Goal: Task Accomplishment & Management: Use online tool/utility

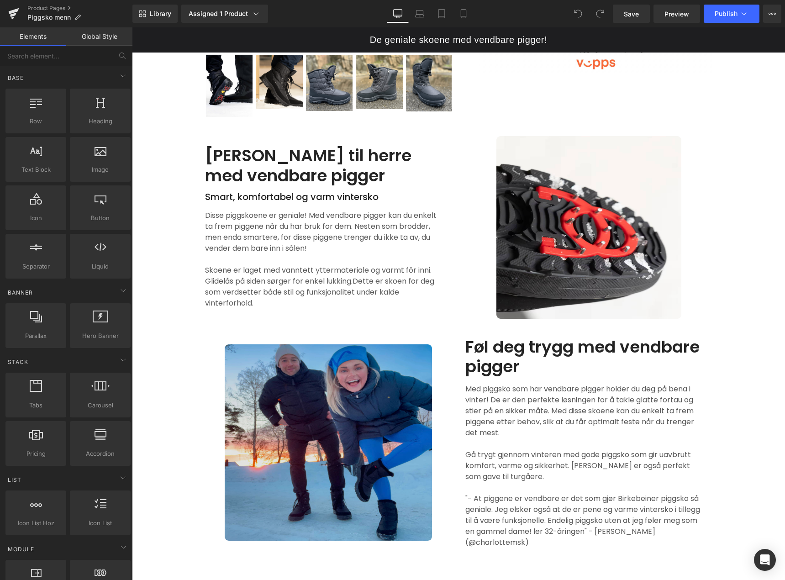
scroll to position [365, 0]
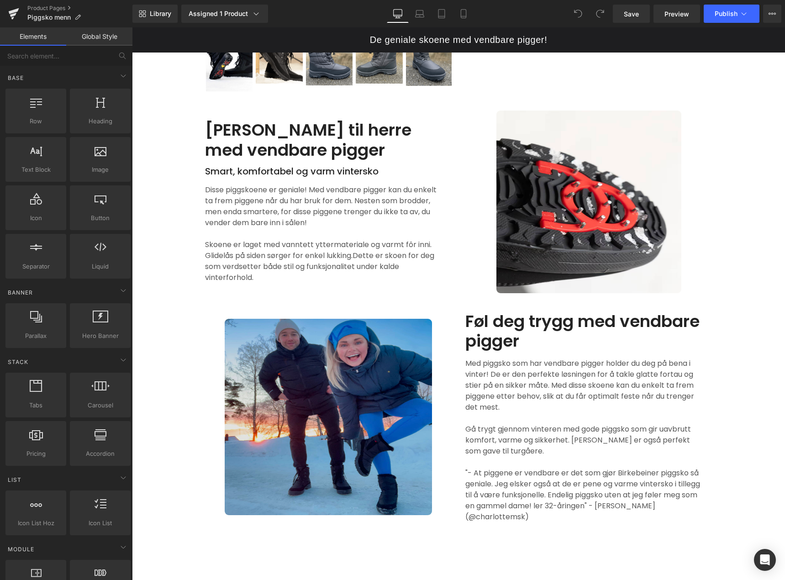
click at [365, 398] on img at bounding box center [328, 417] width 207 height 196
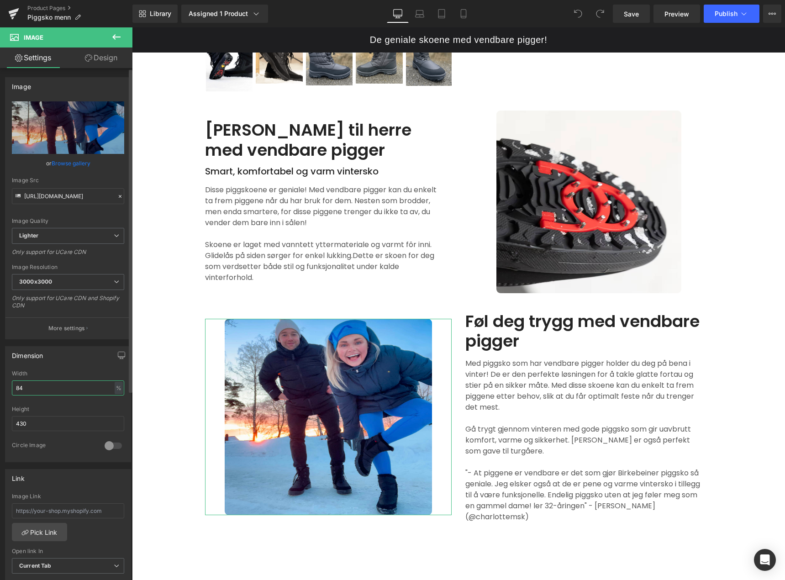
click at [85, 391] on input "84" at bounding box center [68, 387] width 112 height 15
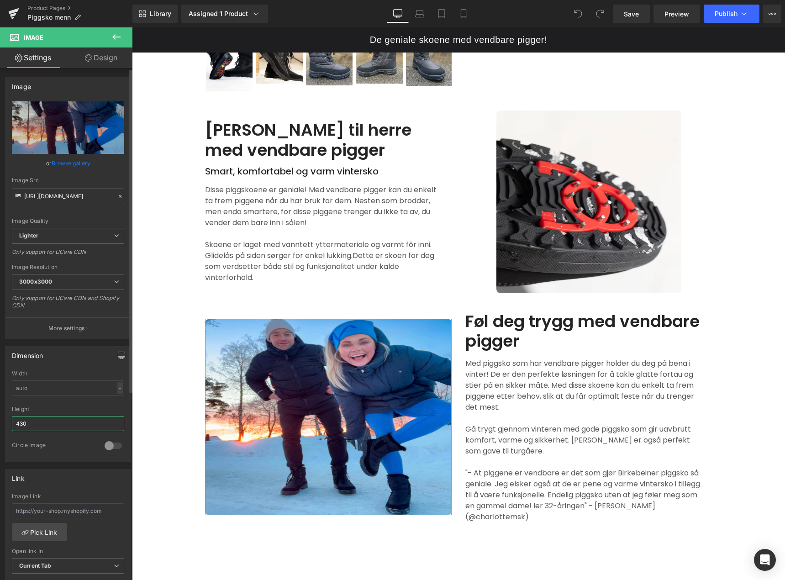
click at [58, 416] on input "430" at bounding box center [68, 423] width 112 height 15
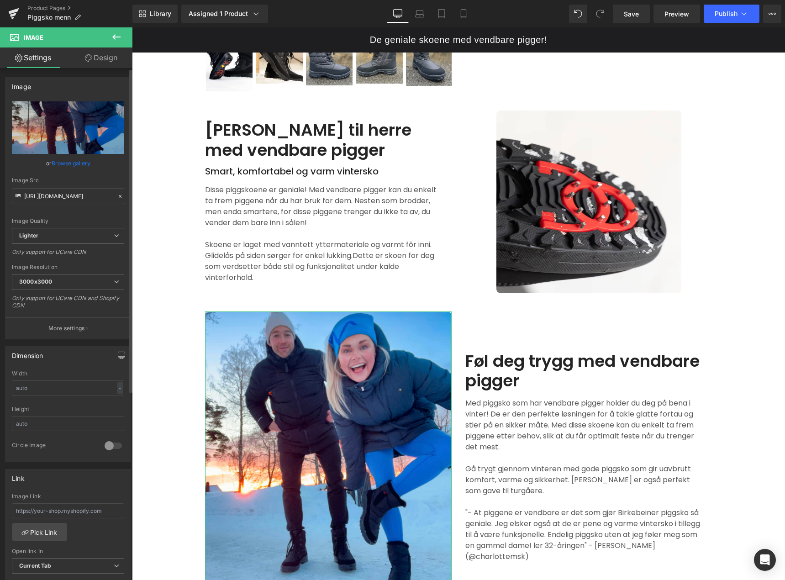
click at [70, 366] on div "Dimension Width - % px Height 0 Circle Image" at bounding box center [68, 404] width 126 height 116
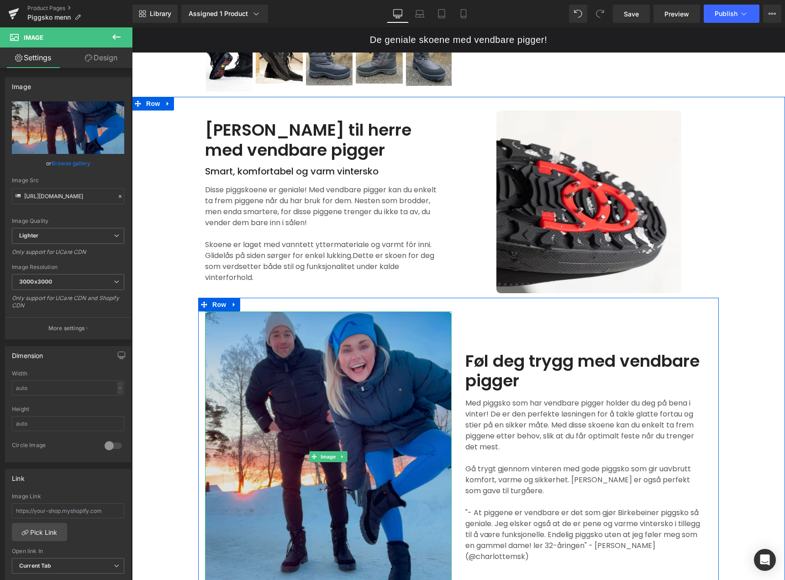
click at [268, 385] on img at bounding box center [328, 456] width 247 height 291
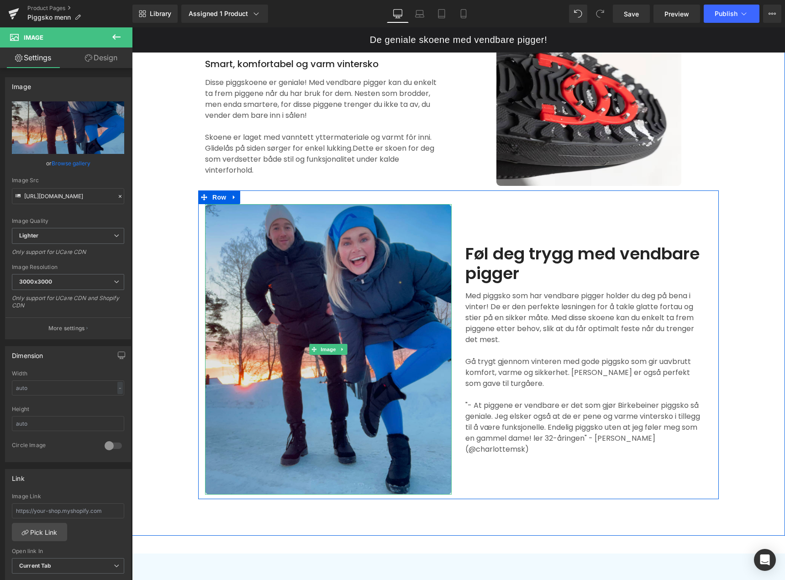
scroll to position [457, 0]
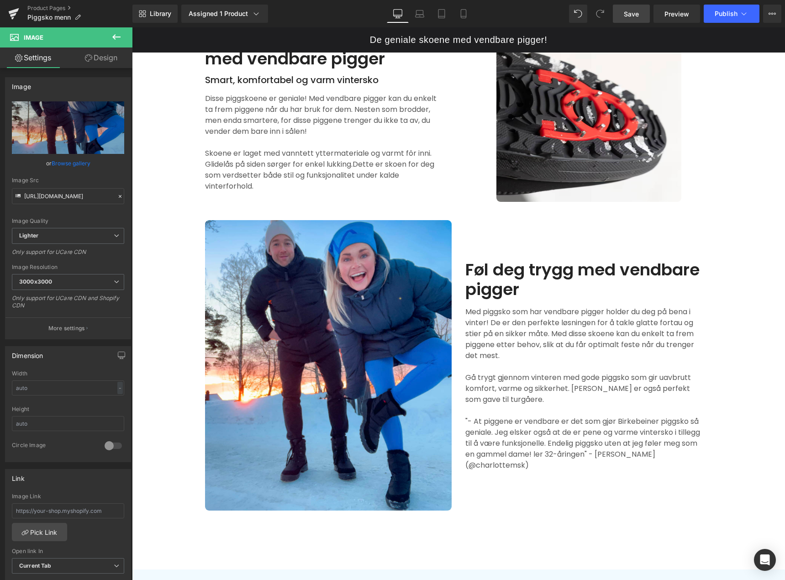
click at [633, 12] on span "Save" at bounding box center [631, 14] width 15 height 10
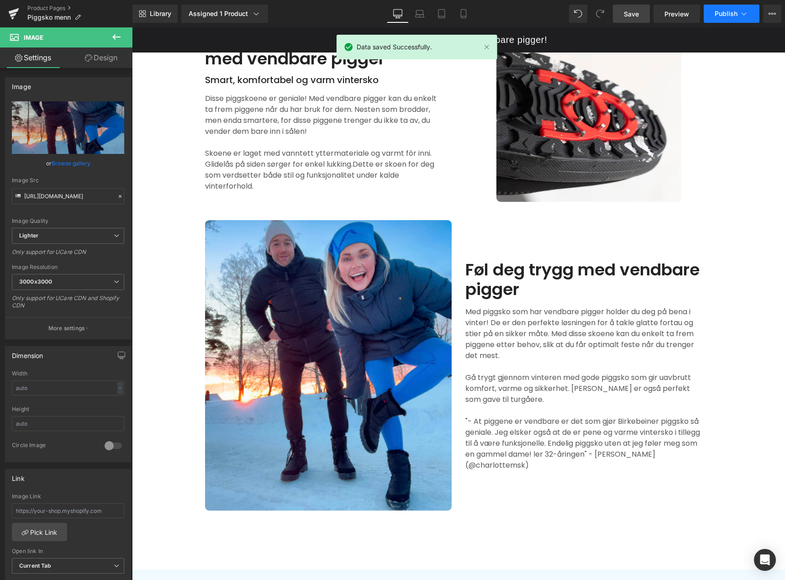
click at [718, 14] on span "Publish" at bounding box center [726, 13] width 23 height 7
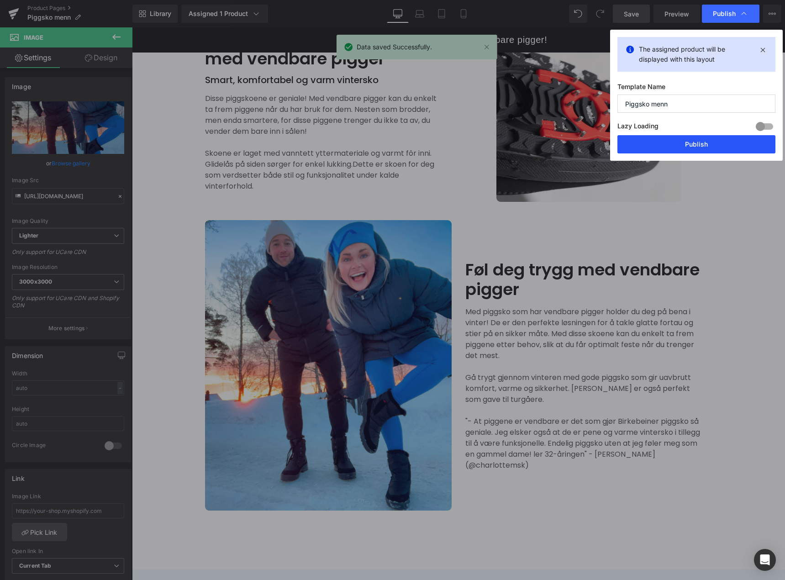
click at [716, 140] on button "Publish" at bounding box center [696, 144] width 158 height 18
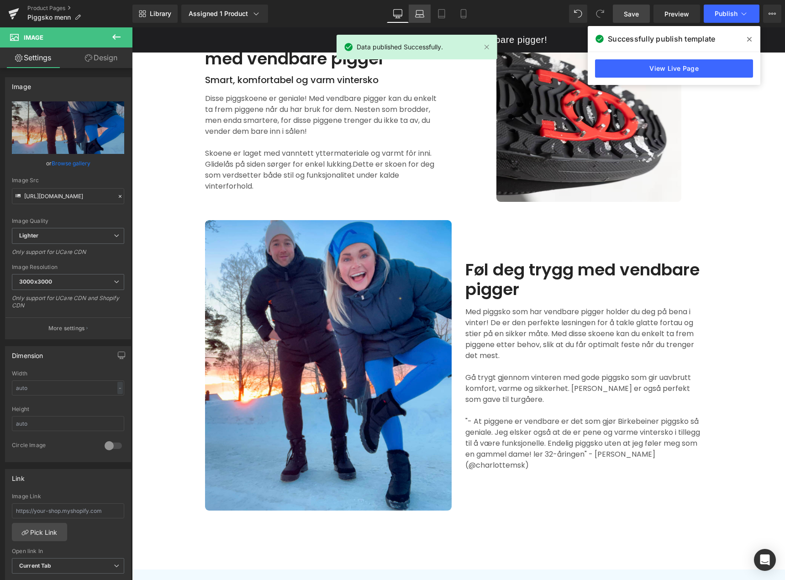
click at [418, 15] on icon at bounding box center [419, 13] width 9 height 9
type input "auto"
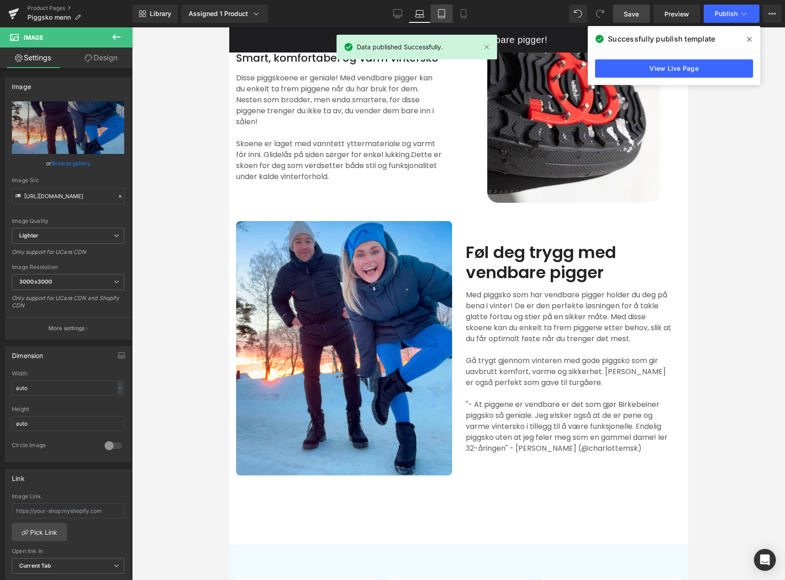
click at [440, 12] on icon at bounding box center [441, 13] width 9 height 9
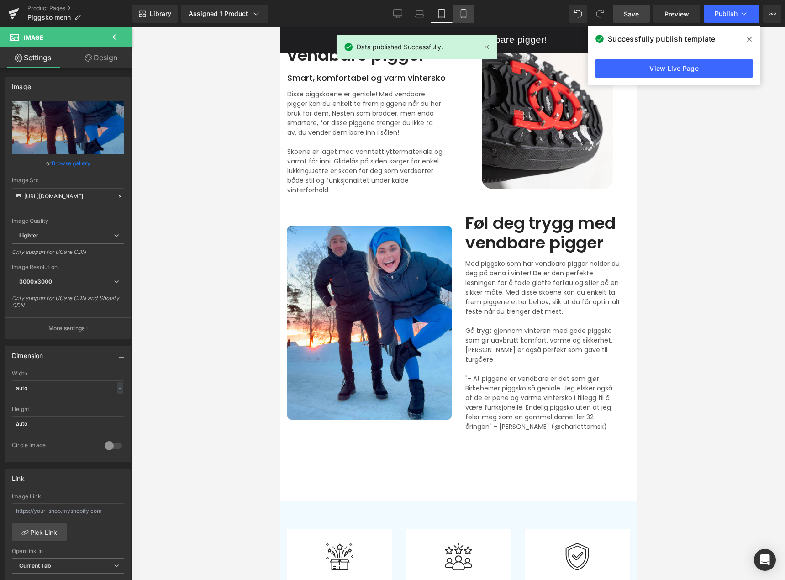
scroll to position [483, 0]
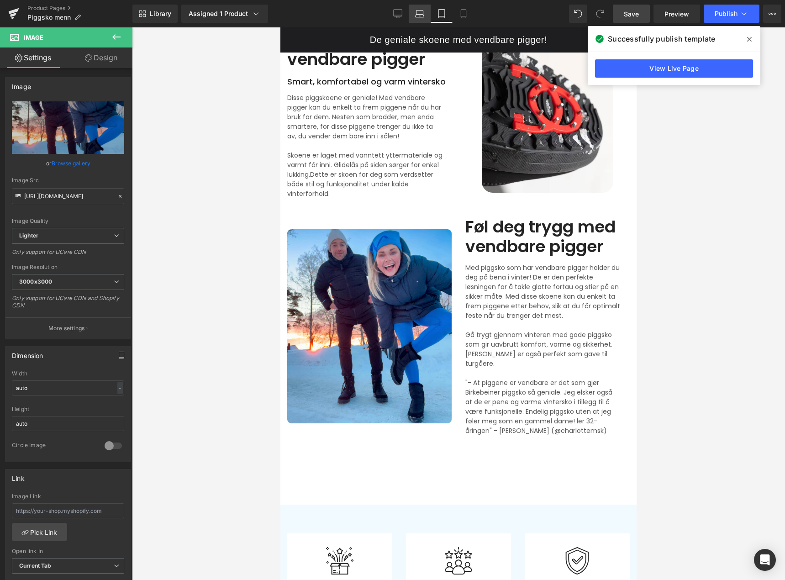
click at [419, 16] on icon at bounding box center [419, 13] width 9 height 9
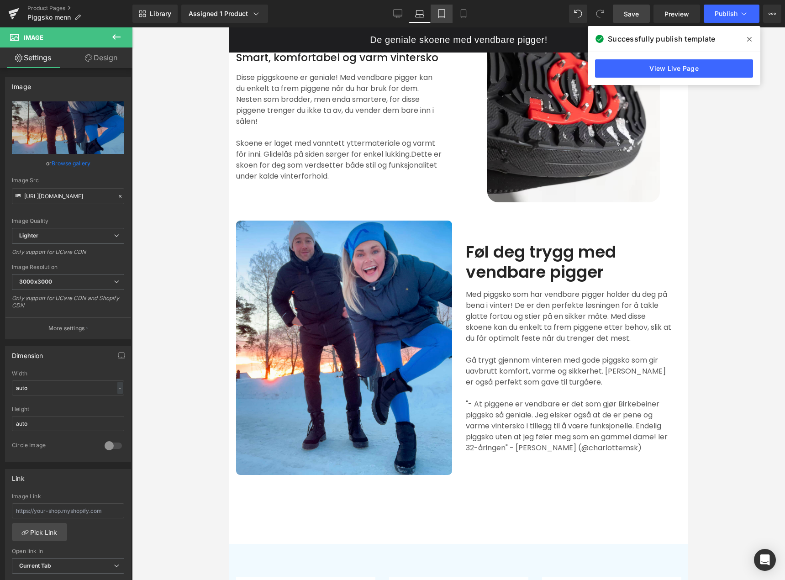
click at [452, 13] on link "Tablet" at bounding box center [442, 14] width 22 height 18
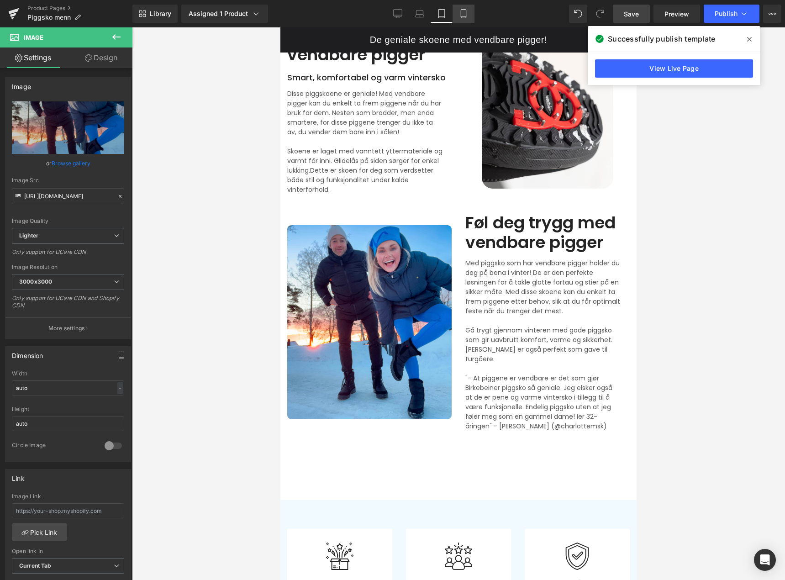
click at [461, 13] on icon at bounding box center [463, 13] width 9 height 9
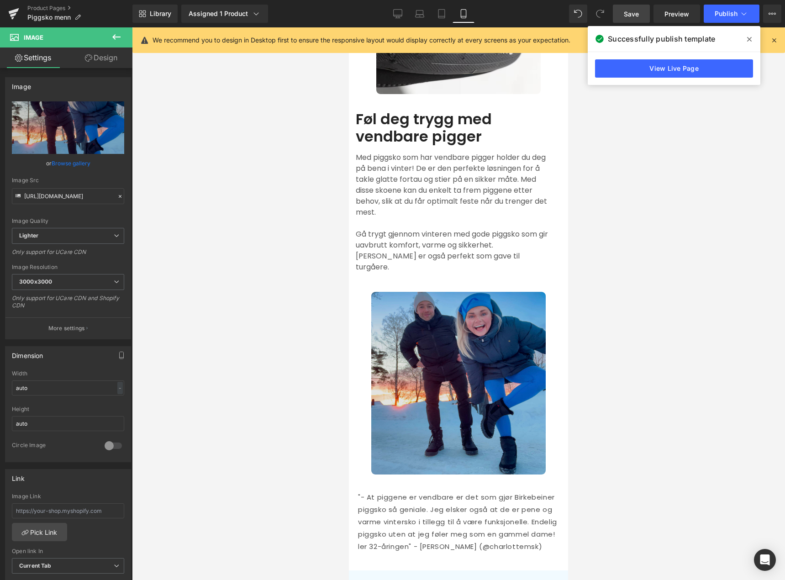
scroll to position [1005, 0]
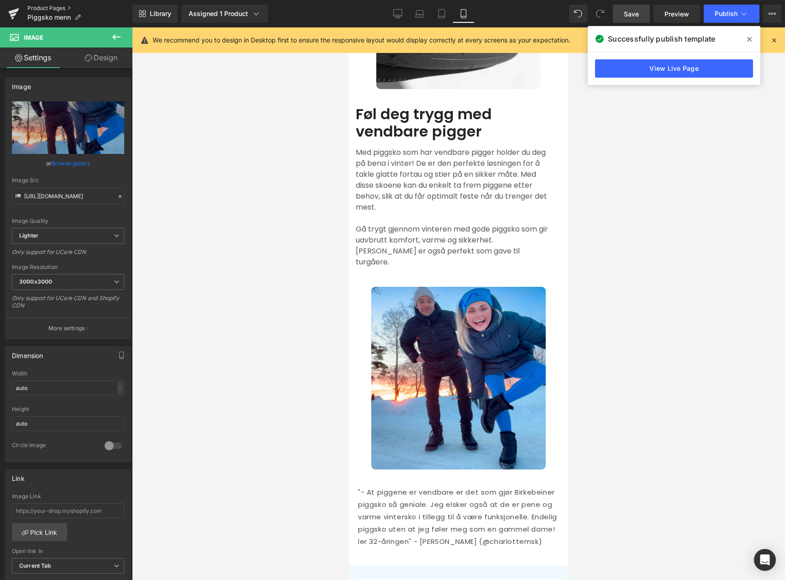
click at [49, 9] on link "Product Pages" at bounding box center [79, 8] width 105 height 7
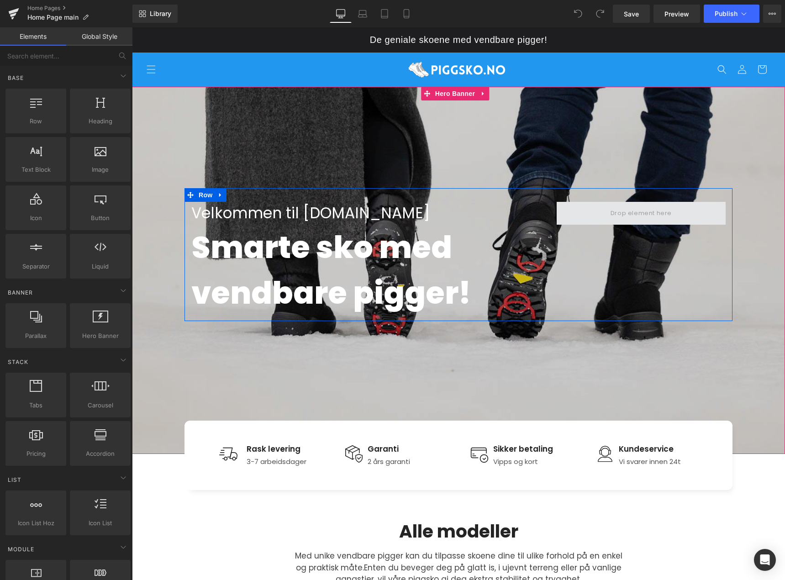
click at [646, 211] on span at bounding box center [641, 212] width 68 height 15
drag, startPoint x: 650, startPoint y: 214, endPoint x: 652, endPoint y: 242, distance: 27.9
click at [652, 242] on div "Velkommen til Piggsko.no Text Block Smarte sko med vendbare pigger! Text Block …" at bounding box center [458, 254] width 548 height 133
click at [646, 213] on span at bounding box center [641, 212] width 68 height 15
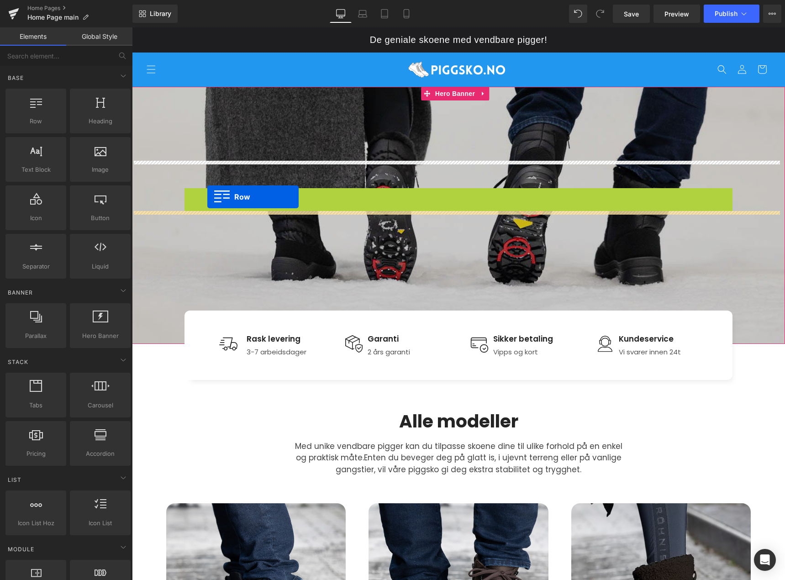
drag, startPoint x: 199, startPoint y: 195, endPoint x: 207, endPoint y: 197, distance: 9.0
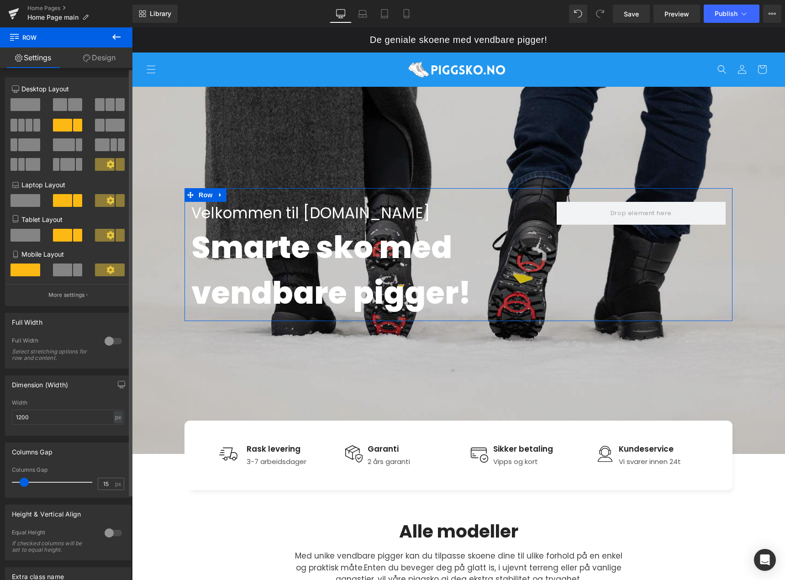
click at [31, 105] on span at bounding box center [26, 104] width 30 height 13
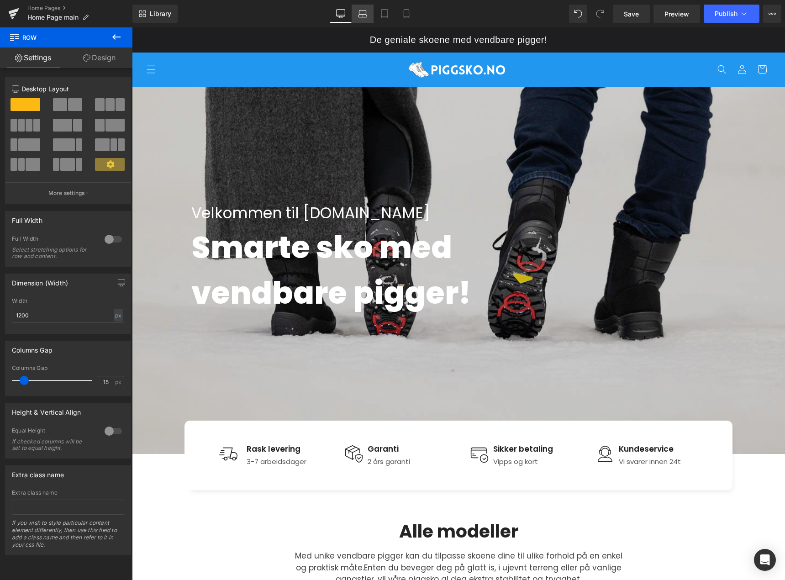
click at [358, 18] on icon at bounding box center [362, 13] width 9 height 9
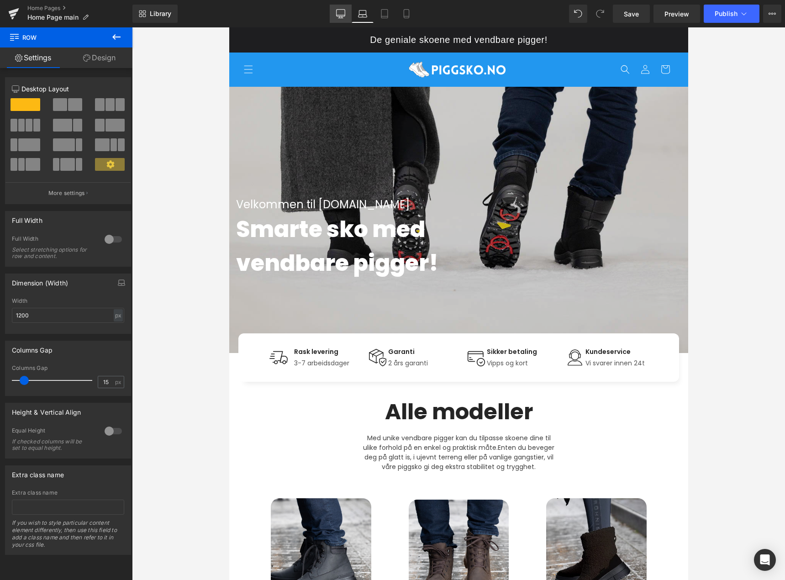
click at [340, 16] on icon at bounding box center [340, 13] width 9 height 7
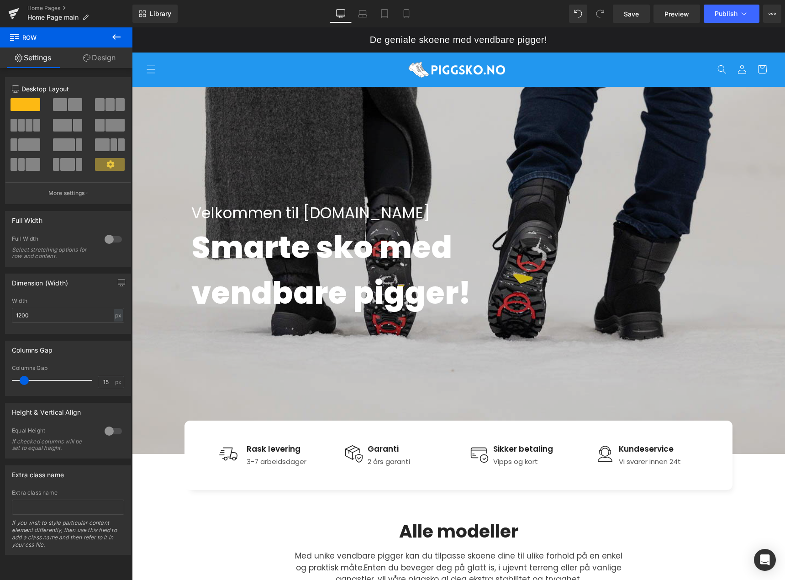
scroll to position [5, 0]
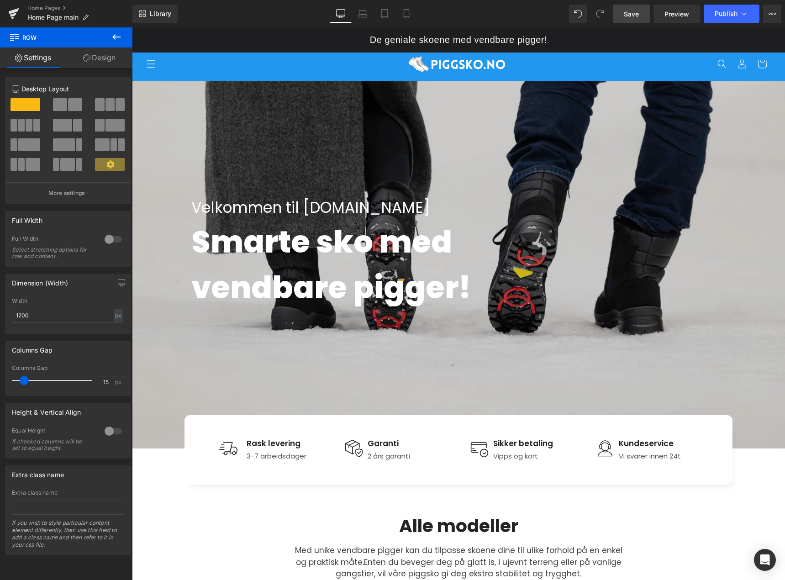
click at [632, 14] on span "Save" at bounding box center [631, 14] width 15 height 10
click at [349, 13] on icon at bounding box center [352, 13] width 9 height 9
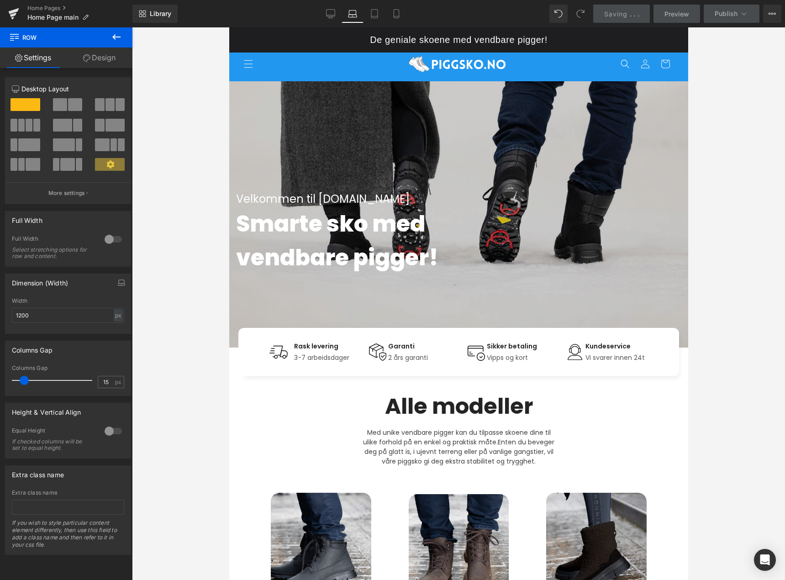
scroll to position [0, 0]
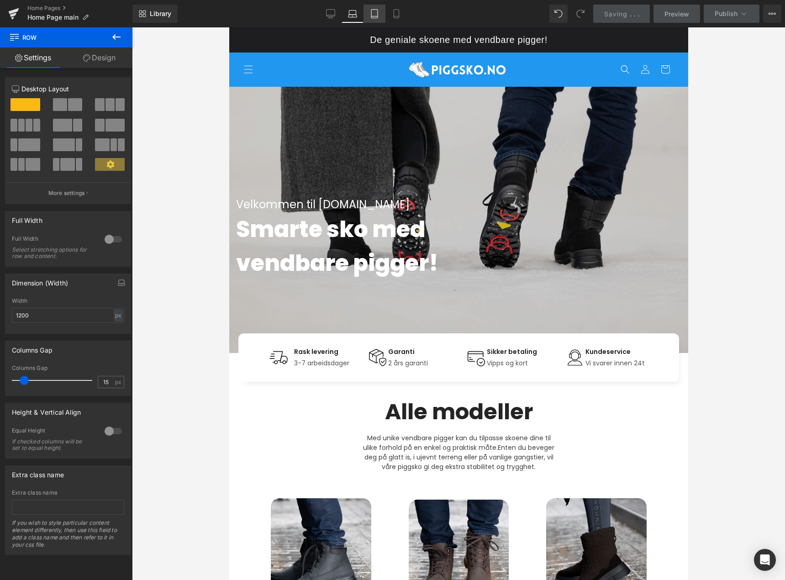
click at [372, 14] on icon at bounding box center [374, 14] width 6 height 9
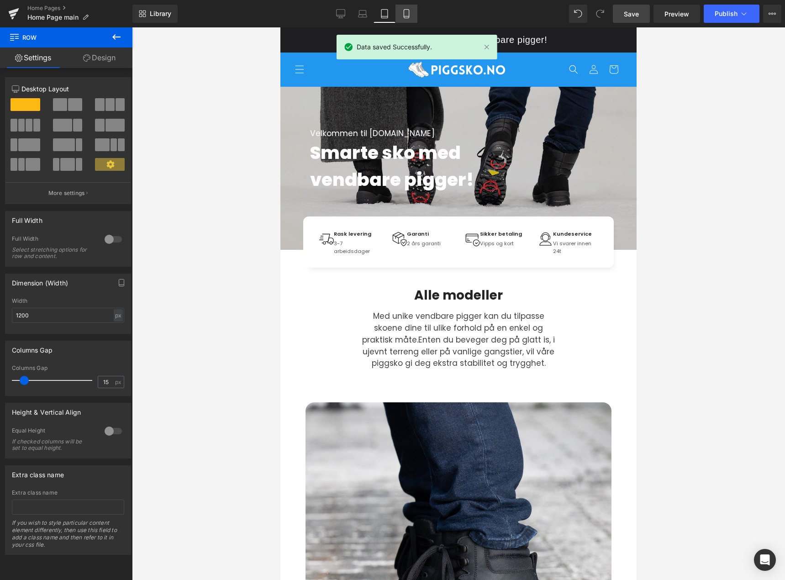
click at [405, 15] on icon at bounding box center [406, 13] width 9 height 9
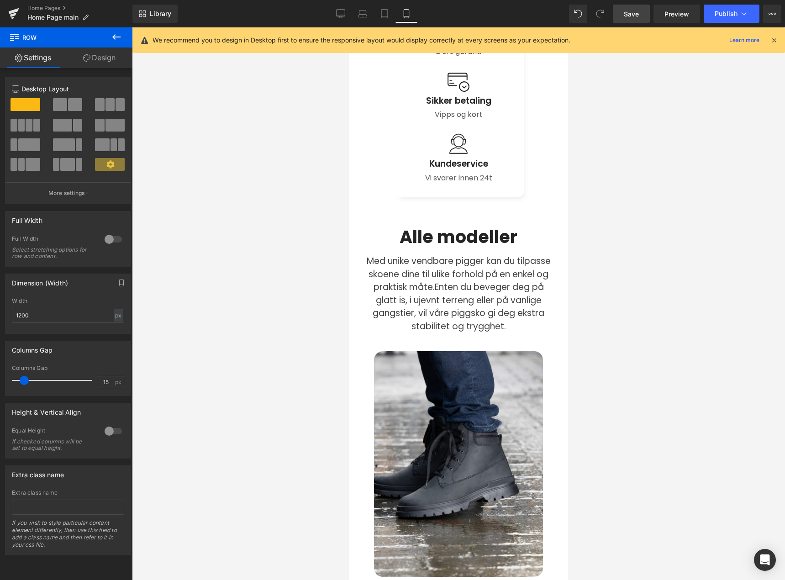
scroll to position [320, 0]
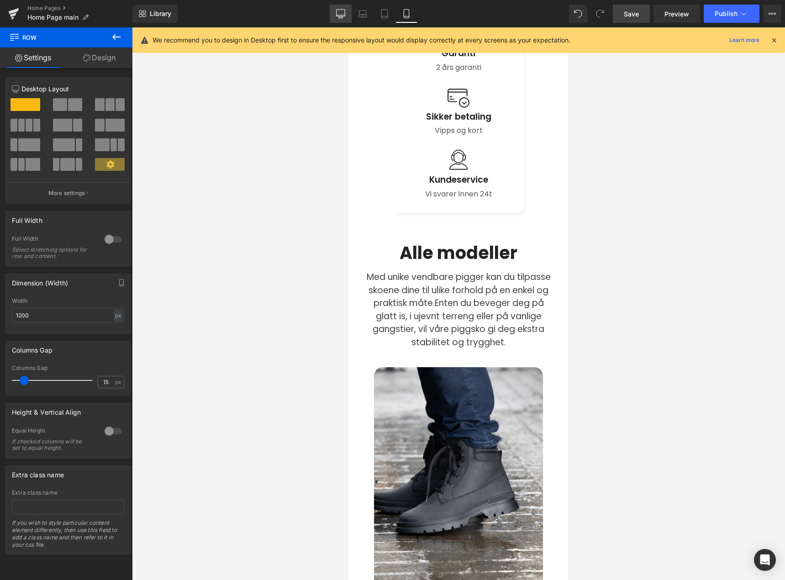
click at [346, 8] on link "Desktop" at bounding box center [341, 14] width 22 height 18
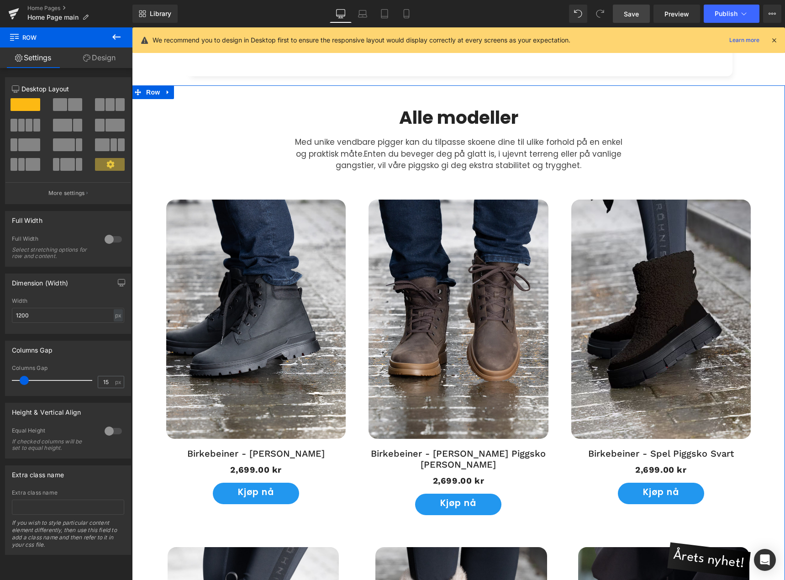
scroll to position [411, 0]
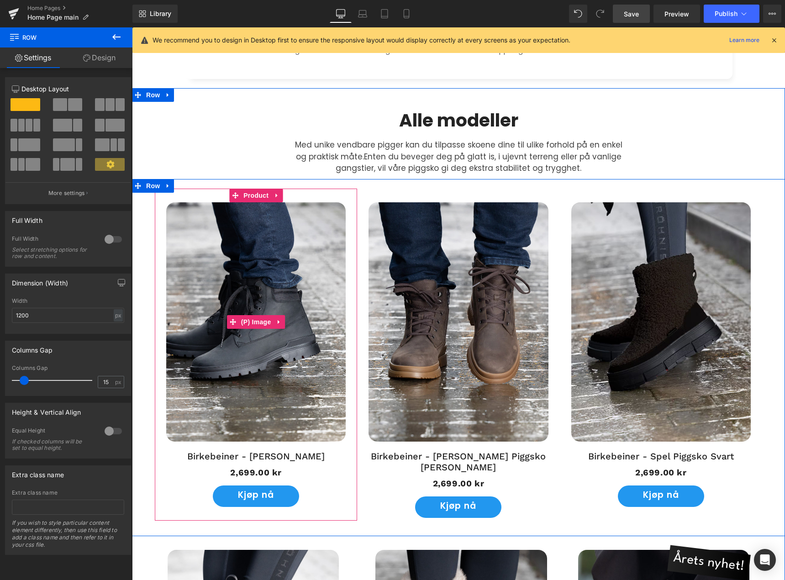
click at [271, 280] on img at bounding box center [255, 321] width 179 height 239
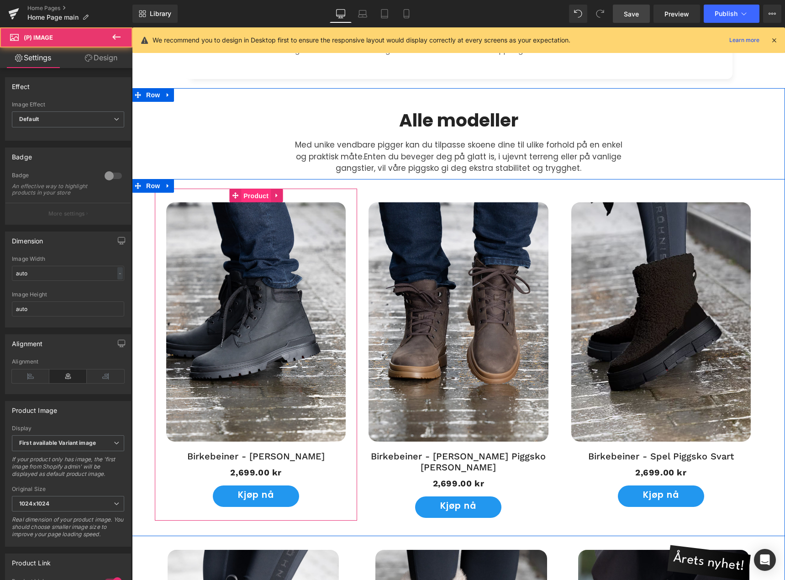
click at [253, 195] on span "Product" at bounding box center [256, 196] width 30 height 14
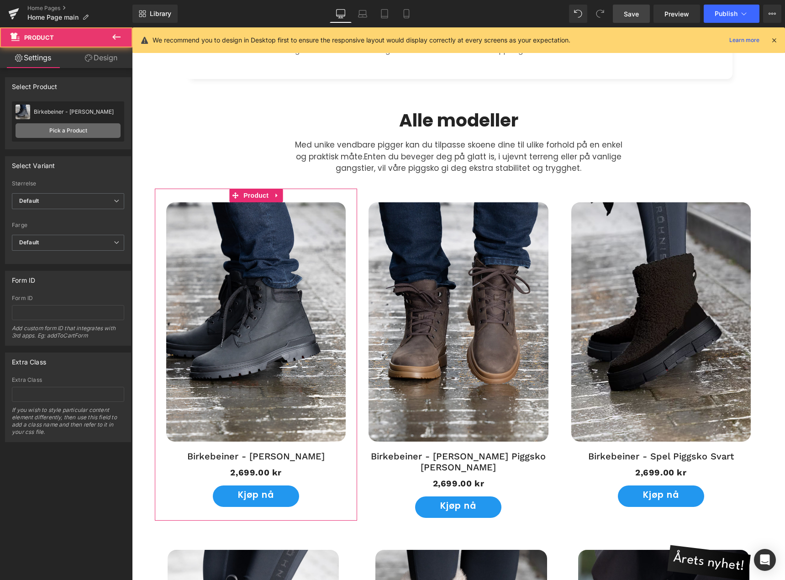
click at [77, 129] on link "Pick a Product" at bounding box center [68, 130] width 105 height 15
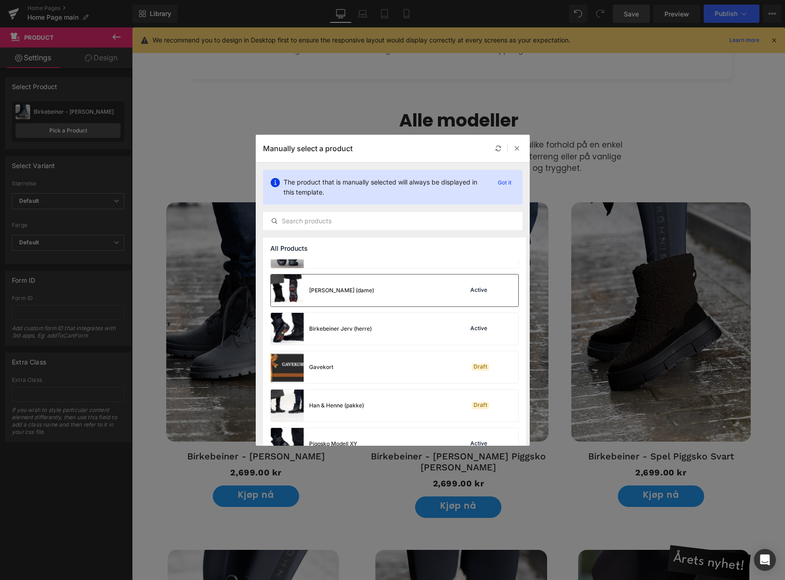
scroll to position [208, 0]
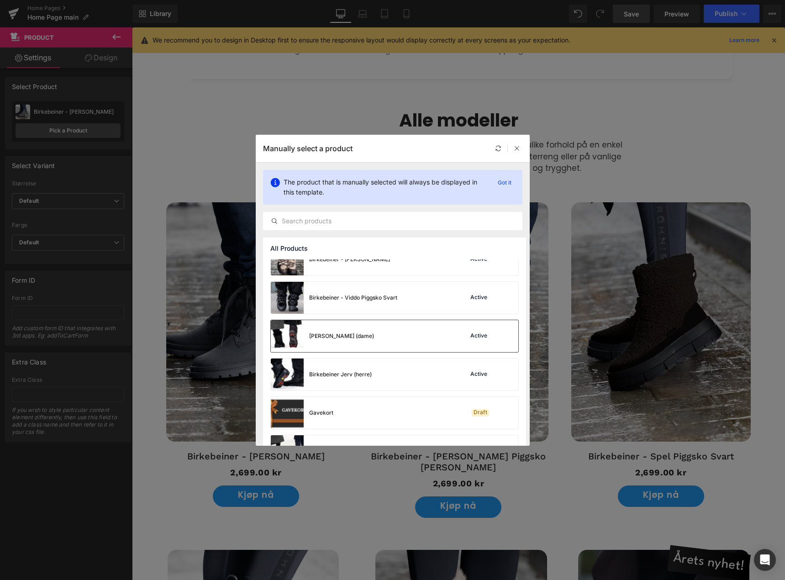
click at [391, 335] on div "Birkebeiner Falk (dame) Active" at bounding box center [394, 336] width 247 height 32
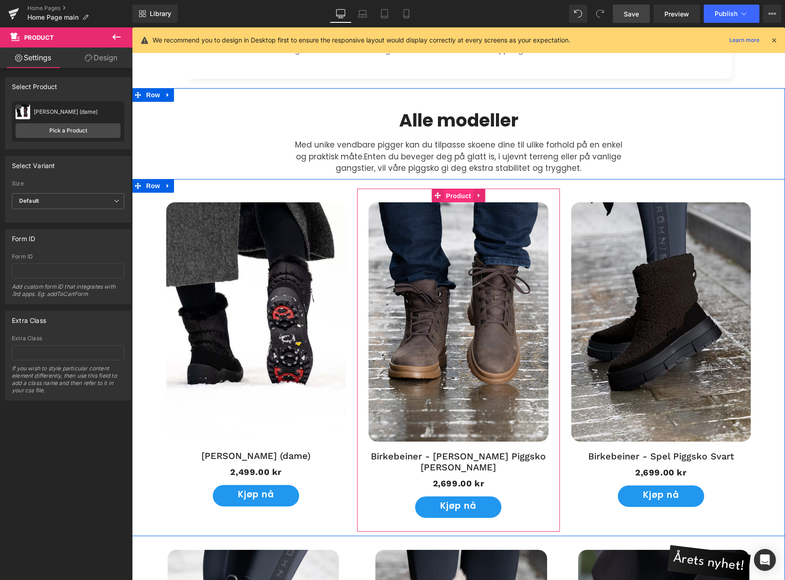
click at [452, 193] on span "Product" at bounding box center [458, 196] width 30 height 14
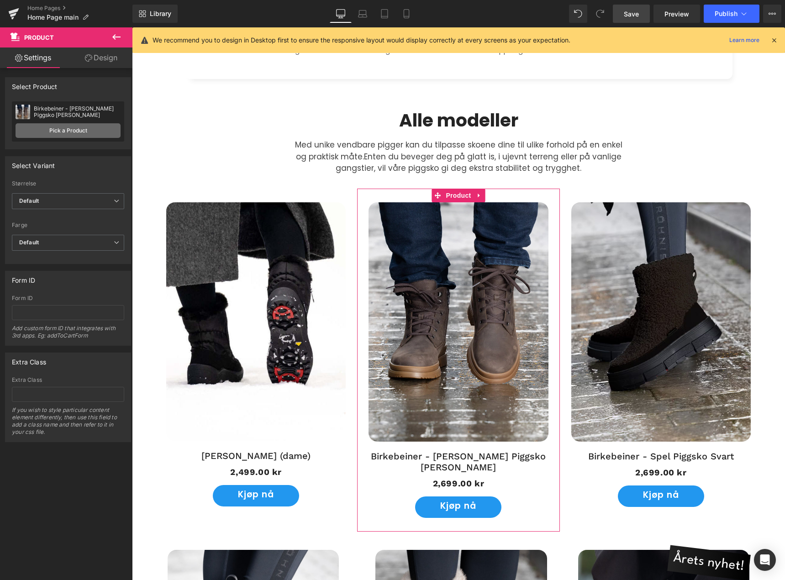
click at [74, 125] on link "Pick a Product" at bounding box center [68, 130] width 105 height 15
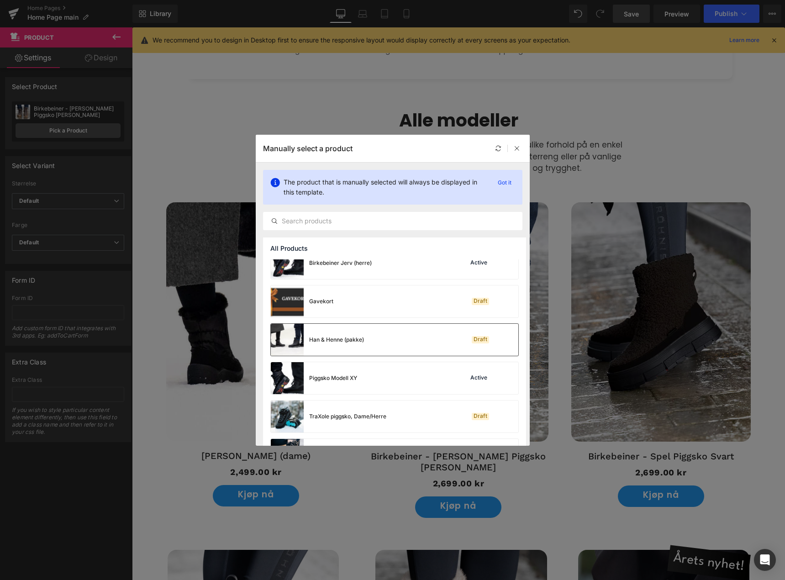
scroll to position [274, 0]
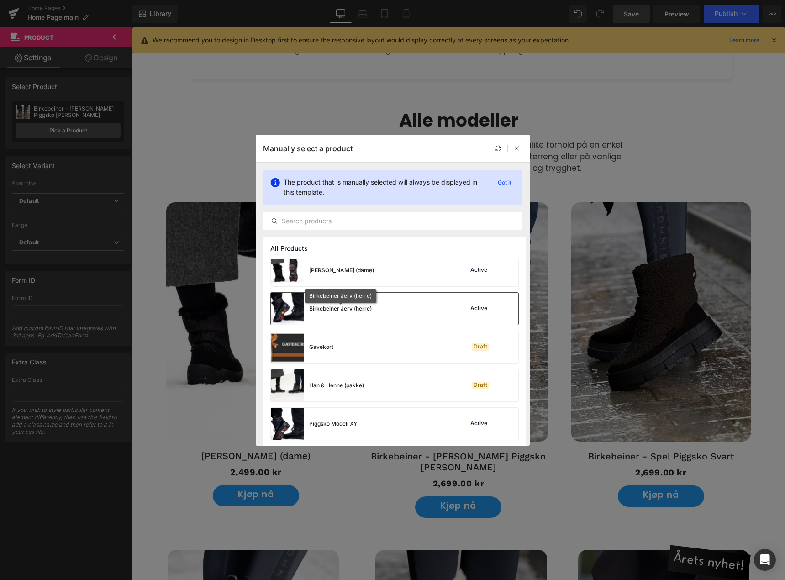
click at [358, 307] on div "Birkebeiner Jerv (herre)" at bounding box center [340, 309] width 63 height 8
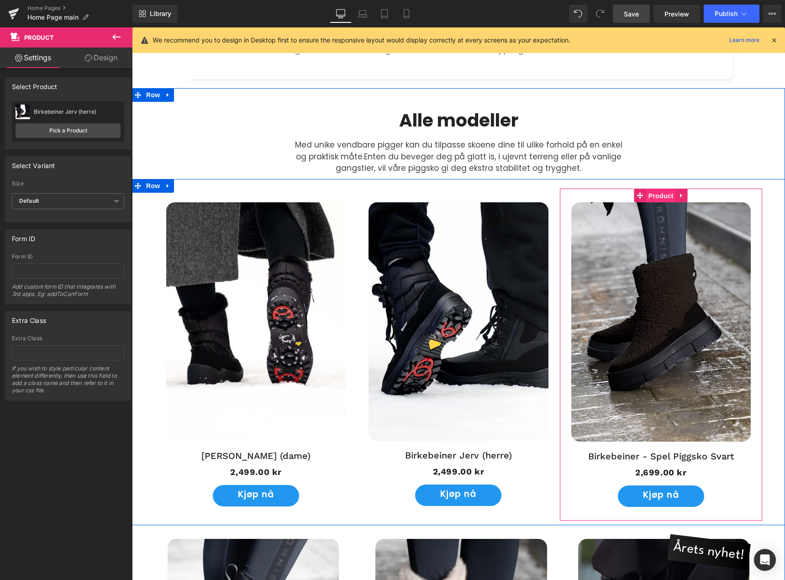
click at [654, 197] on span "Product" at bounding box center [661, 196] width 30 height 14
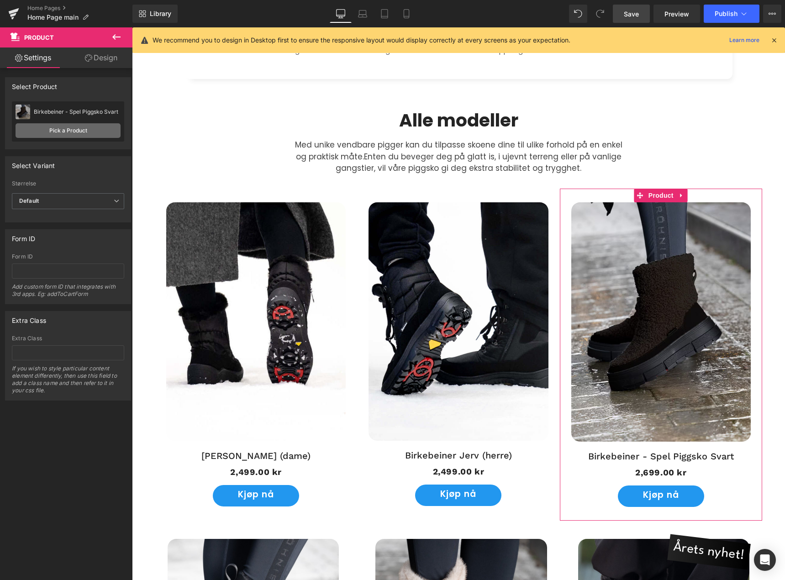
click at [72, 133] on link "Pick a Product" at bounding box center [68, 130] width 105 height 15
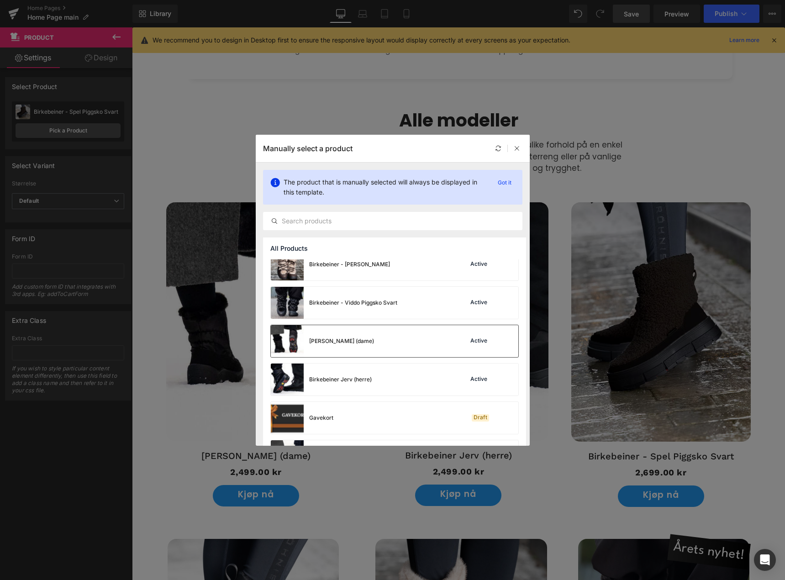
scroll to position [183, 0]
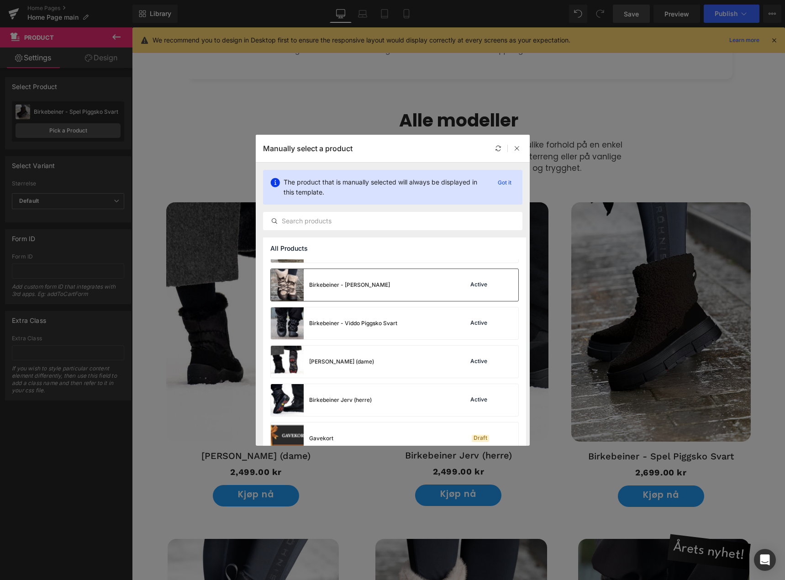
click at [424, 283] on div "Birkebeiner - Viddo Piggsko Active" at bounding box center [394, 285] width 247 height 32
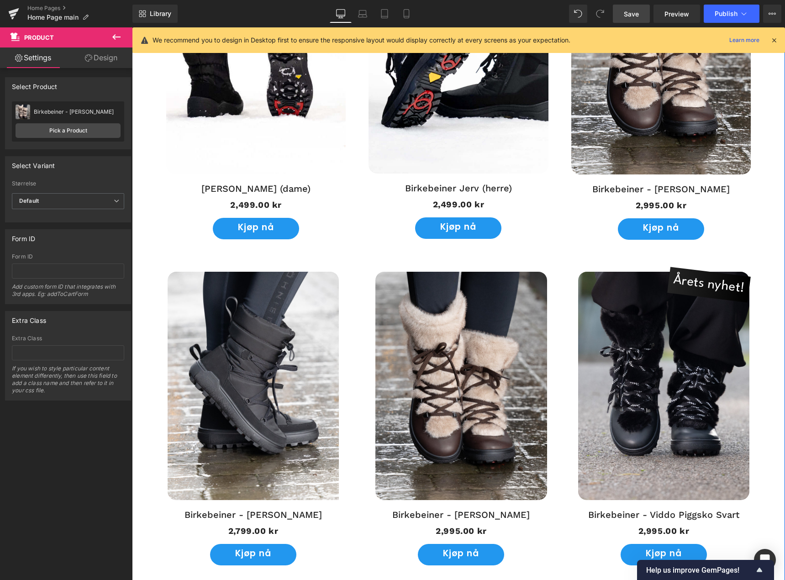
scroll to position [731, 0]
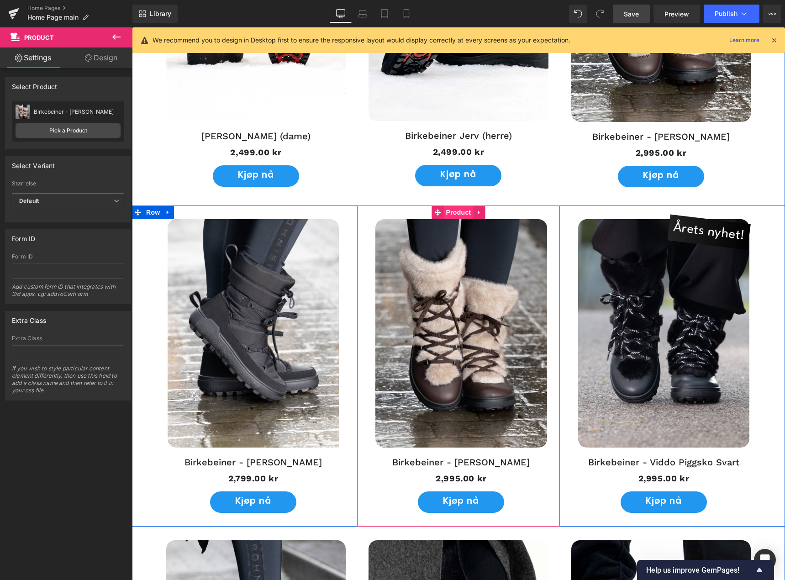
click at [458, 214] on span "Product" at bounding box center [458, 212] width 30 height 14
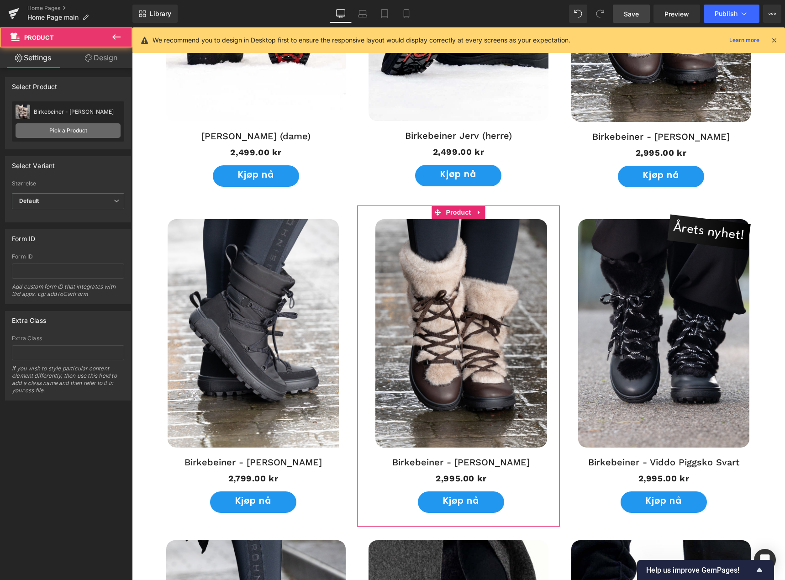
click at [75, 127] on link "Pick a Product" at bounding box center [68, 130] width 105 height 15
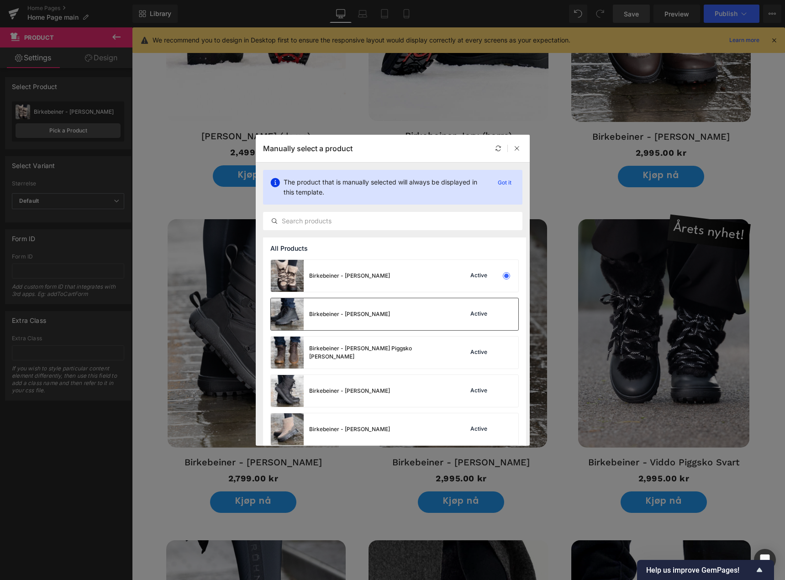
click at [399, 316] on div "Birkebeiner - Otto Piggsko Active" at bounding box center [394, 314] width 247 height 32
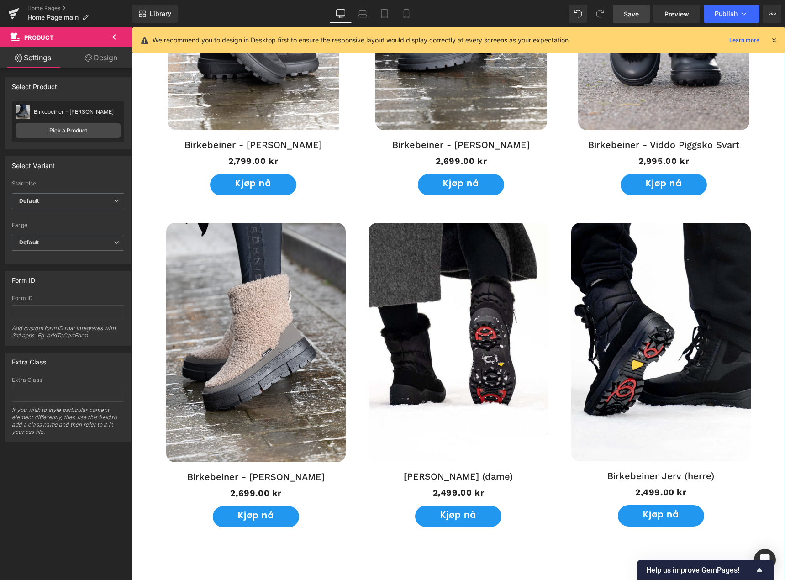
scroll to position [1050, 0]
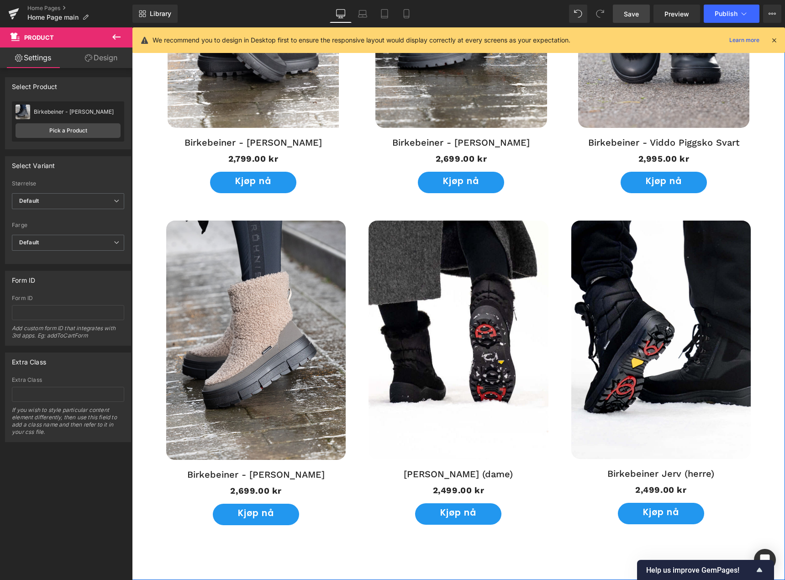
click at [471, 328] on img at bounding box center [457, 340] width 179 height 239
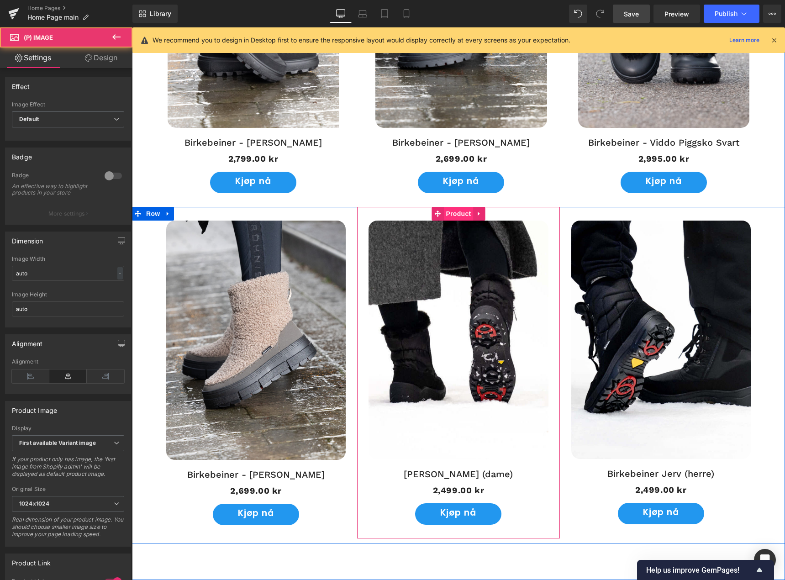
click at [458, 216] on span "Product" at bounding box center [458, 214] width 30 height 14
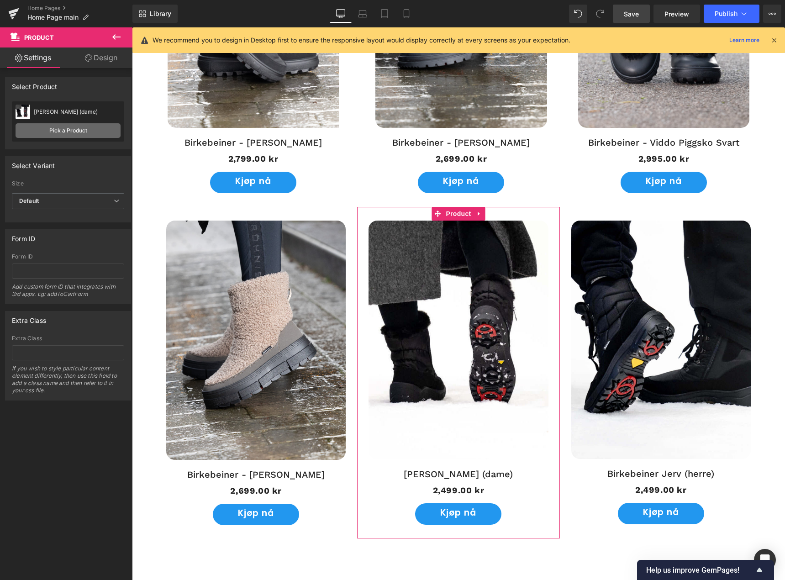
click at [68, 133] on link "Pick a Product" at bounding box center [68, 130] width 105 height 15
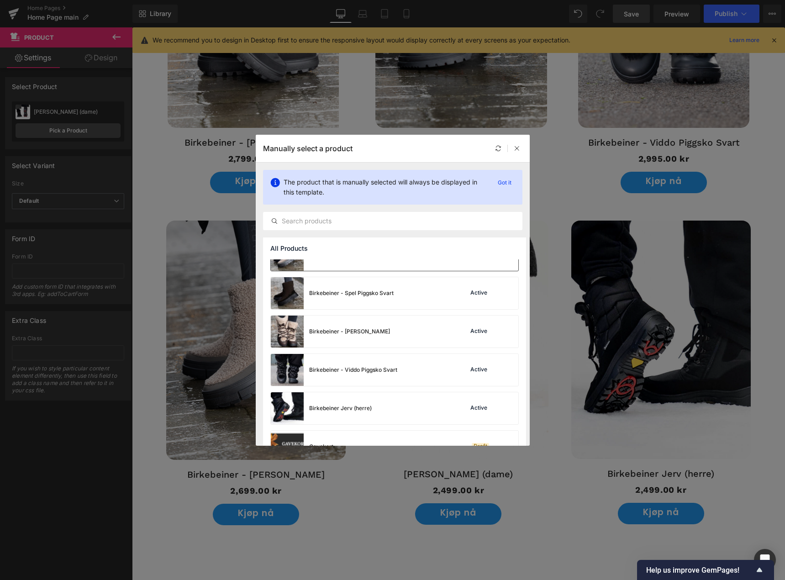
scroll to position [183, 0]
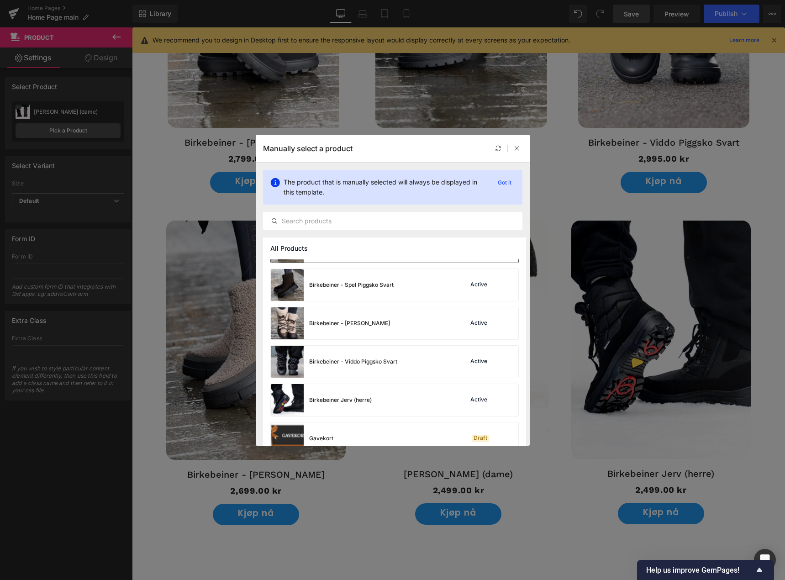
click at [409, 286] on div "Birkebeiner - Spel Piggsko Svart Active" at bounding box center [394, 285] width 247 height 32
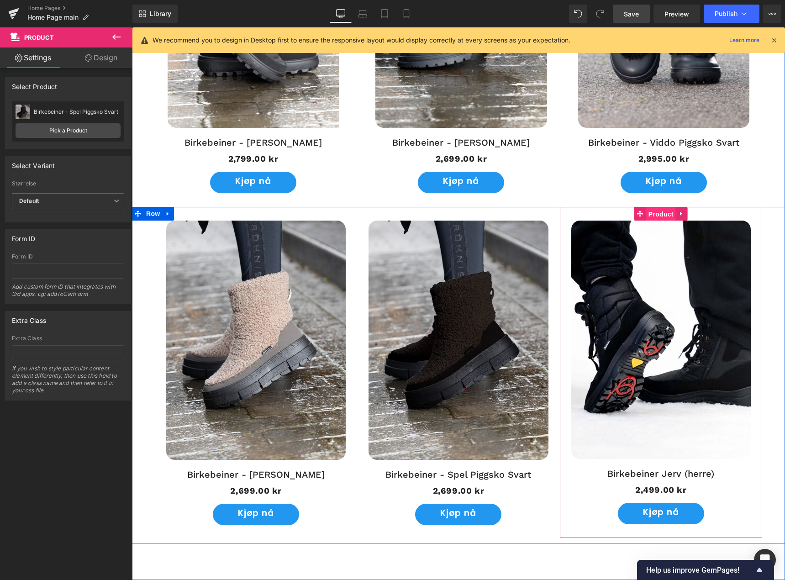
click at [649, 216] on span "Product" at bounding box center [661, 214] width 30 height 14
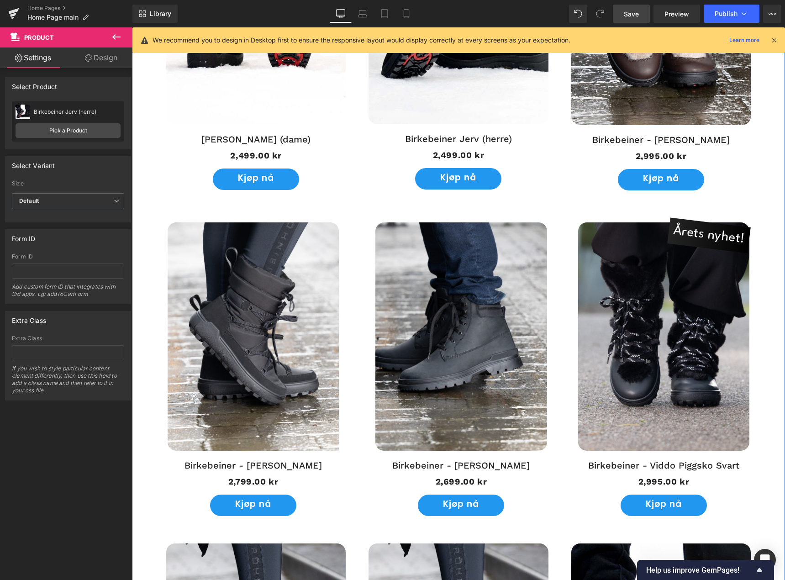
scroll to position [913, 0]
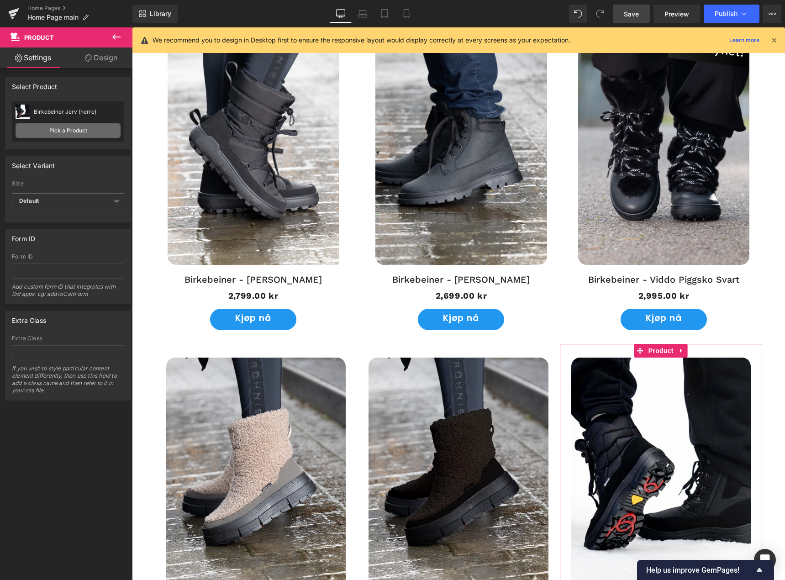
click at [76, 128] on link "Pick a Product" at bounding box center [68, 130] width 105 height 15
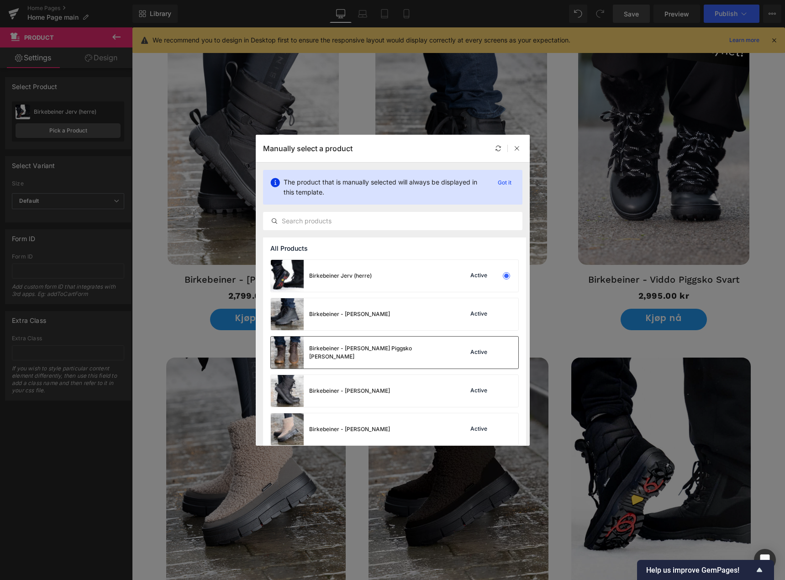
click at [380, 351] on div "Birkebeiner - [PERSON_NAME] Piggsko [PERSON_NAME]" at bounding box center [377, 352] width 137 height 16
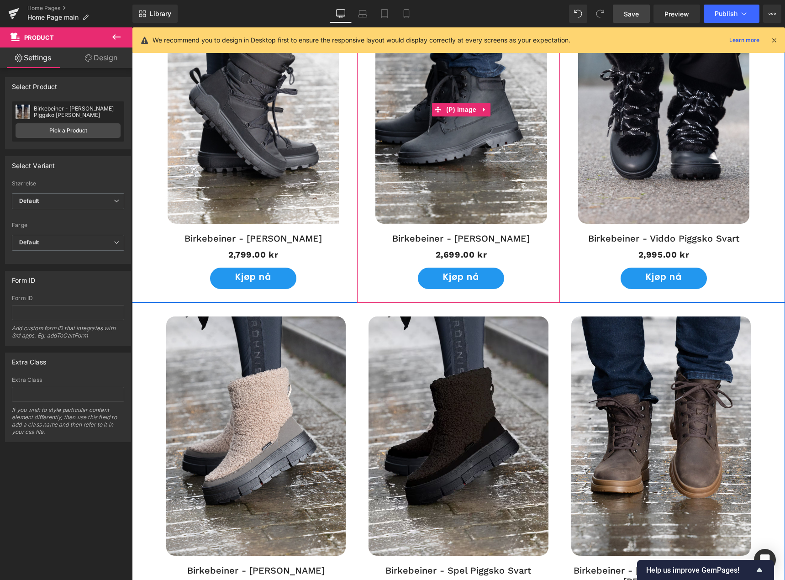
scroll to position [1050, 0]
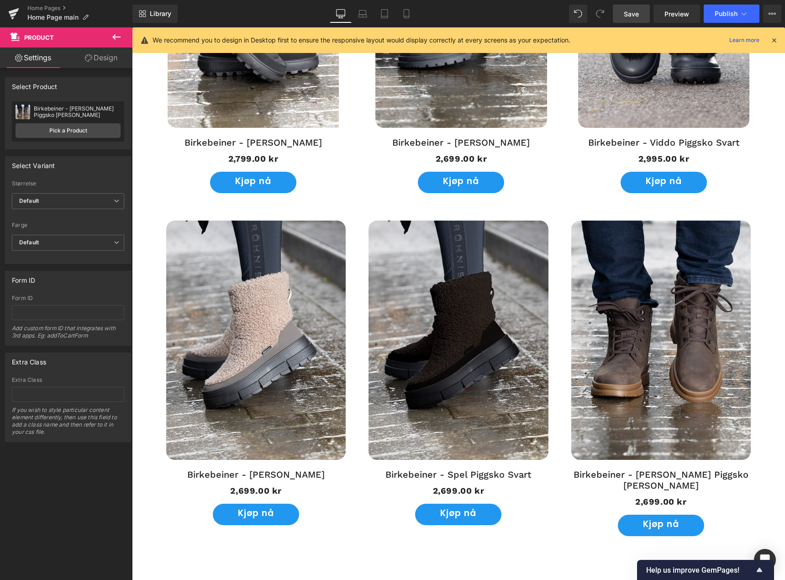
click at [641, 15] on link "Save" at bounding box center [631, 14] width 37 height 18
click at [736, 19] on button "Publish" at bounding box center [732, 14] width 56 height 18
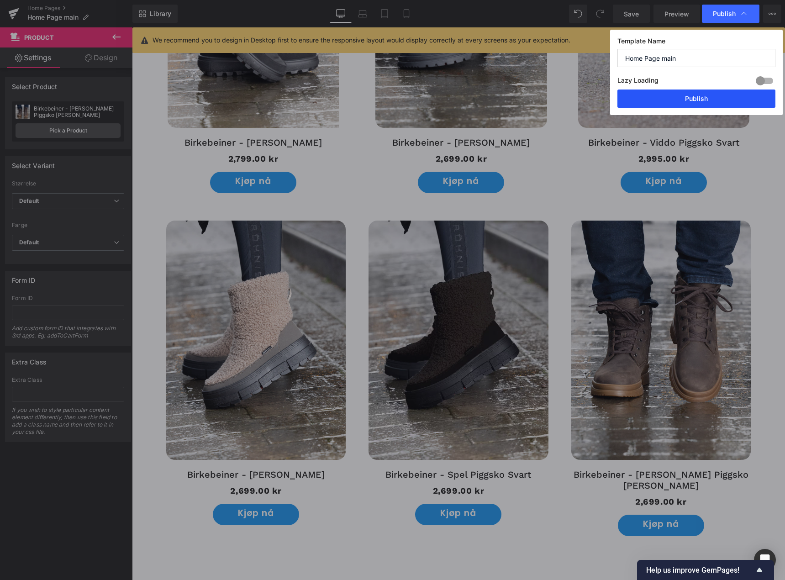
click at [711, 95] on button "Publish" at bounding box center [696, 98] width 158 height 18
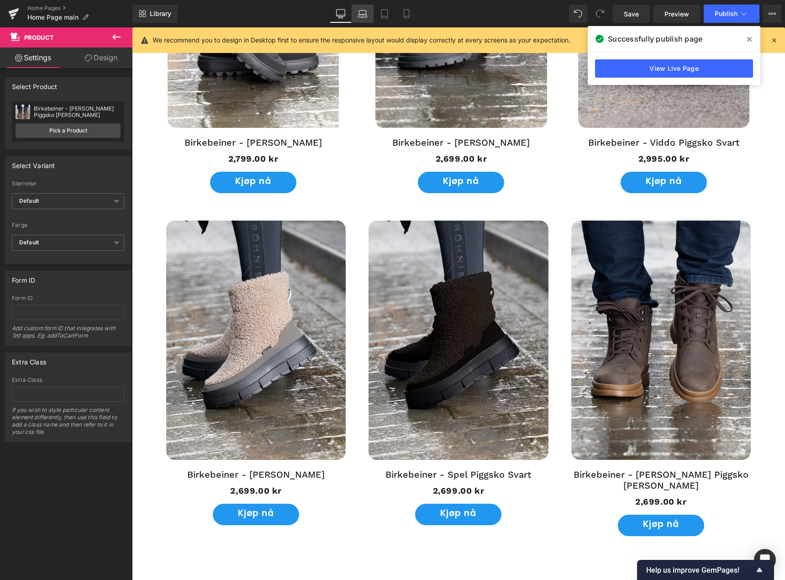
click at [360, 13] on icon at bounding box center [362, 13] width 9 height 9
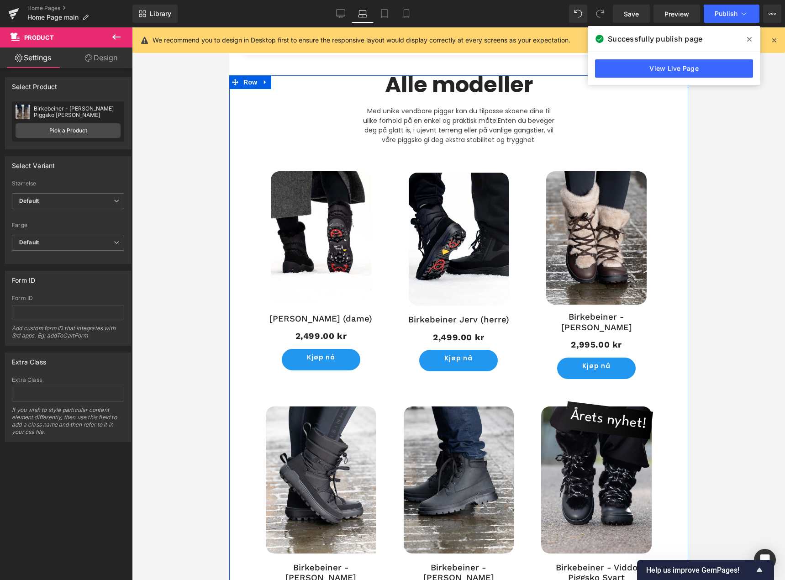
scroll to position [298, 0]
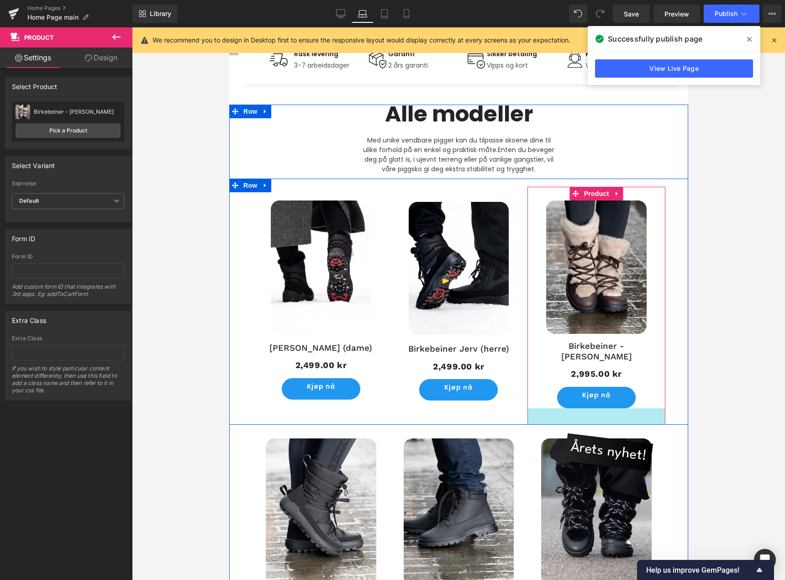
click at [573, 413] on div "-30% (P) Image Birkebeiner Falk (dame) (P) Title 2,499.00 kr 2,499.00 kr (P) Pr…" at bounding box center [458, 302] width 459 height 246
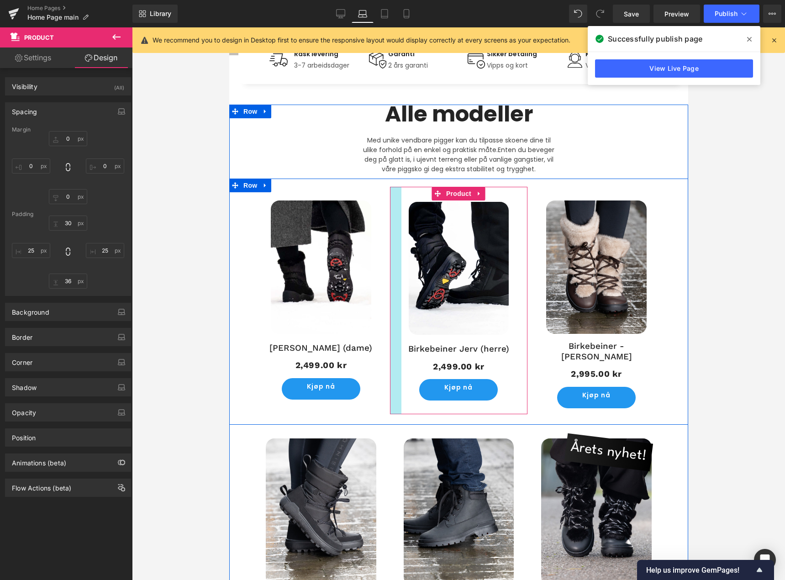
click at [390, 404] on div at bounding box center [395, 301] width 11 height 228
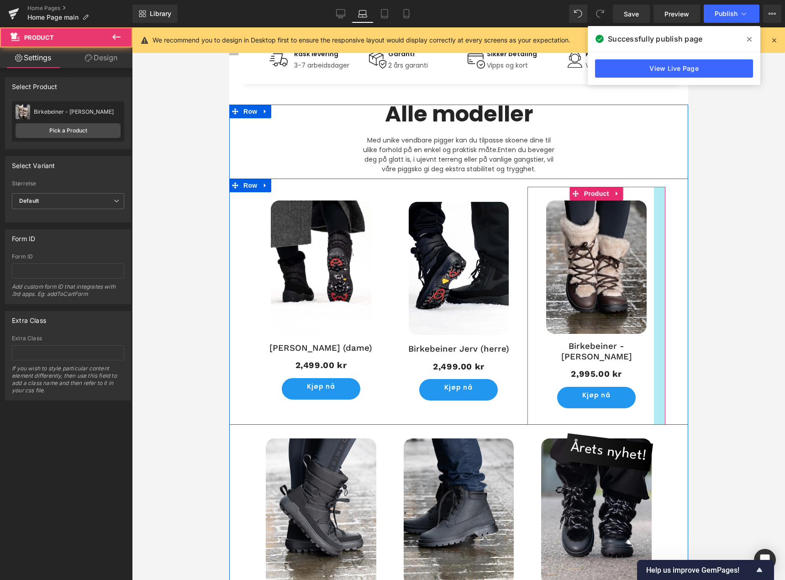
click at [660, 384] on div at bounding box center [658, 306] width 11 height 238
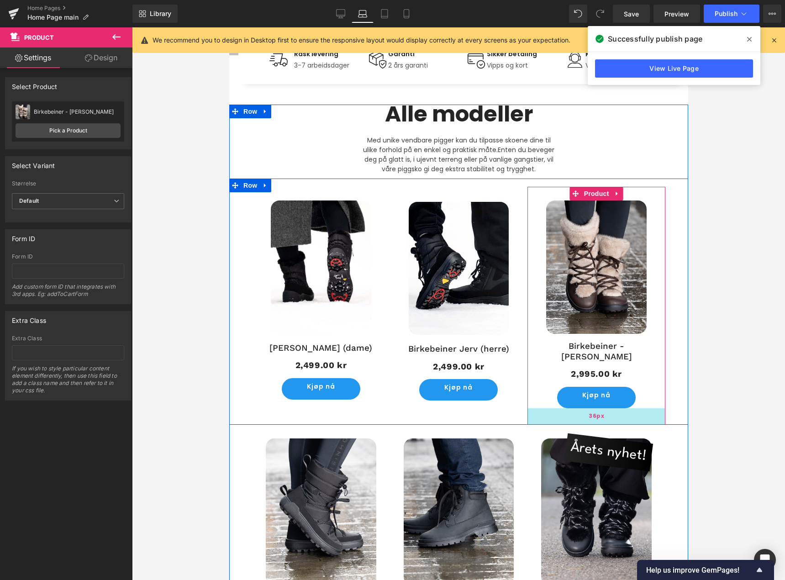
click at [628, 408] on div "36px" at bounding box center [596, 416] width 138 height 16
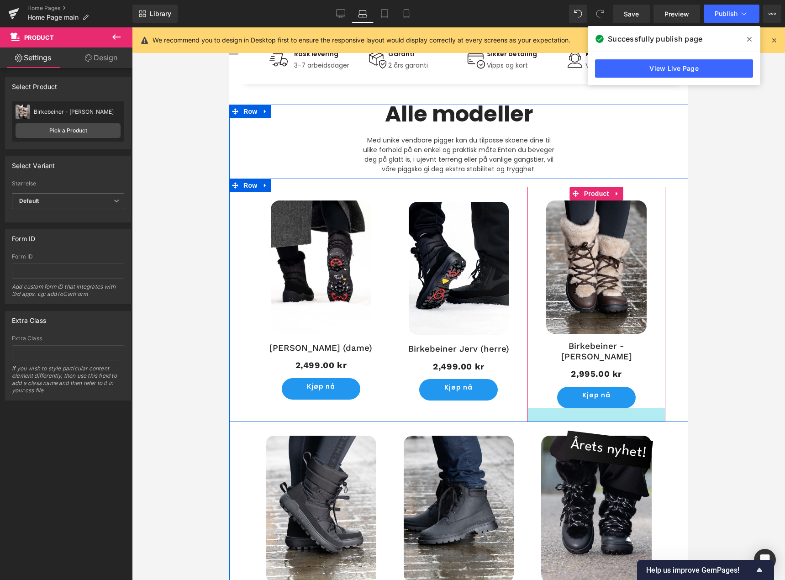
click at [626, 408] on div at bounding box center [596, 415] width 138 height 14
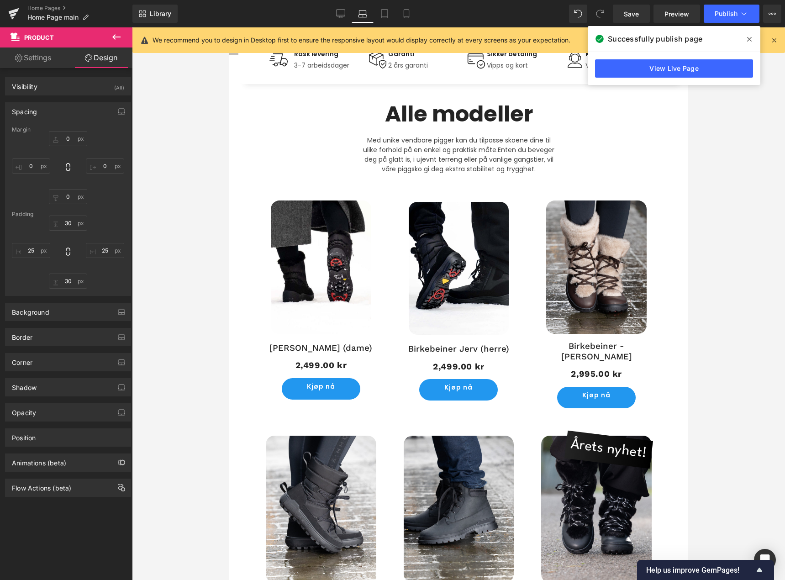
click at [157, 293] on div at bounding box center [458, 303] width 653 height 553
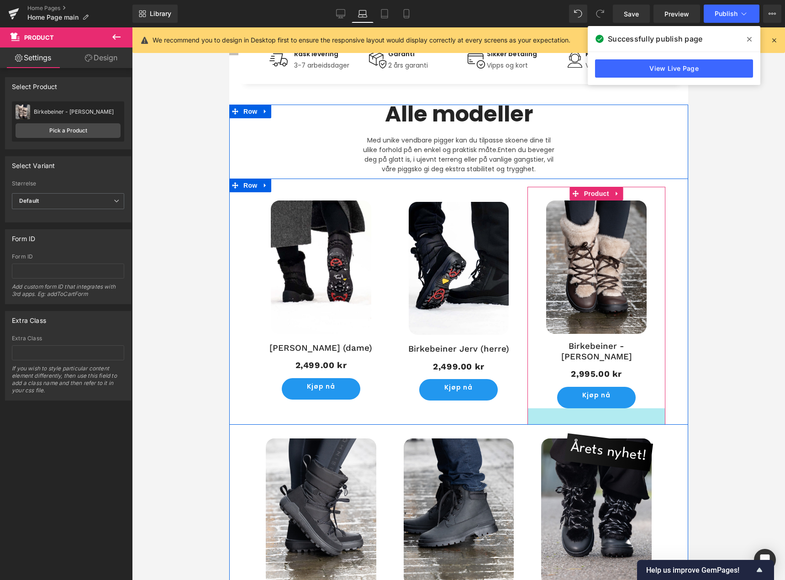
click at [586, 414] on div "-30% (P) Image Birkebeiner Falk (dame) (P) Title 2,499.00 kr 2,499.00 kr (P) Pr…" at bounding box center [458, 302] width 459 height 246
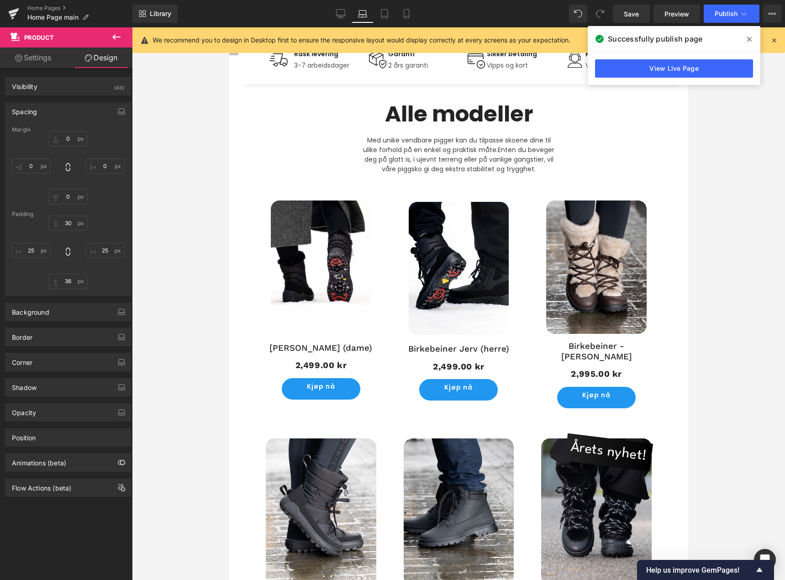
click at [712, 317] on div at bounding box center [458, 303] width 653 height 553
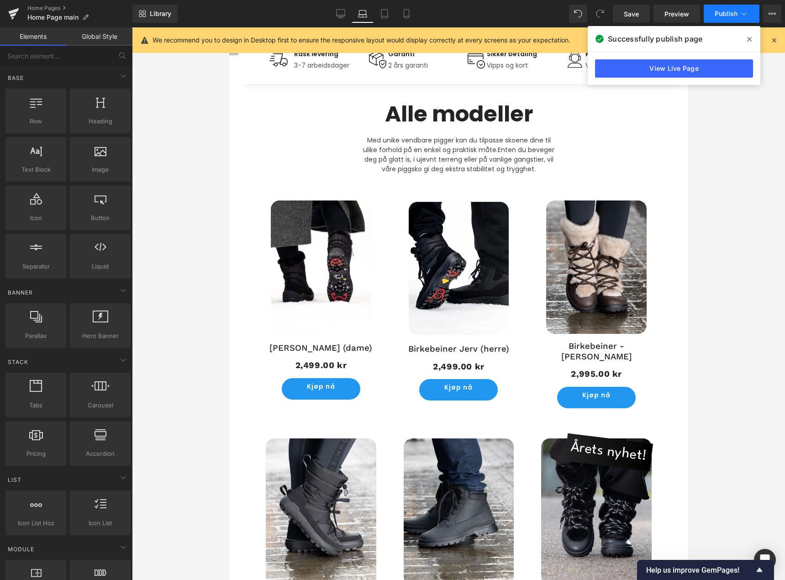
click at [728, 17] on button "Publish" at bounding box center [732, 14] width 56 height 18
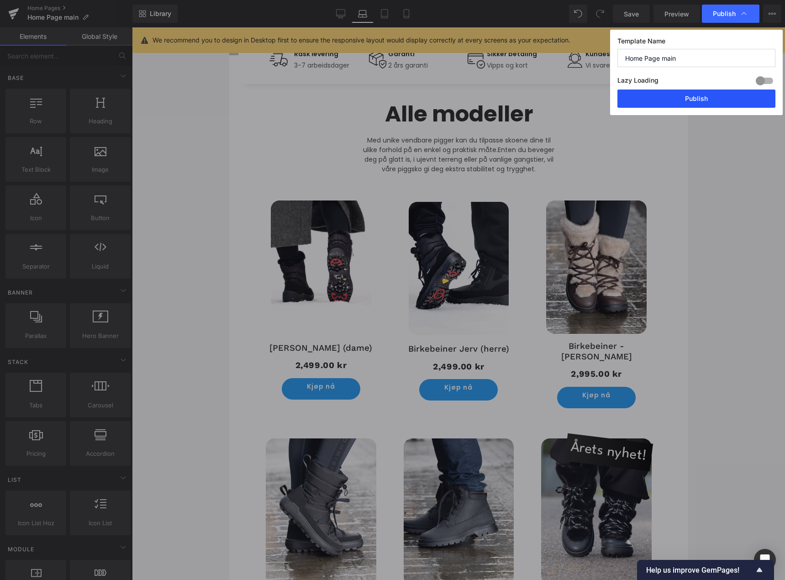
click at [716, 96] on button "Publish" at bounding box center [696, 98] width 158 height 18
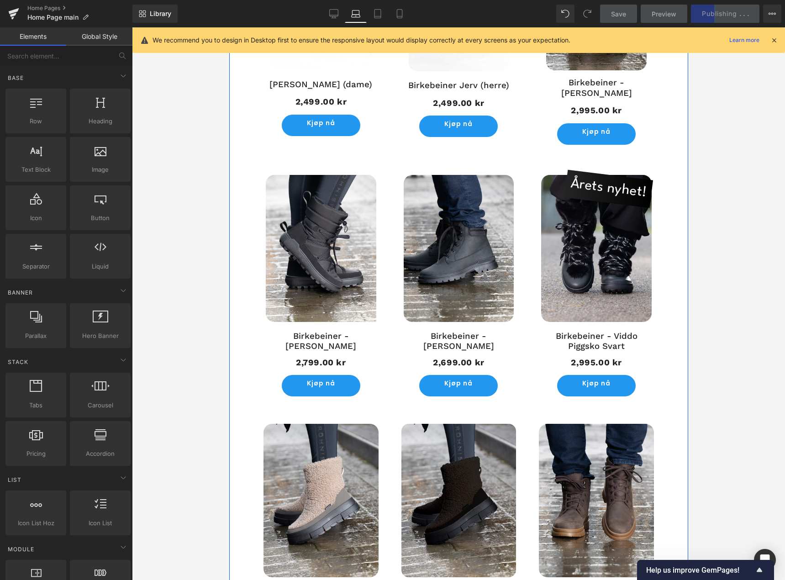
scroll to position [572, 0]
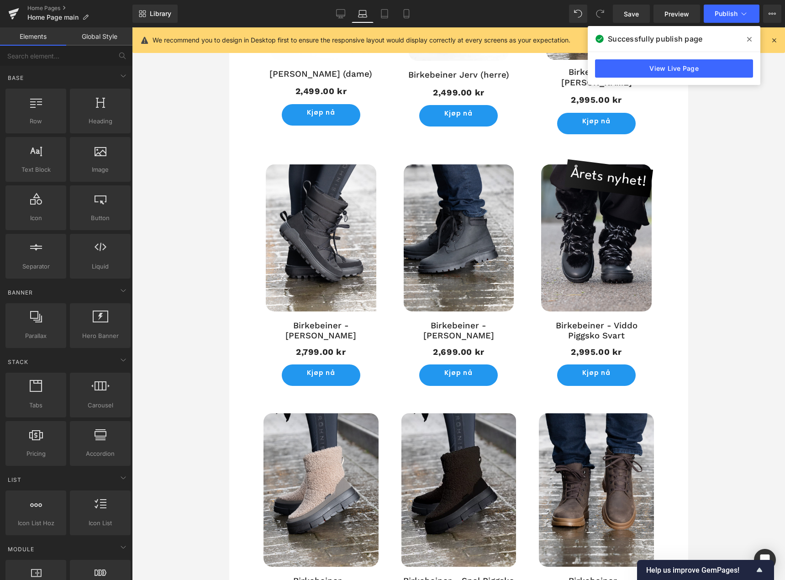
click at [747, 41] on span at bounding box center [749, 39] width 15 height 15
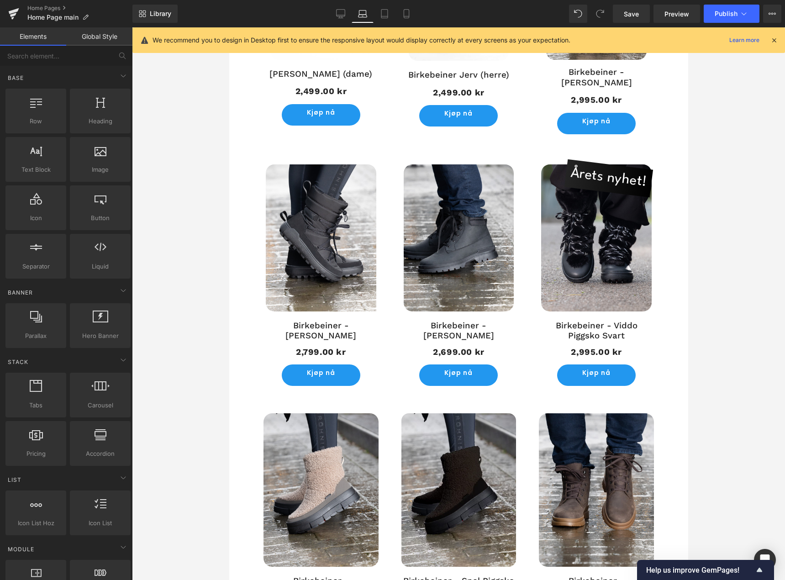
click at [718, 164] on div at bounding box center [458, 303] width 653 height 553
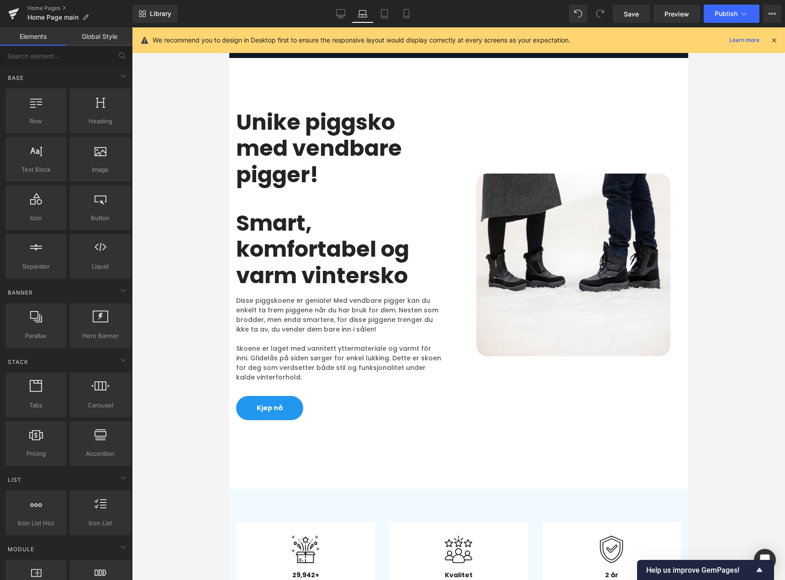
scroll to position [1576, 0]
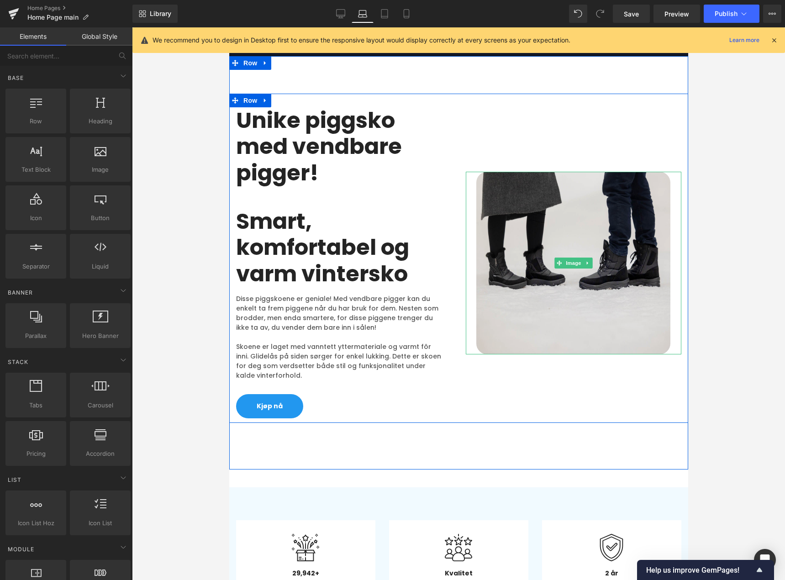
click at [639, 239] on img at bounding box center [573, 263] width 194 height 183
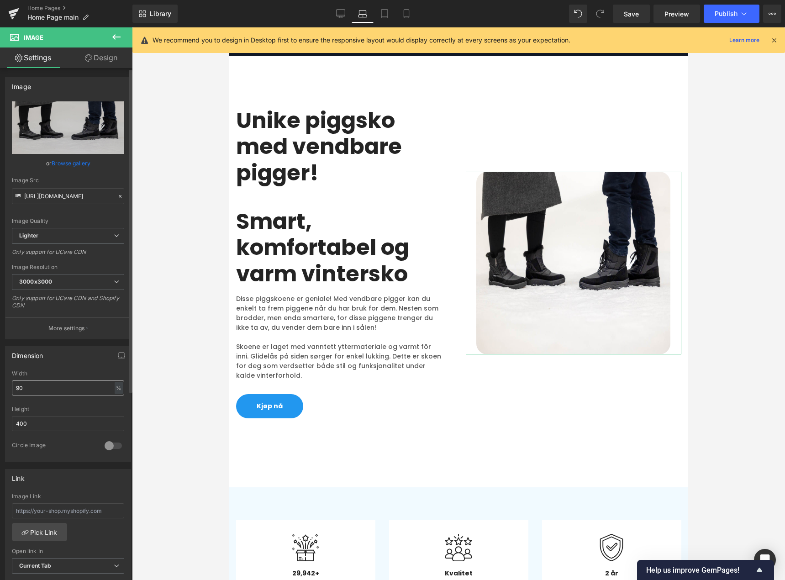
click at [70, 395] on input "90" at bounding box center [68, 387] width 112 height 15
click at [68, 395] on input "90" at bounding box center [68, 387] width 112 height 15
click at [66, 391] on input "90" at bounding box center [68, 387] width 112 height 15
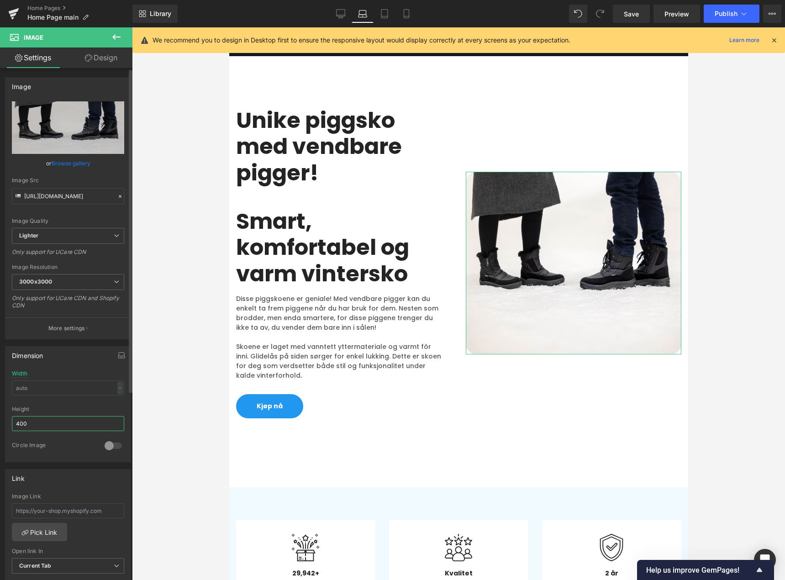
click at [59, 421] on input "400" at bounding box center [68, 423] width 112 height 15
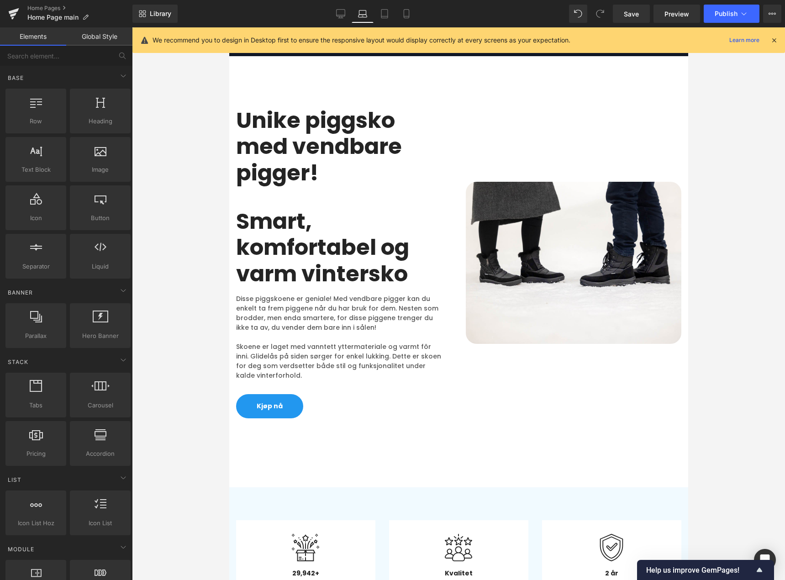
click at [164, 369] on div at bounding box center [458, 303] width 653 height 553
click at [342, 14] on icon at bounding box center [340, 13] width 9 height 9
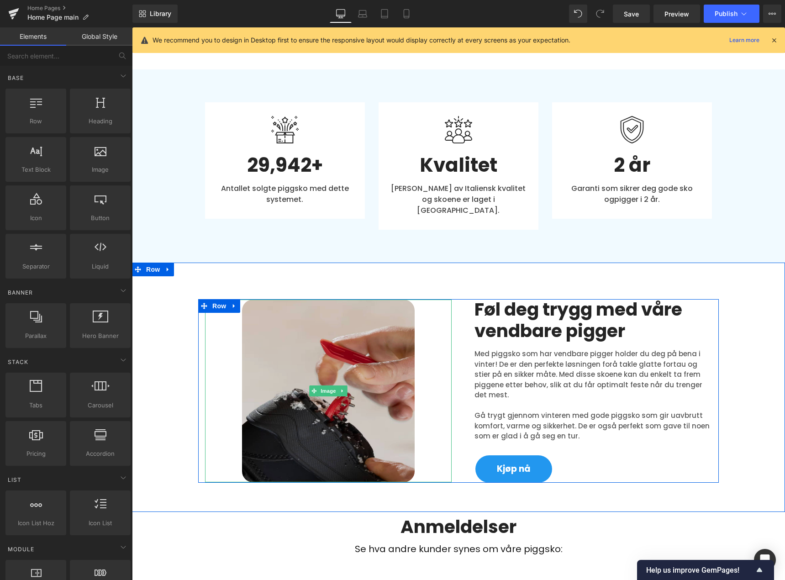
click at [373, 357] on img at bounding box center [328, 391] width 173 height 183
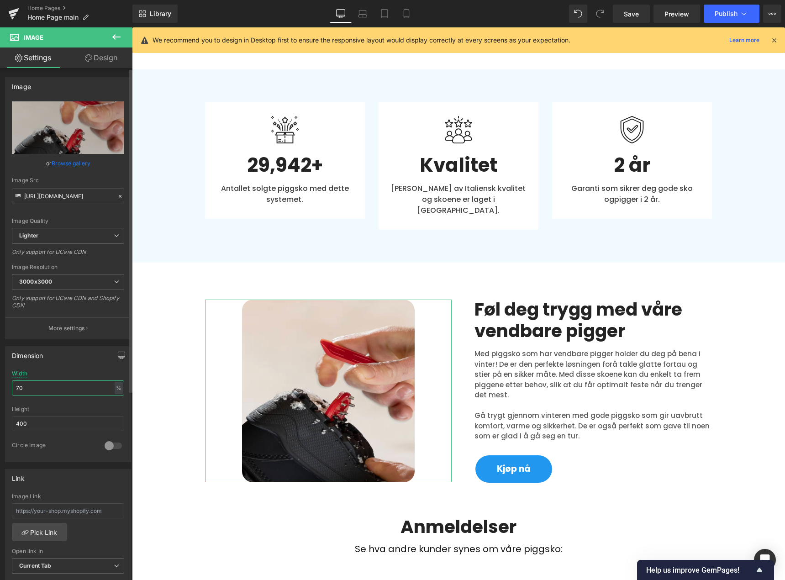
click at [59, 386] on input "70" at bounding box center [68, 387] width 112 height 15
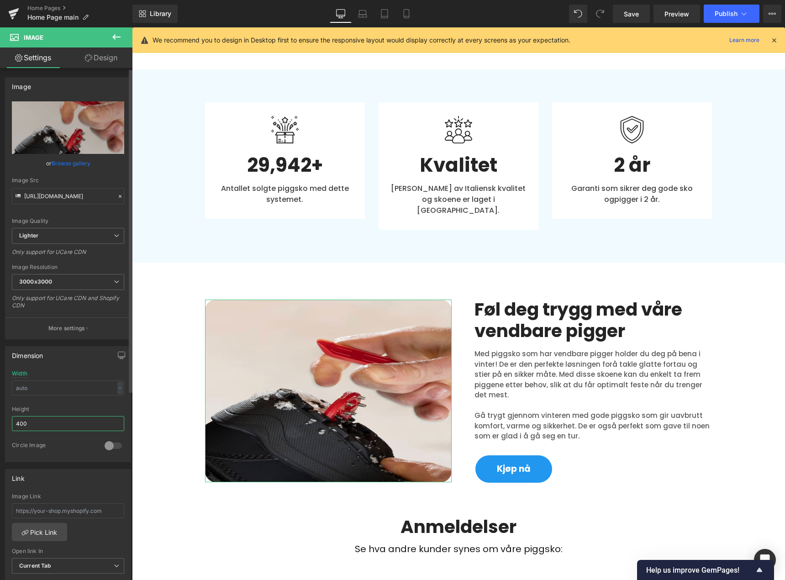
click at [46, 426] on input "400" at bounding box center [68, 423] width 112 height 15
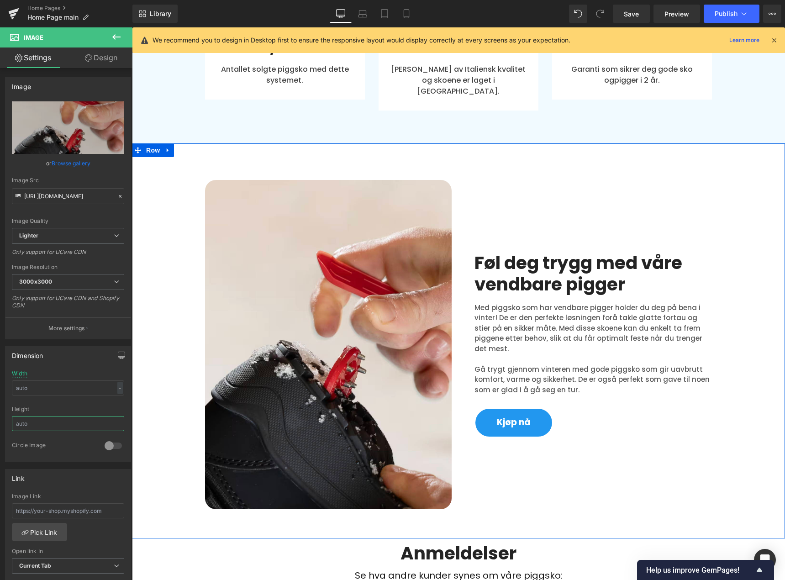
scroll to position [2271, 0]
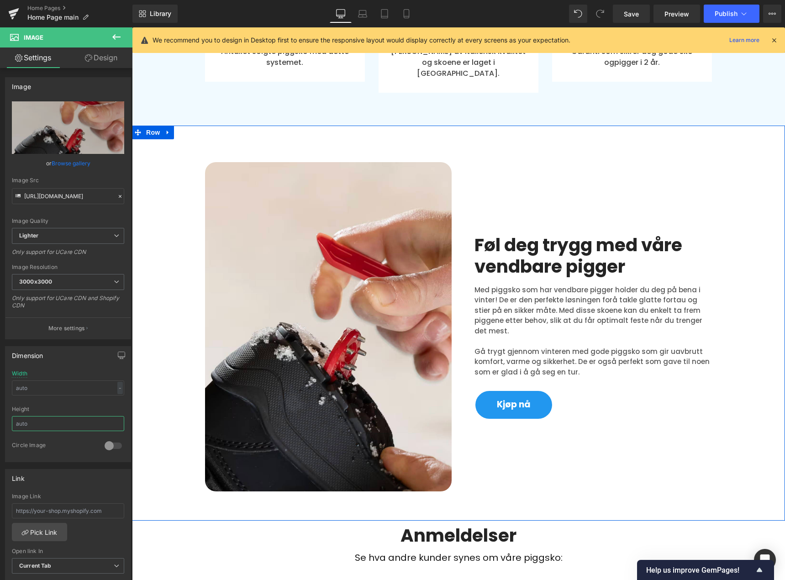
type input "400"
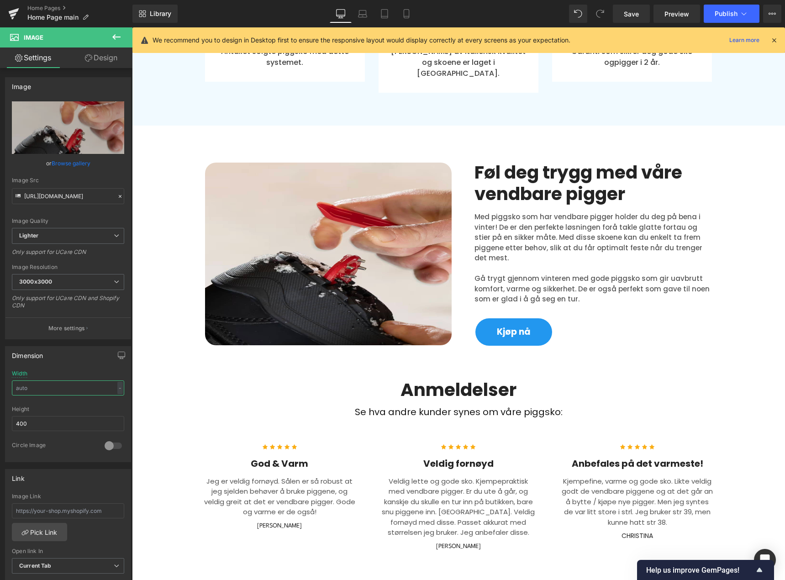
type input "70"
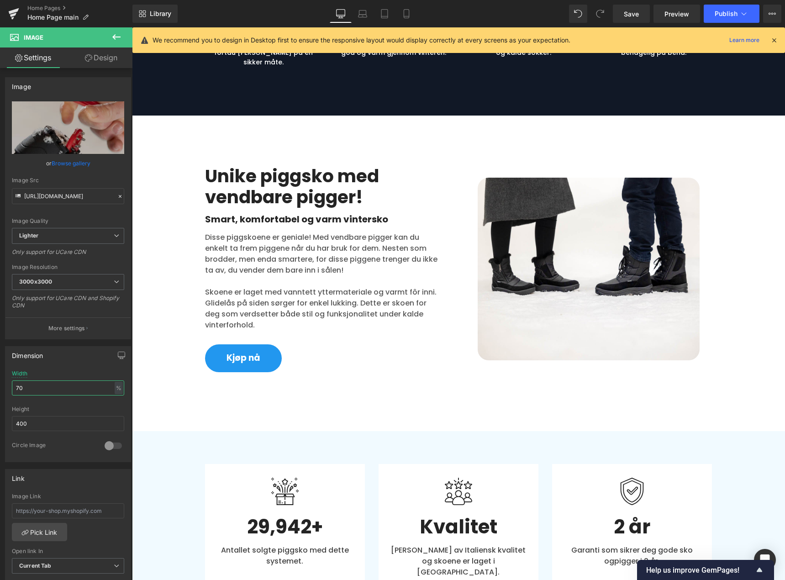
scroll to position [1769, 0]
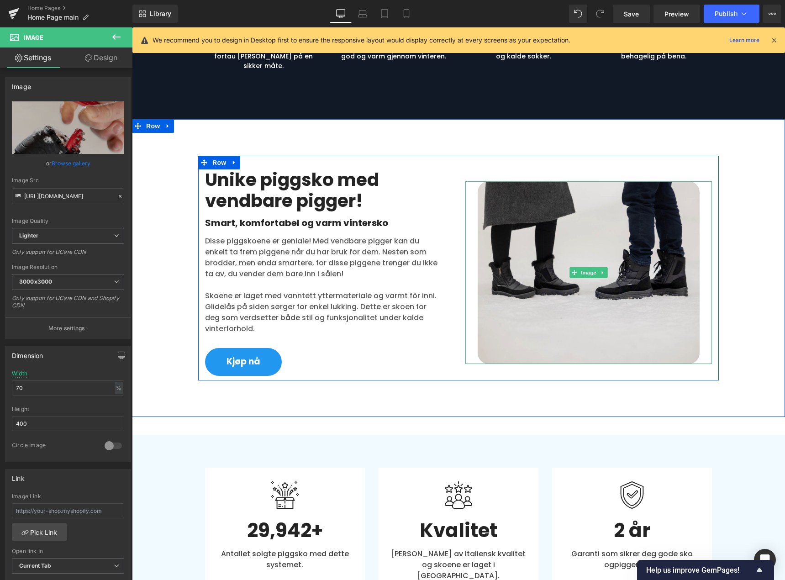
click at [549, 294] on img at bounding box center [589, 272] width 222 height 183
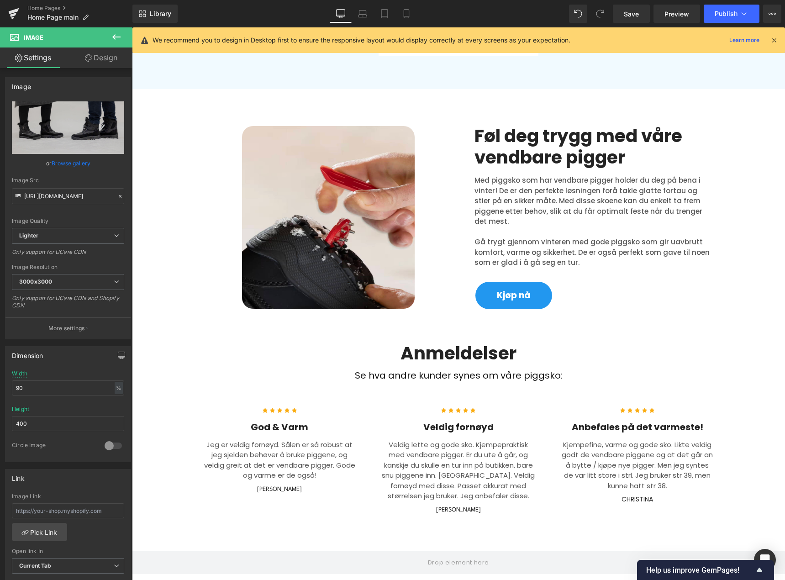
scroll to position [2317, 0]
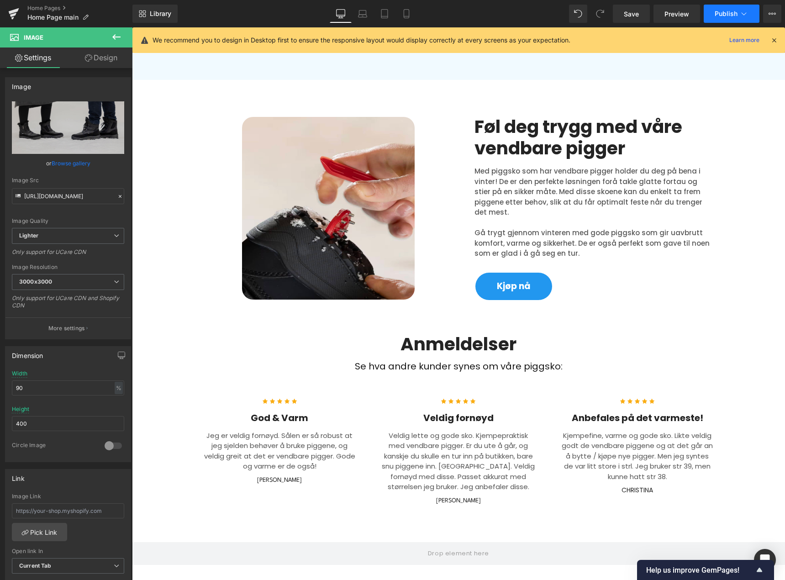
click at [733, 12] on span "Publish" at bounding box center [726, 13] width 23 height 7
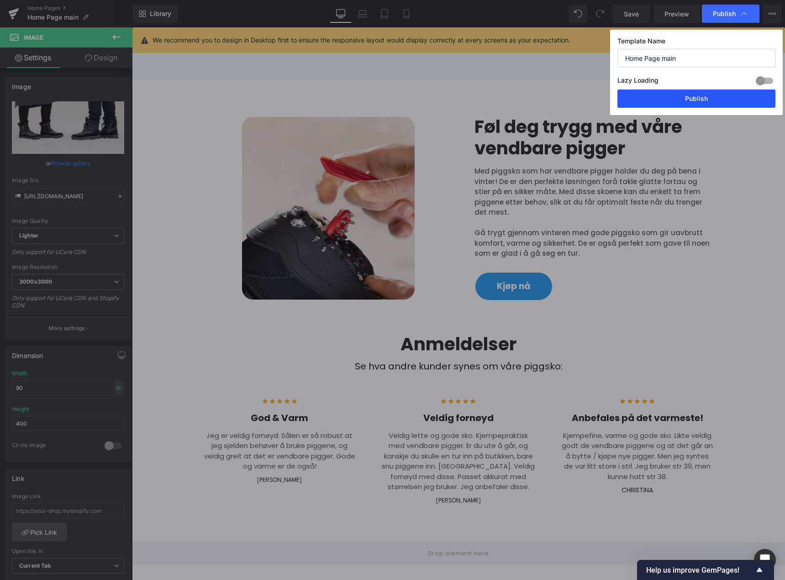
click at [716, 96] on button "Publish" at bounding box center [696, 98] width 158 height 18
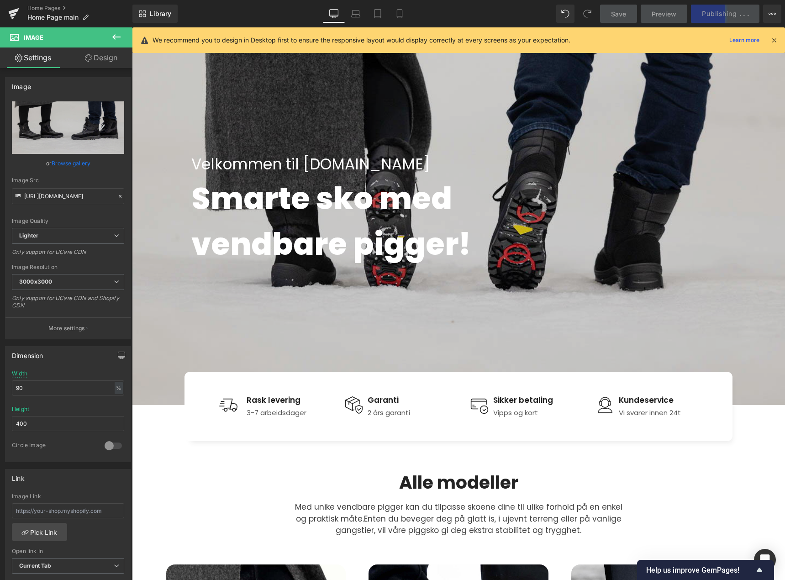
scroll to position [0, 0]
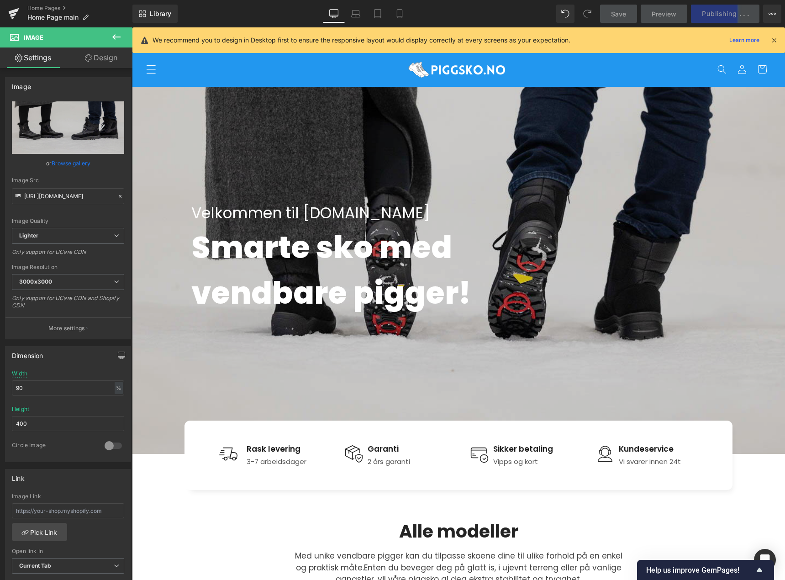
click at [149, 70] on icon "Meny" at bounding box center [151, 69] width 10 height 10
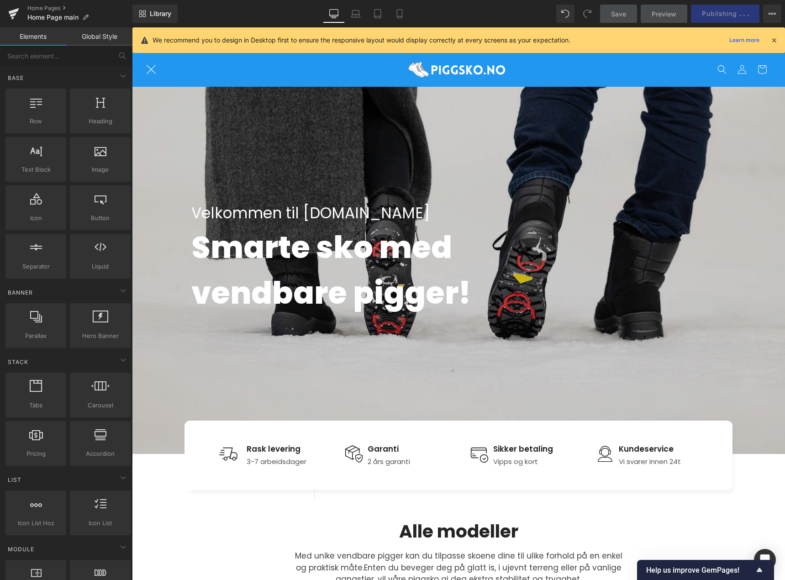
click at [152, 70] on icon "Meny" at bounding box center [151, 69] width 10 height 10
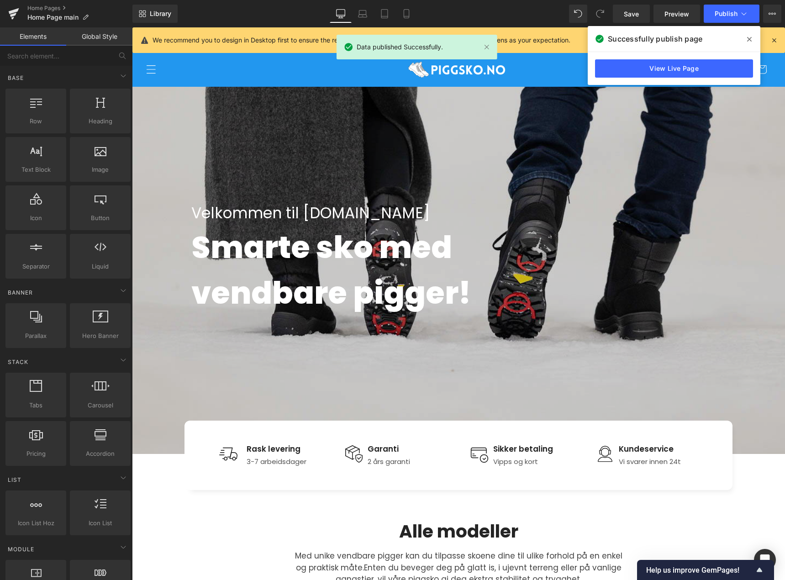
click at [152, 70] on icon "Meny" at bounding box center [151, 69] width 10 height 10
click at [150, 72] on icon "Meny" at bounding box center [151, 69] width 10 height 10
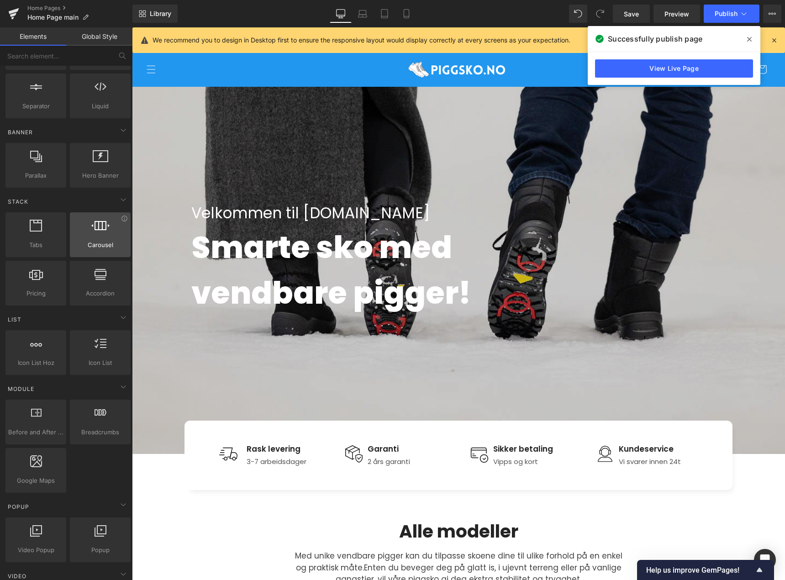
scroll to position [183, 0]
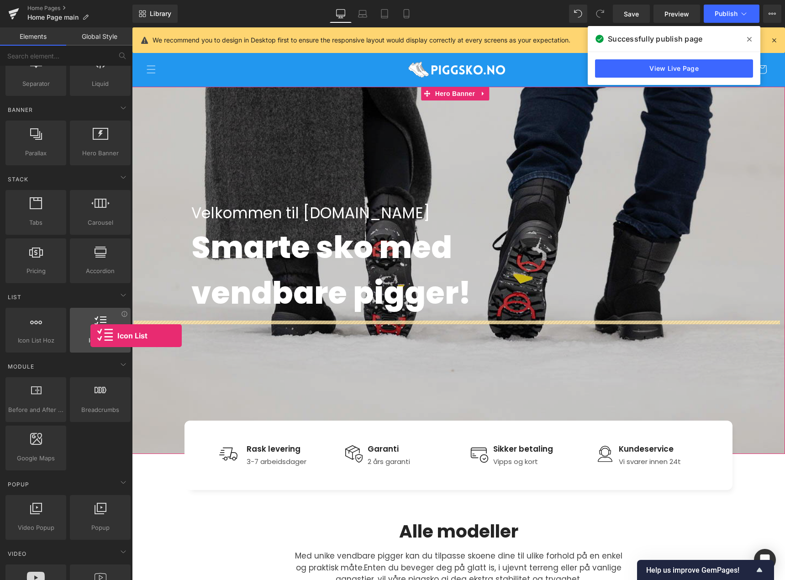
drag, startPoint x: 103, startPoint y: 332, endPoint x: 90, endPoint y: 336, distance: 12.7
click at [90, 336] on div "Icon List vertical, icons, symbols, lists, stars, ratings" at bounding box center [100, 330] width 61 height 45
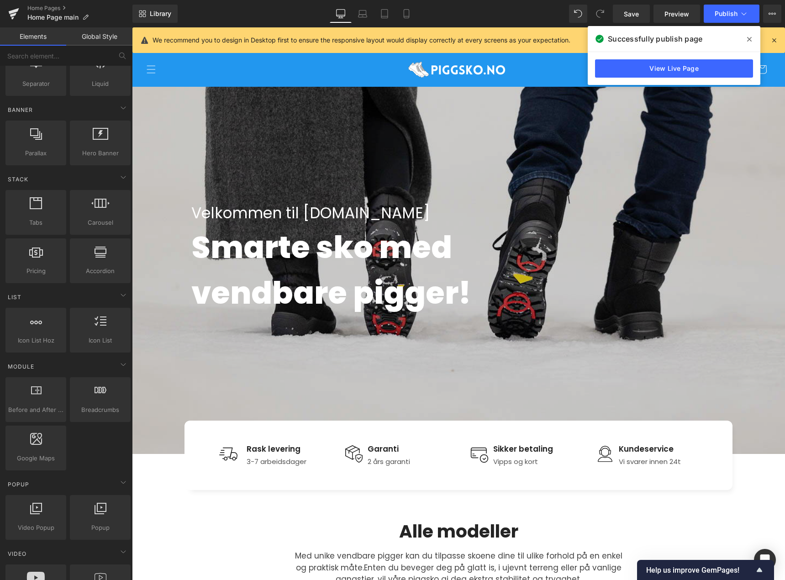
click at [284, 67] on header "Hjem Kontakt oss Retur & bytte FAQ Logg inn Søk" at bounding box center [458, 69] width 653 height 35
click at [428, 67] on img at bounding box center [458, 70] width 114 height 28
click at [752, 41] on span at bounding box center [749, 39] width 15 height 15
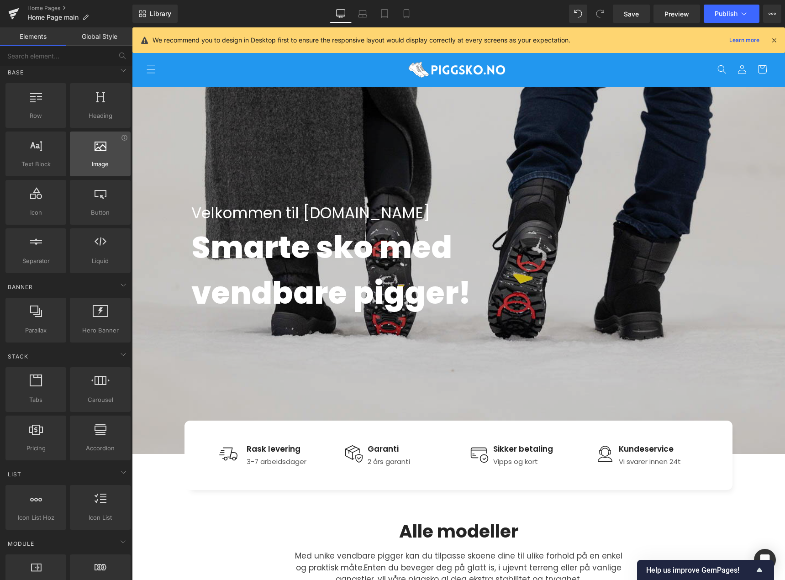
scroll to position [0, 0]
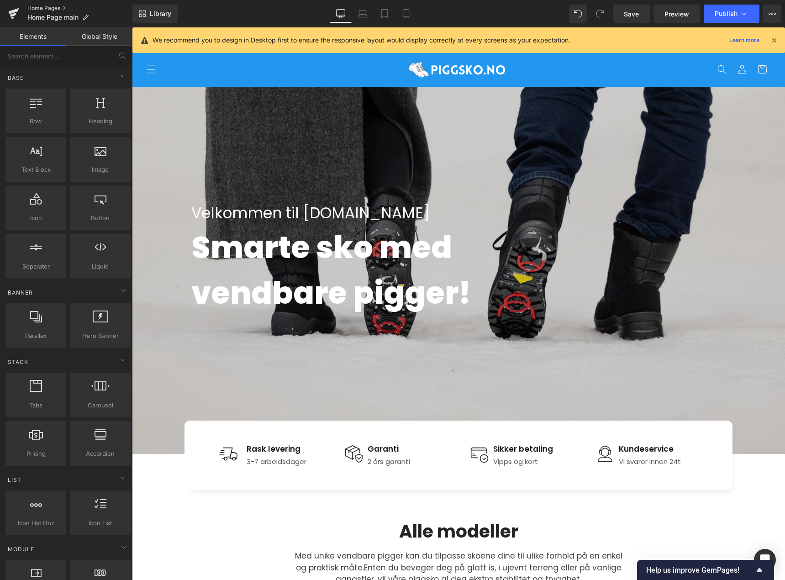
click at [58, 7] on link "Home Pages" at bounding box center [79, 8] width 105 height 7
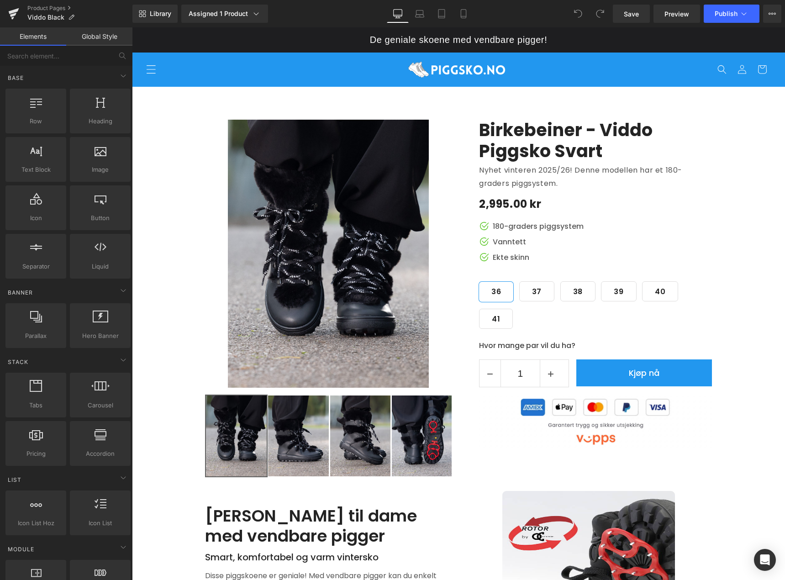
click at [150, 69] on icon "Meny" at bounding box center [151, 69] width 9 height 8
click at [150, 69] on icon "Meny" at bounding box center [151, 69] width 10 height 10
click at [150, 69] on icon "Meny" at bounding box center [151, 69] width 9 height 8
click at [150, 69] on icon "Meny" at bounding box center [151, 69] width 10 height 10
click at [58, 6] on link "Product Pages" at bounding box center [79, 8] width 105 height 7
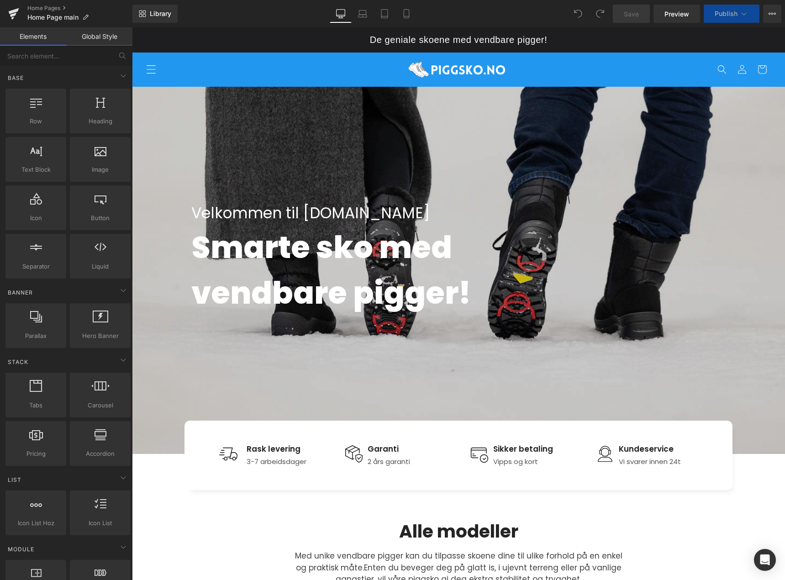
click at [152, 67] on icon "Meny" at bounding box center [151, 69] width 10 height 10
click at [64, 57] on input "text" at bounding box center [56, 56] width 112 height 20
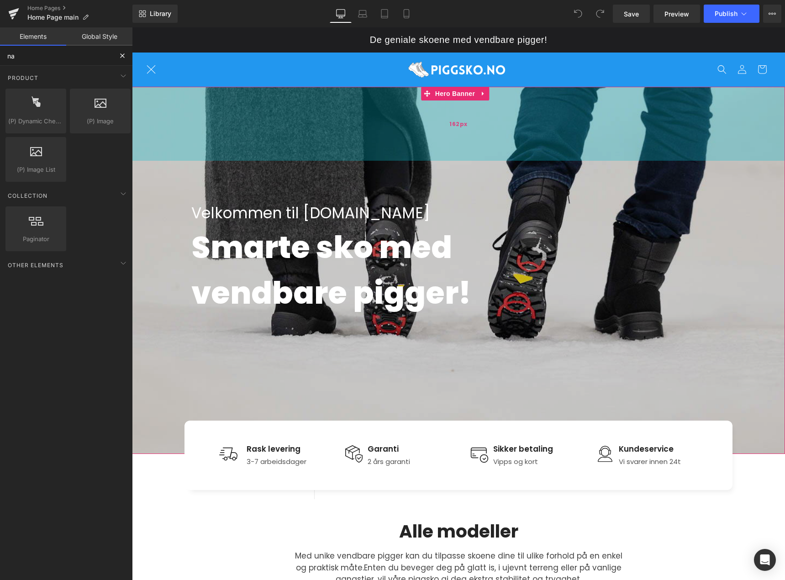
type input "n"
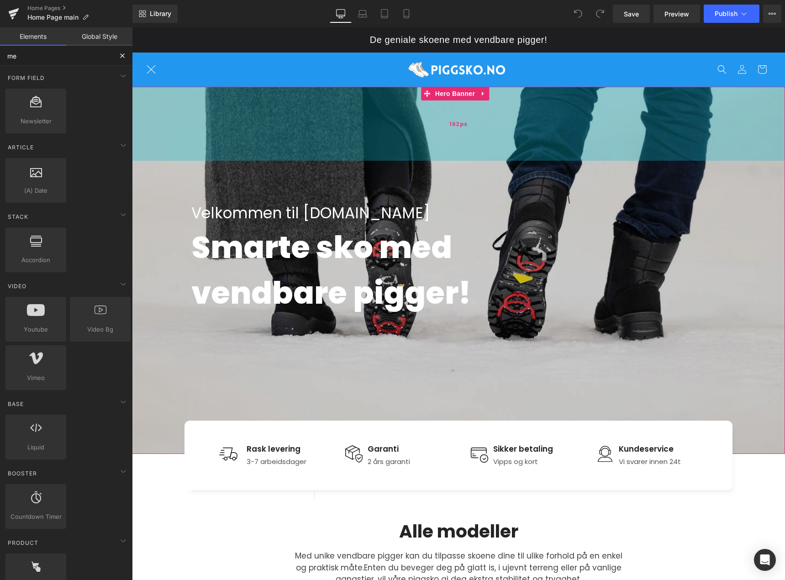
type input "m"
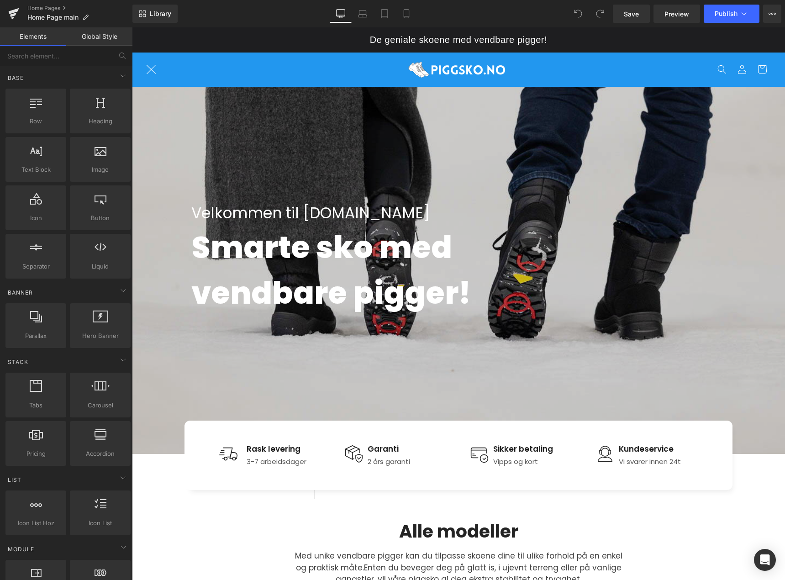
click at [157, 70] on span "Meny" at bounding box center [151, 69] width 20 height 20
click at [151, 70] on icon "Meny" at bounding box center [151, 69] width 10 height 10
click at [150, 69] on icon "Meny" at bounding box center [151, 69] width 10 height 10
click at [105, 41] on link "Global Style" at bounding box center [99, 36] width 66 height 18
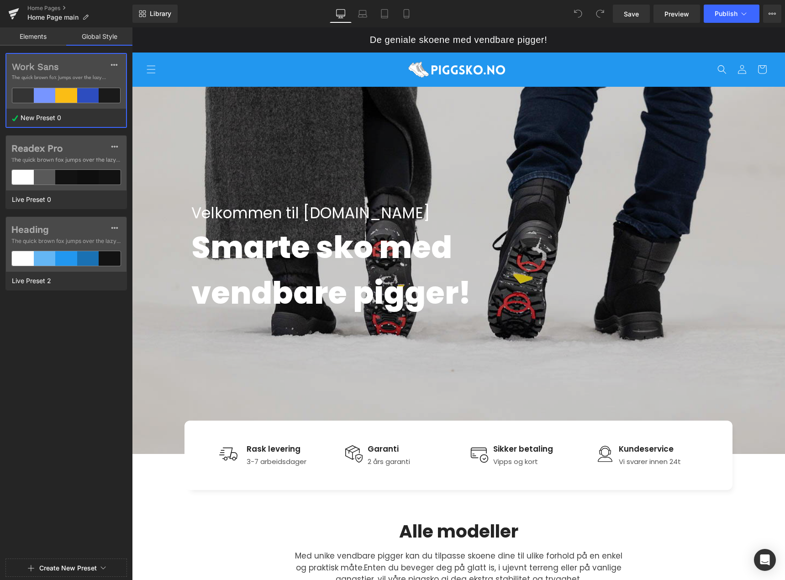
click at [45, 37] on link "Elements" at bounding box center [33, 36] width 66 height 18
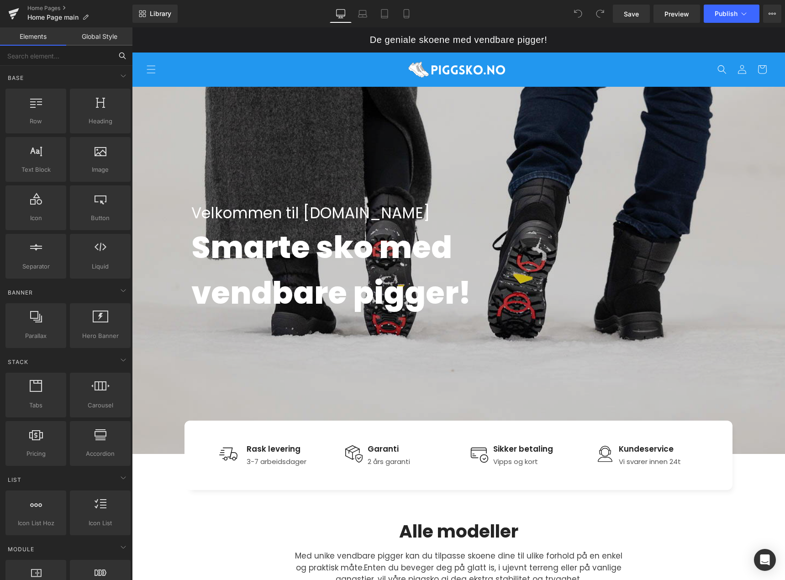
click at [54, 57] on input "text" at bounding box center [56, 56] width 112 height 20
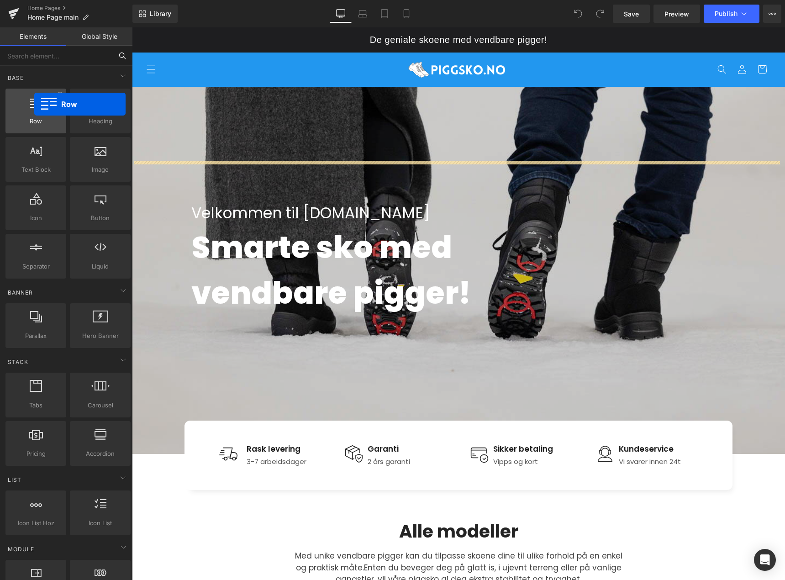
drag, startPoint x: 42, startPoint y: 116, endPoint x: 35, endPoint y: 104, distance: 13.8
click at [35, 104] on div at bounding box center [35, 106] width 55 height 21
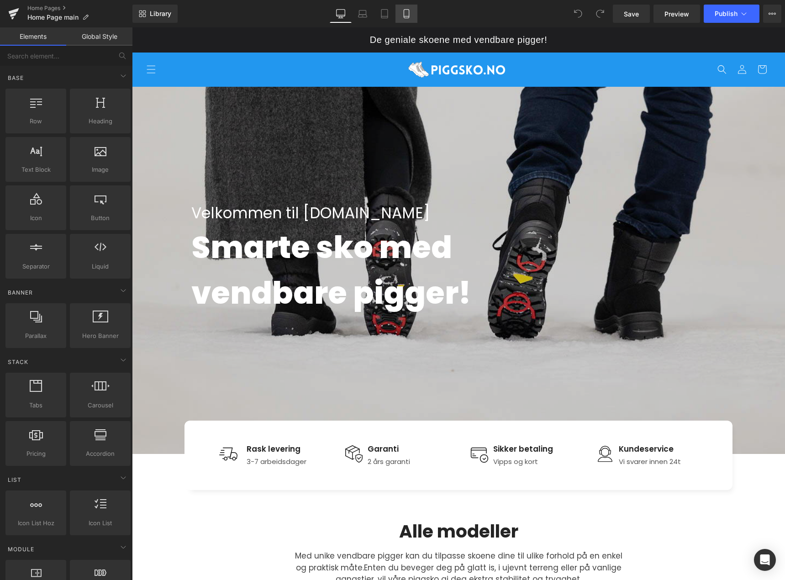
click at [414, 17] on link "Mobile" at bounding box center [406, 14] width 22 height 18
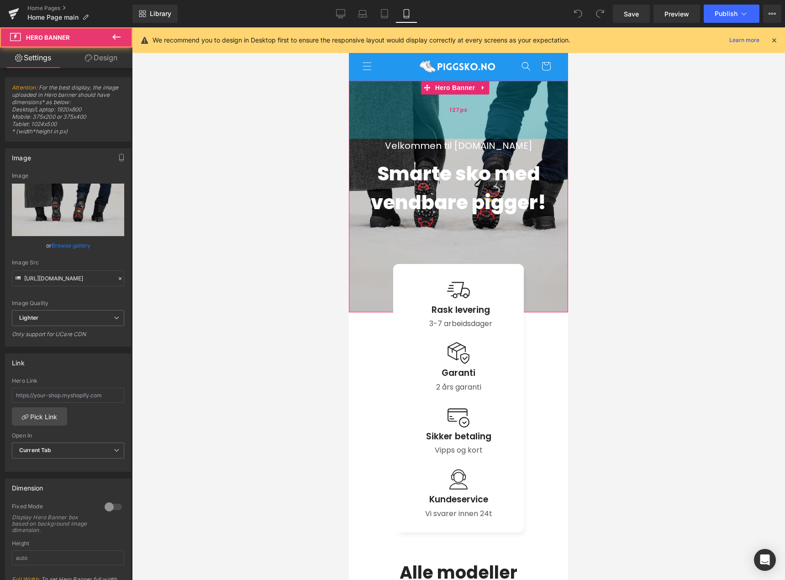
click at [490, 81] on div "127px" at bounding box center [458, 110] width 219 height 58
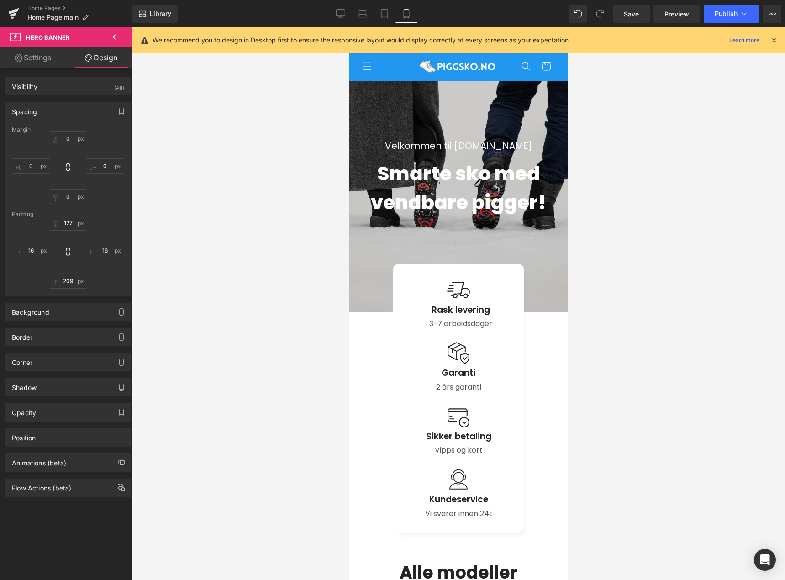
click at [501, 69] on link at bounding box center [459, 66] width 96 height 29
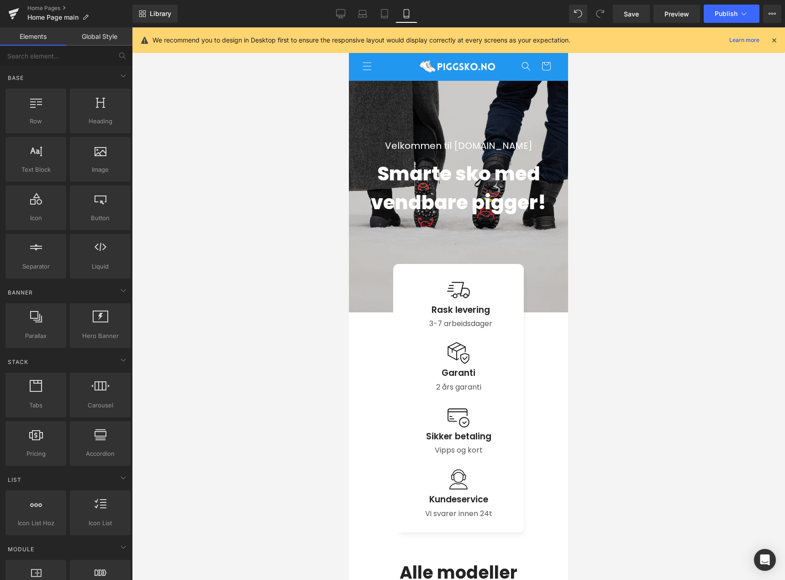
click at [281, 151] on div at bounding box center [458, 303] width 653 height 553
click at [345, 14] on icon at bounding box center [340, 13] width 9 height 9
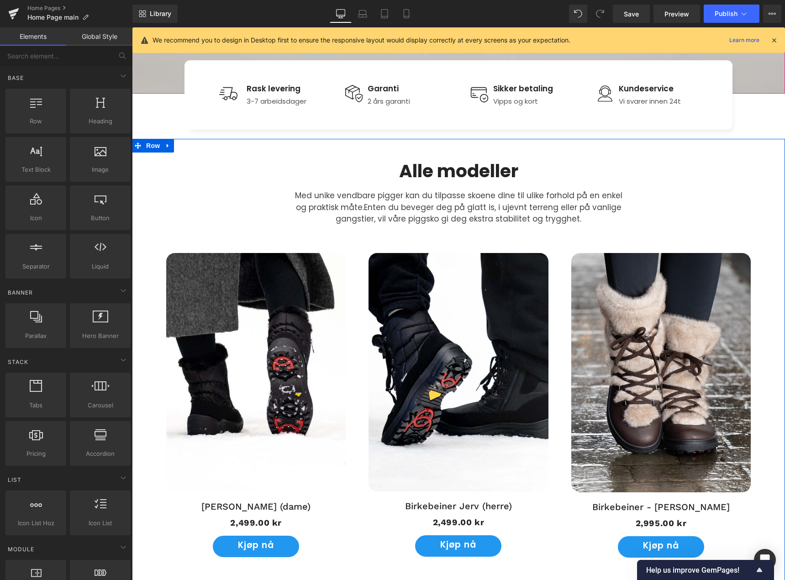
scroll to position [333, 0]
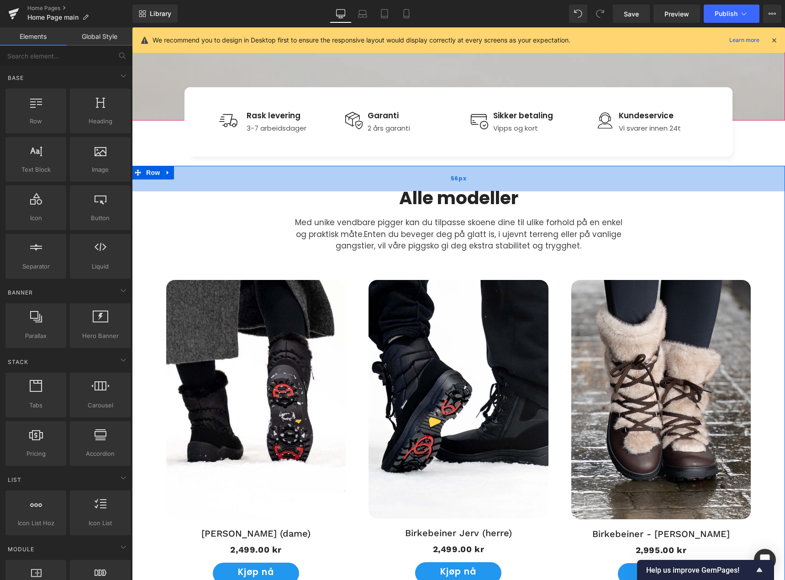
click at [397, 167] on div "56px" at bounding box center [458, 179] width 653 height 26
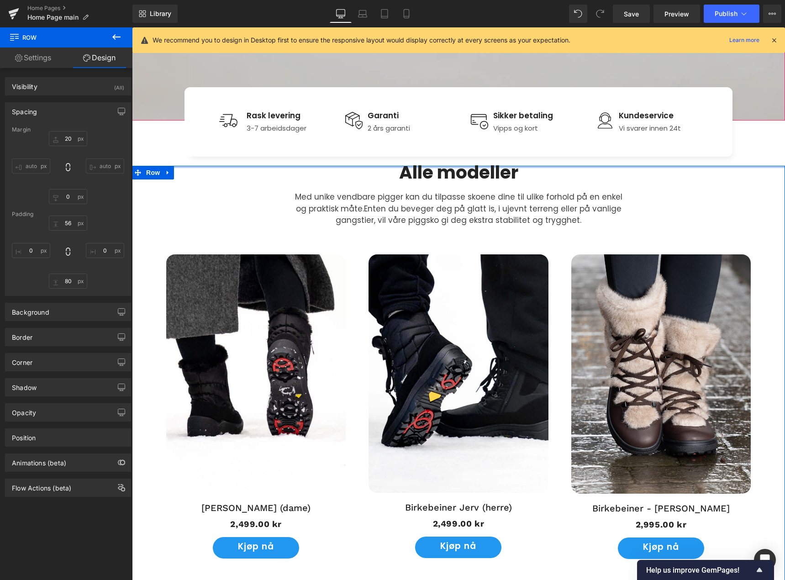
drag, startPoint x: 397, startPoint y: 167, endPoint x: 247, endPoint y: 194, distance: 152.2
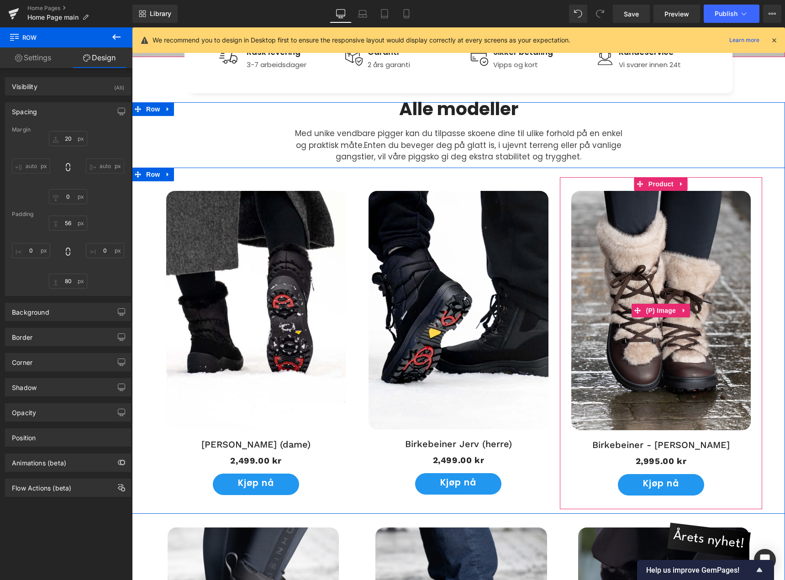
scroll to position [379, 0]
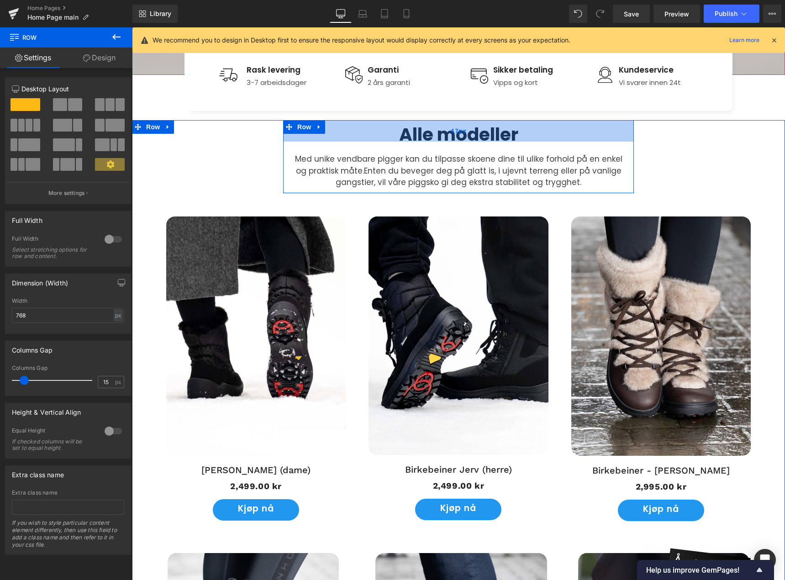
drag, startPoint x: 541, startPoint y: 120, endPoint x: 541, endPoint y: 127, distance: 7.8
click at [541, 127] on div "47px" at bounding box center [458, 130] width 351 height 21
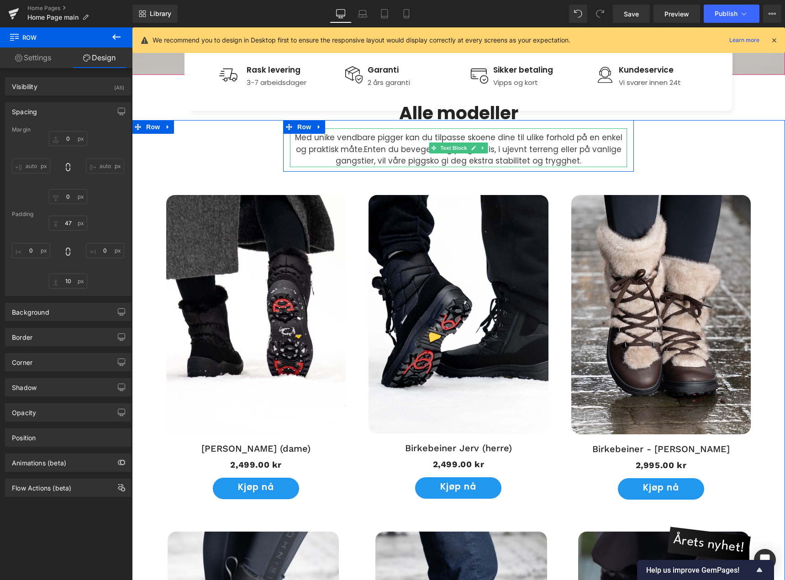
drag, startPoint x: 581, startPoint y: 126, endPoint x: 556, endPoint y: 126, distance: 24.7
click at [556, 134] on div "Alle modeller Heading Med unike vendbare pigger kan du tilpasse skoene dine til…" at bounding box center [458, 146] width 351 height 52
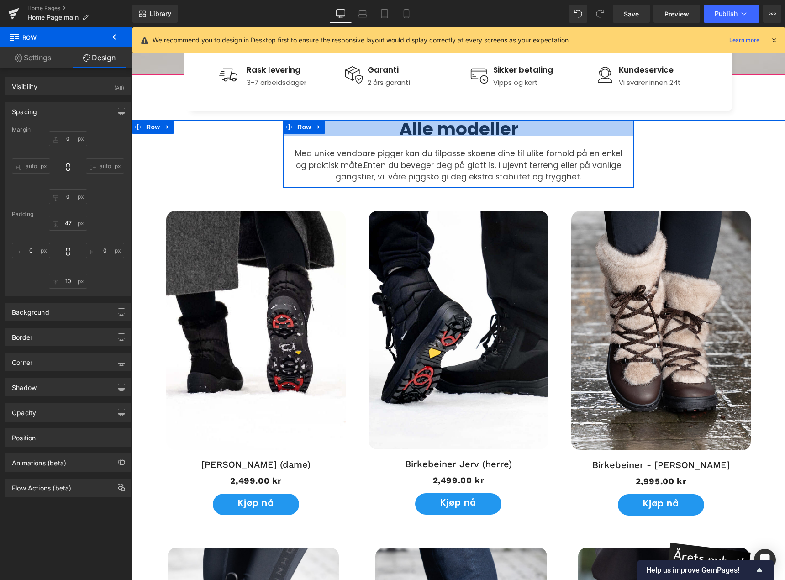
drag, startPoint x: 555, startPoint y: 121, endPoint x: 556, endPoint y: 137, distance: 16.0
click at [556, 137] on div "Alle modeller Heading Med unike vendbare pigger kan du tilpasse skoene dine til…" at bounding box center [458, 154] width 351 height 68
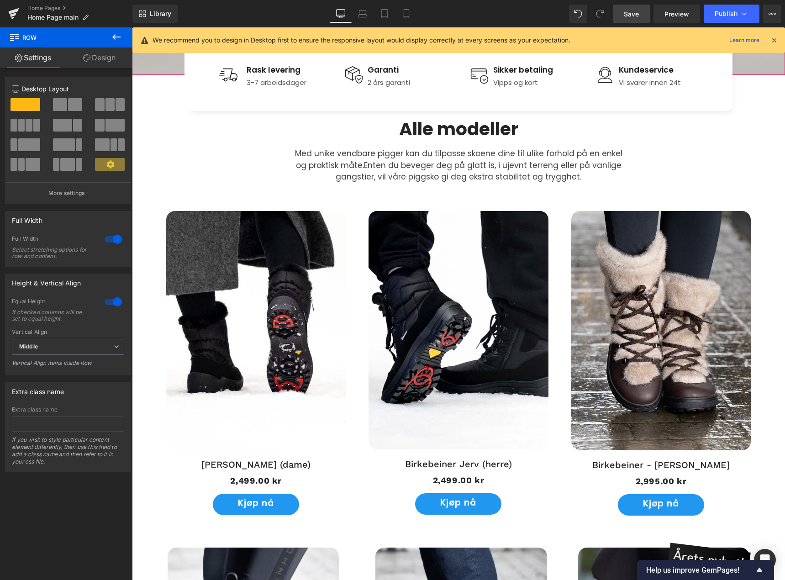
click at [630, 11] on span "Save" at bounding box center [631, 14] width 15 height 10
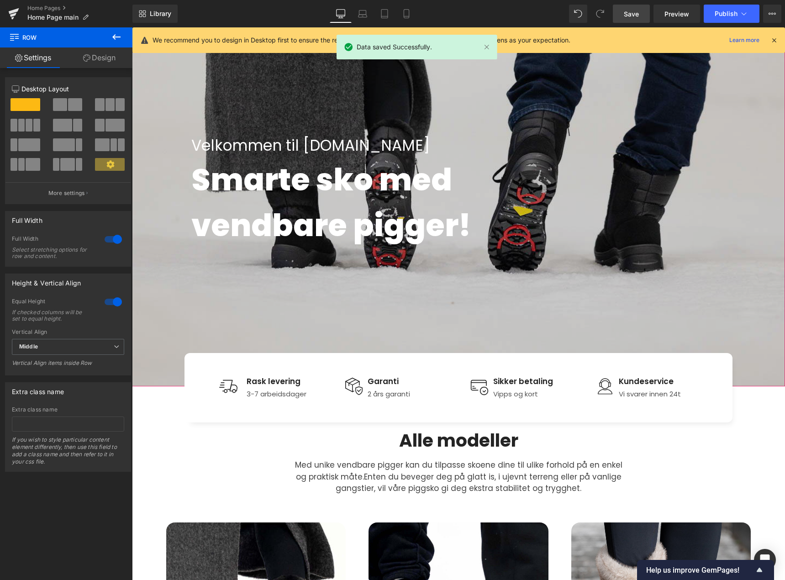
scroll to position [0, 0]
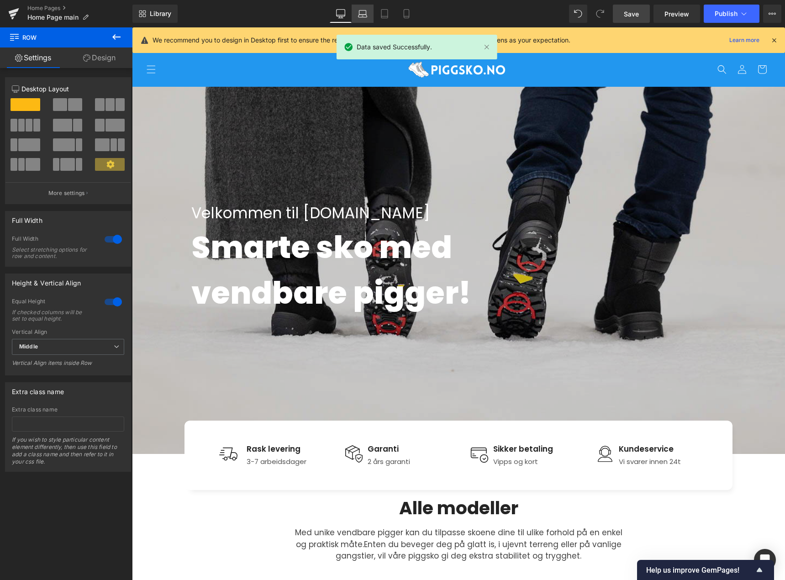
click at [359, 14] on icon at bounding box center [362, 13] width 7 height 4
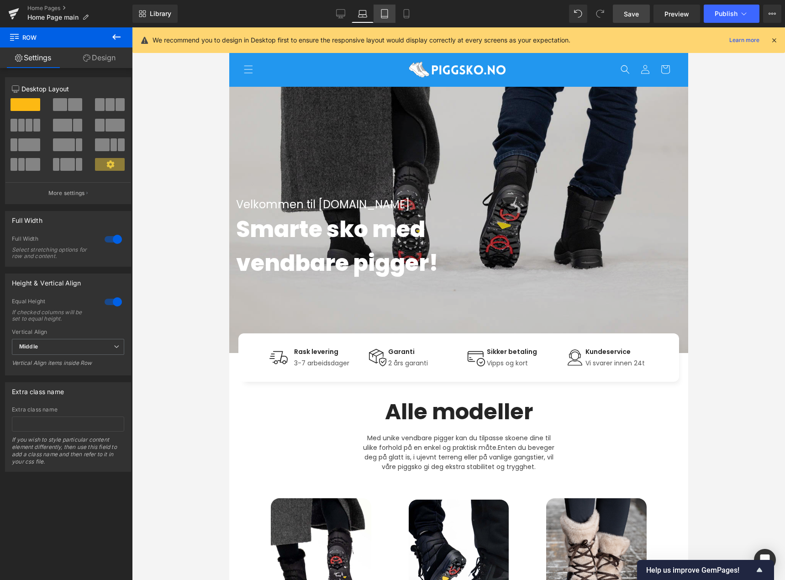
click at [384, 14] on icon at bounding box center [384, 13] width 9 height 9
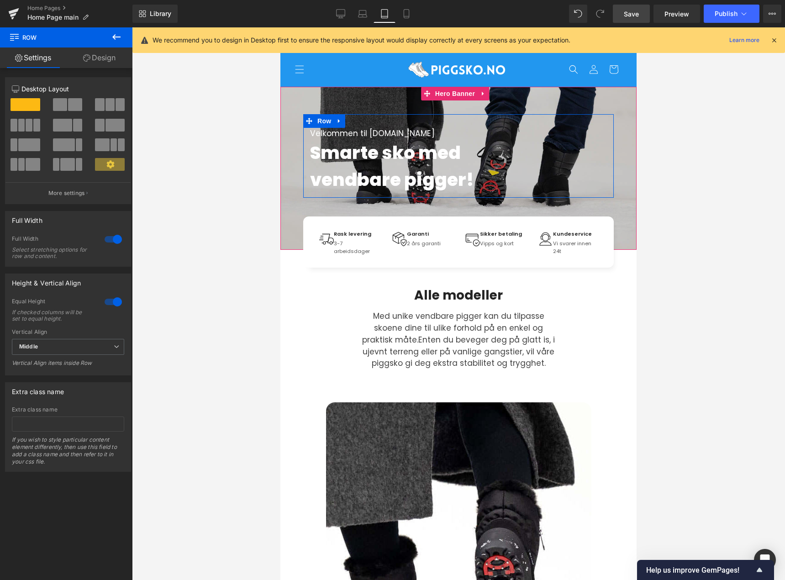
click at [425, 117] on div "Velkommen til Piggsko.no Text Block Smarte sko med vendbare pigger! Text Block …" at bounding box center [458, 156] width 311 height 84
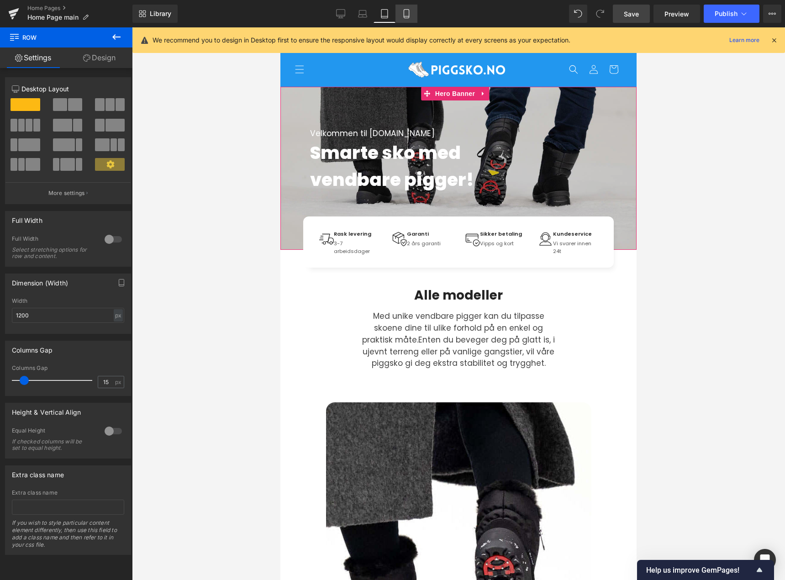
click at [405, 17] on icon at bounding box center [406, 13] width 9 height 9
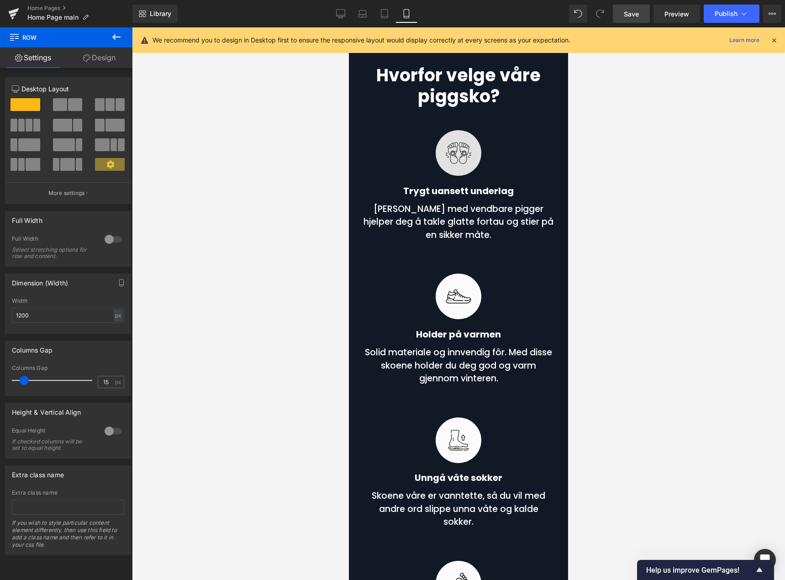
scroll to position [3562, 0]
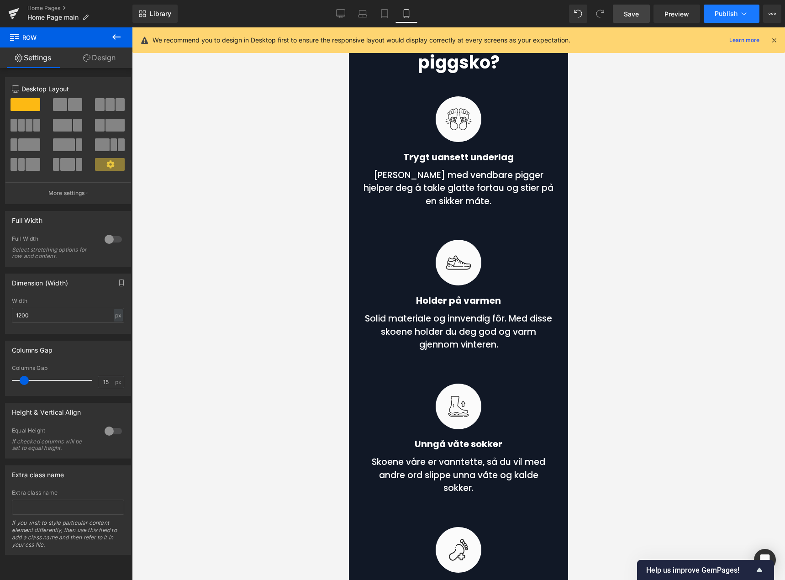
click at [726, 16] on span "Publish" at bounding box center [726, 13] width 23 height 7
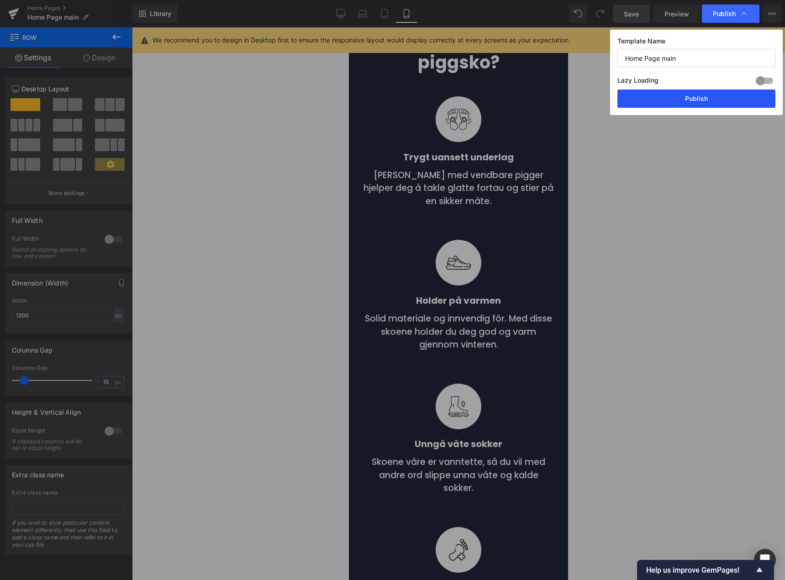
click at [702, 101] on button "Publish" at bounding box center [696, 98] width 158 height 18
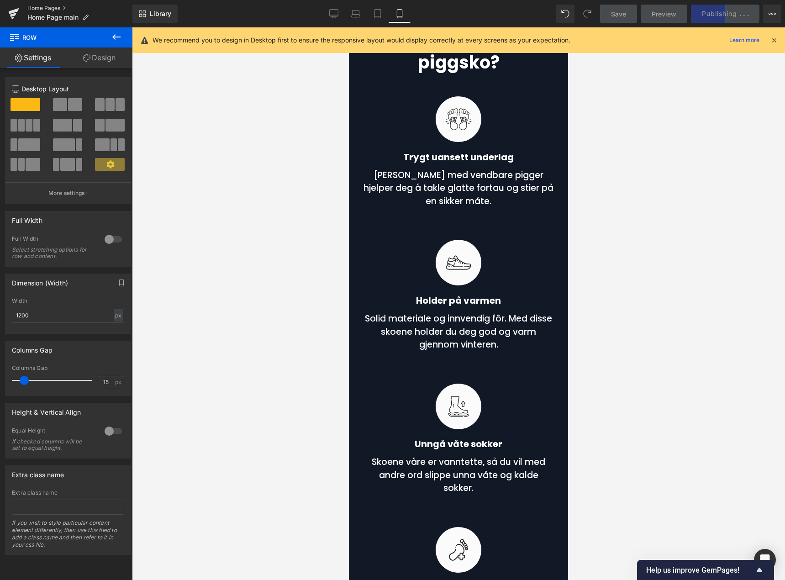
click at [50, 8] on link "Home Pages" at bounding box center [79, 8] width 105 height 7
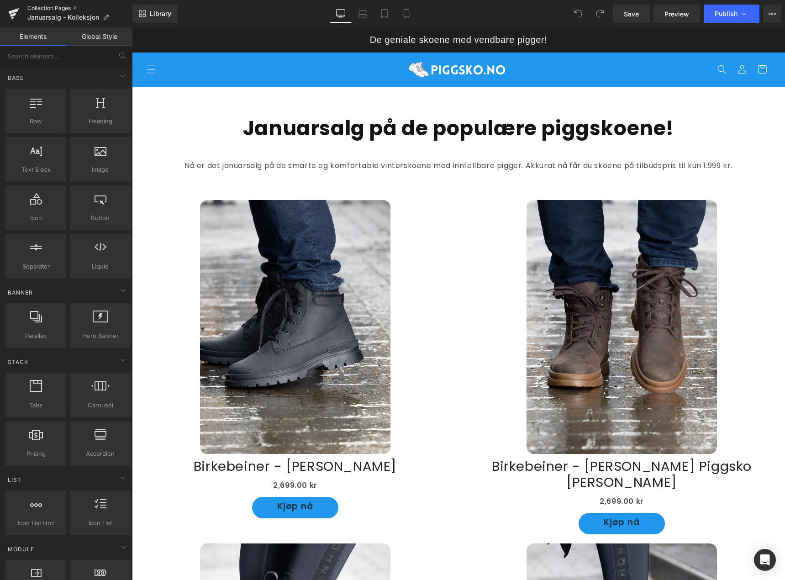
click at [65, 8] on link "Collection Pages" at bounding box center [79, 8] width 105 height 7
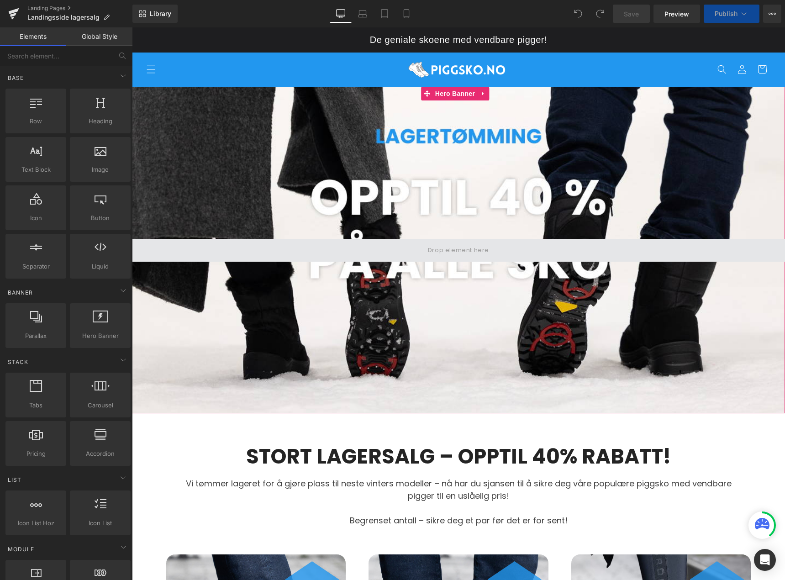
click at [496, 253] on span at bounding box center [458, 250] width 653 height 23
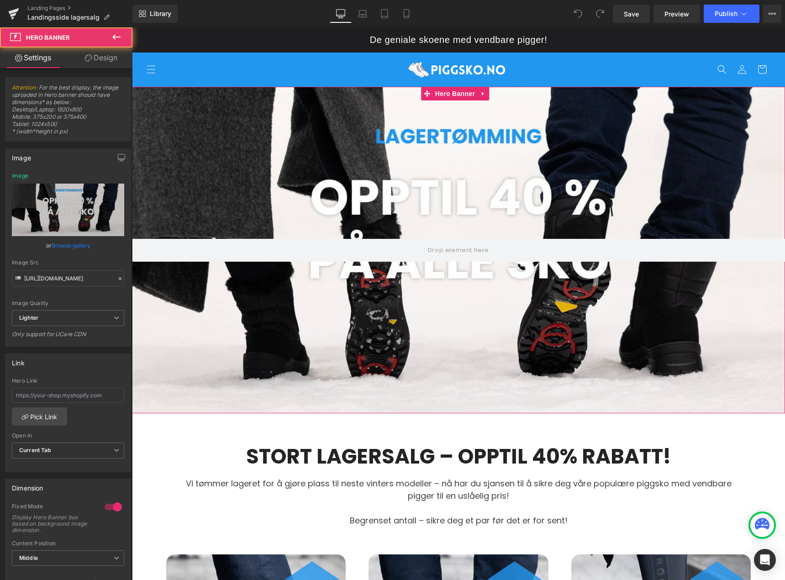
click at [312, 139] on div at bounding box center [458, 250] width 653 height 326
click at [453, 95] on span "Hero Banner" at bounding box center [455, 94] width 44 height 14
click at [101, 62] on link "Design" at bounding box center [101, 57] width 66 height 21
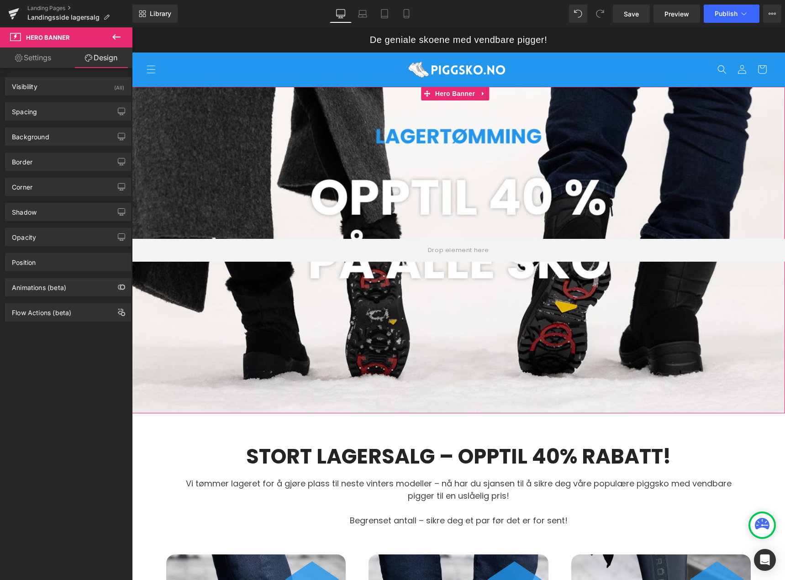
click at [35, 64] on link "Settings" at bounding box center [33, 57] width 66 height 21
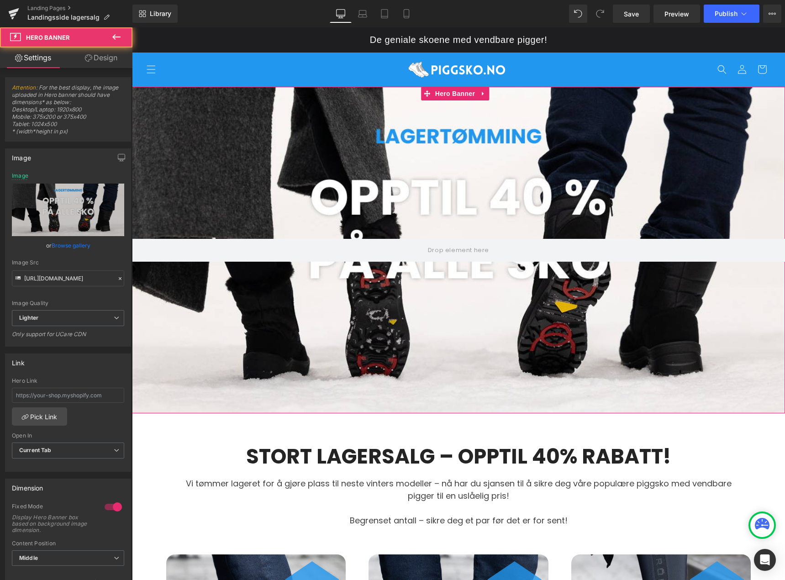
click at [377, 115] on div at bounding box center [458, 250] width 653 height 326
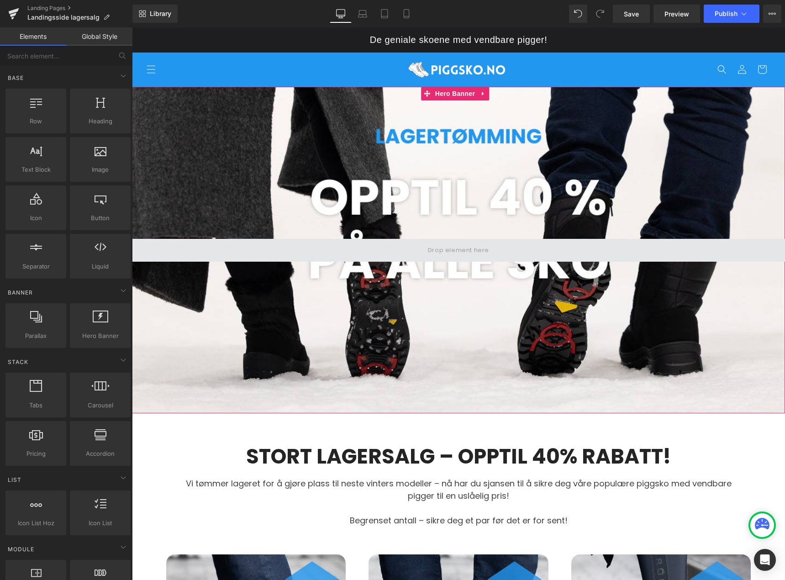
click at [426, 250] on span at bounding box center [459, 249] width 68 height 15
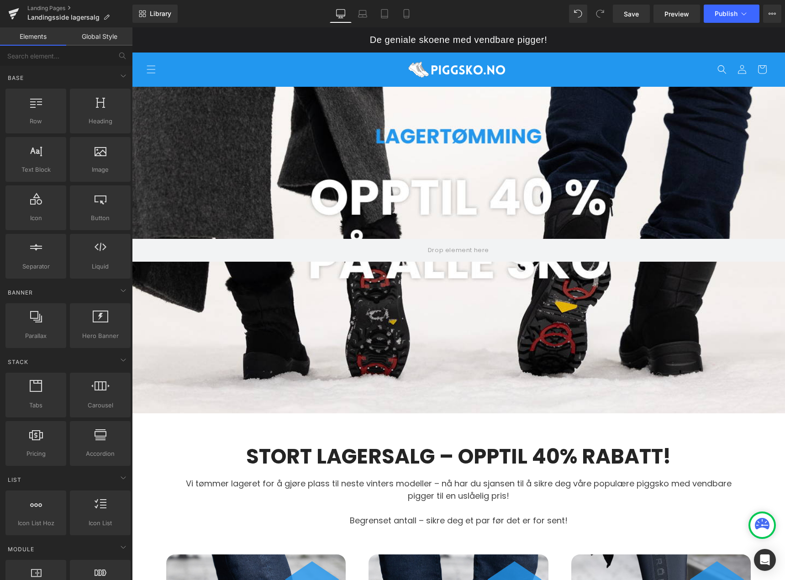
click at [79, 32] on link "Global Style" at bounding box center [99, 36] width 66 height 18
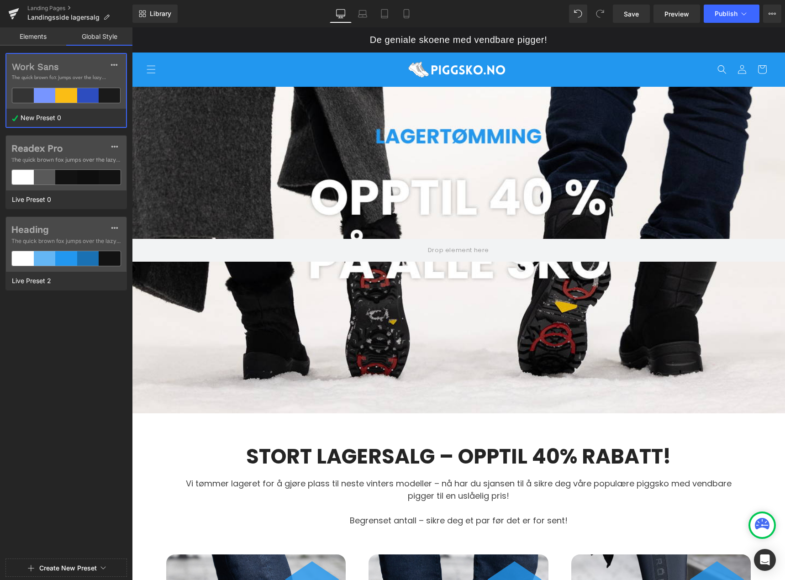
click at [47, 36] on link "Elements" at bounding box center [33, 36] width 66 height 18
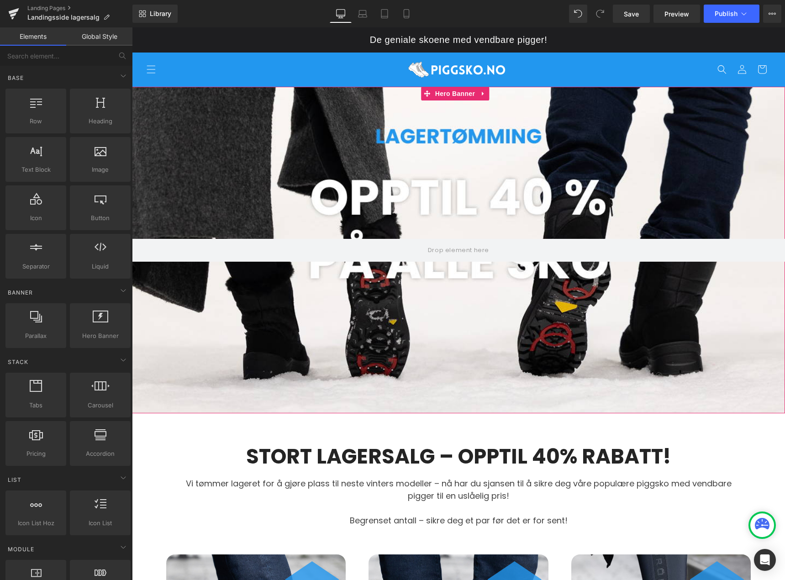
drag, startPoint x: 422, startPoint y: 252, endPoint x: 422, endPoint y: 260, distance: 7.8
click at [422, 260] on div at bounding box center [458, 250] width 653 height 326
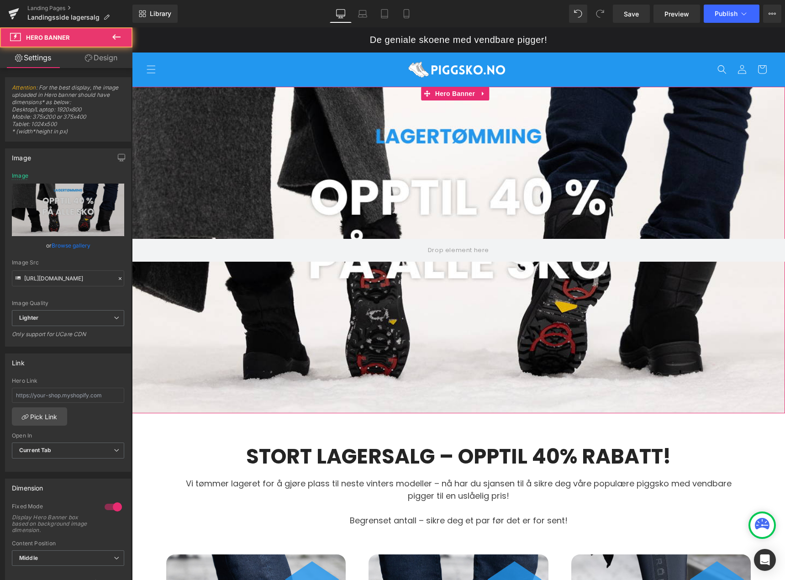
drag, startPoint x: 418, startPoint y: 251, endPoint x: 417, endPoint y: 260, distance: 9.6
click at [417, 260] on div at bounding box center [458, 250] width 653 height 326
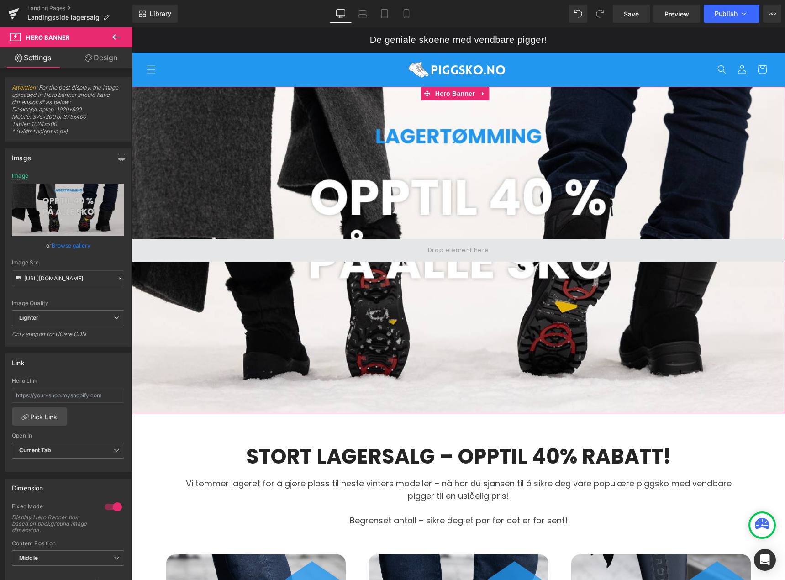
click at [416, 249] on span at bounding box center [458, 250] width 653 height 23
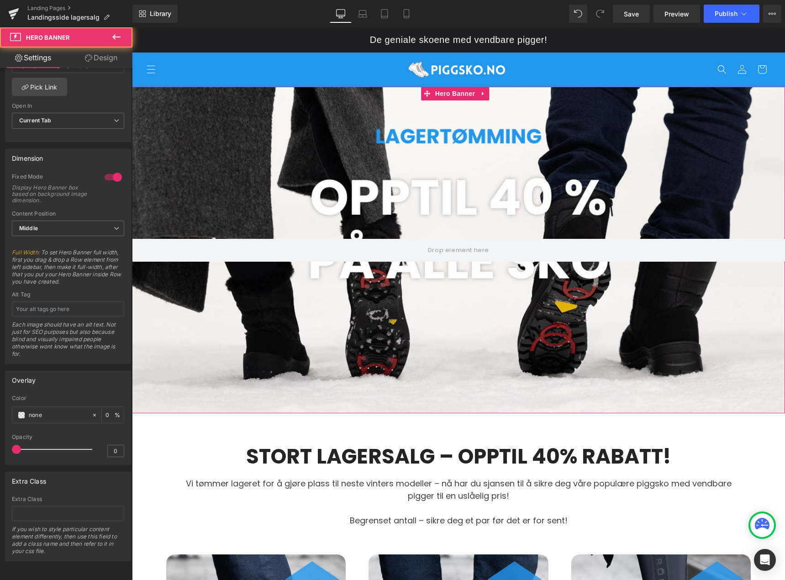
click at [496, 138] on div at bounding box center [458, 250] width 653 height 326
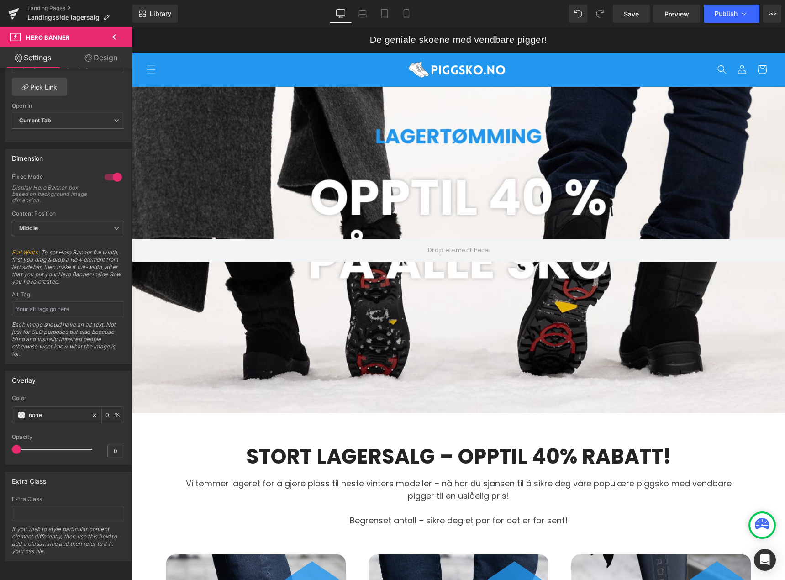
click at [295, 135] on div at bounding box center [458, 250] width 653 height 326
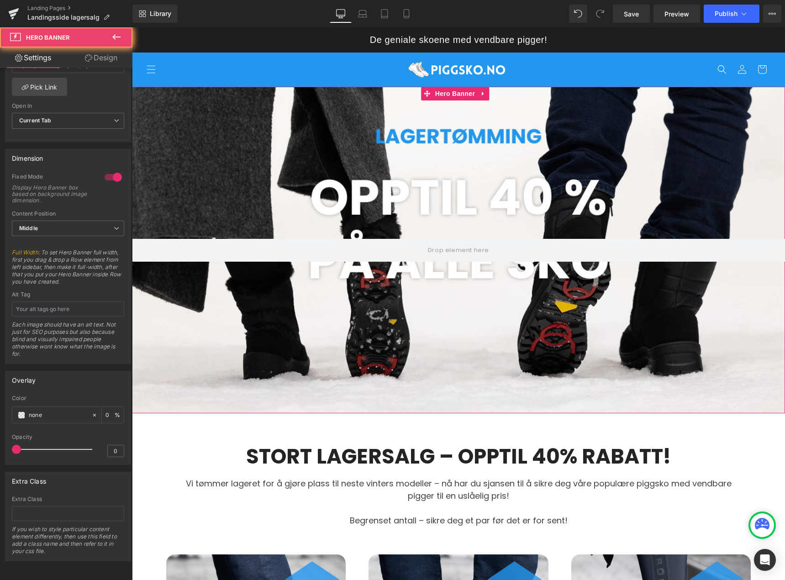
click at [233, 142] on div at bounding box center [458, 250] width 653 height 326
click at [109, 58] on link "Design" at bounding box center [101, 57] width 66 height 21
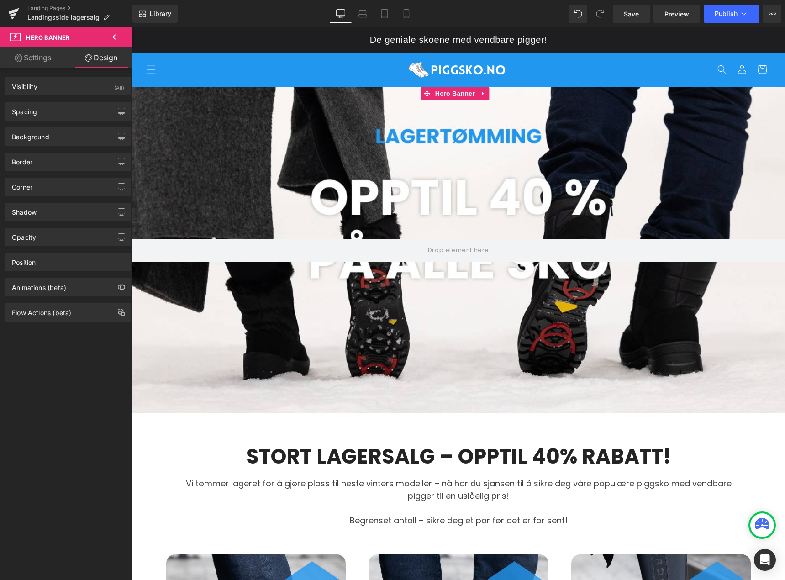
click at [38, 58] on link "Settings" at bounding box center [33, 57] width 66 height 21
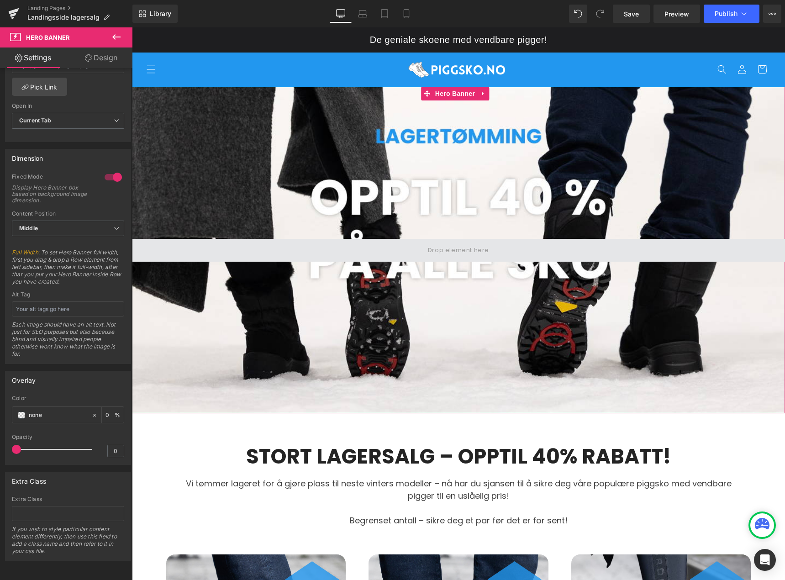
click at [453, 251] on span at bounding box center [459, 249] width 68 height 15
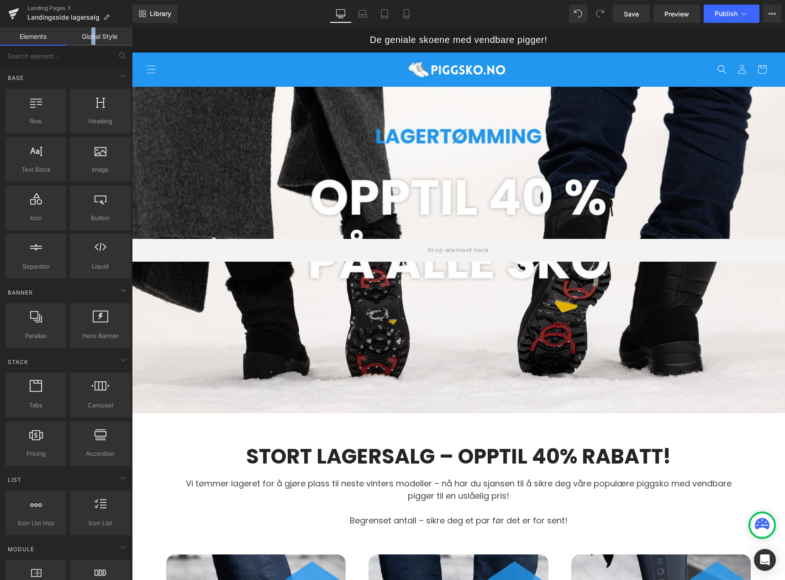
click at [94, 36] on link "Global Style" at bounding box center [99, 36] width 66 height 18
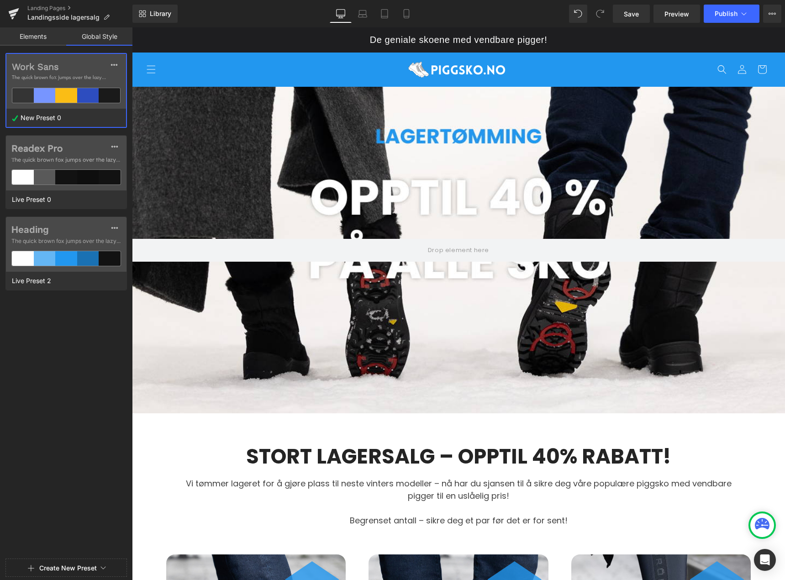
click at [42, 37] on link "Elements" at bounding box center [33, 36] width 66 height 18
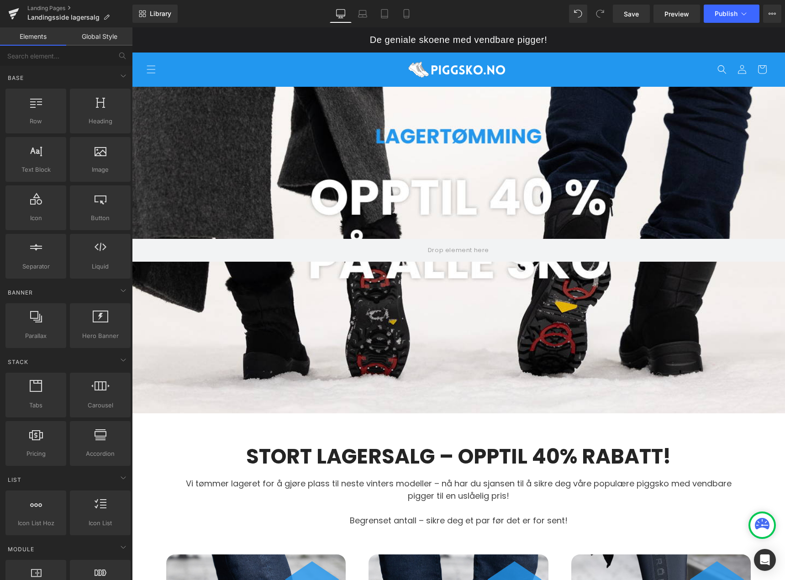
click at [255, 134] on div at bounding box center [458, 250] width 653 height 326
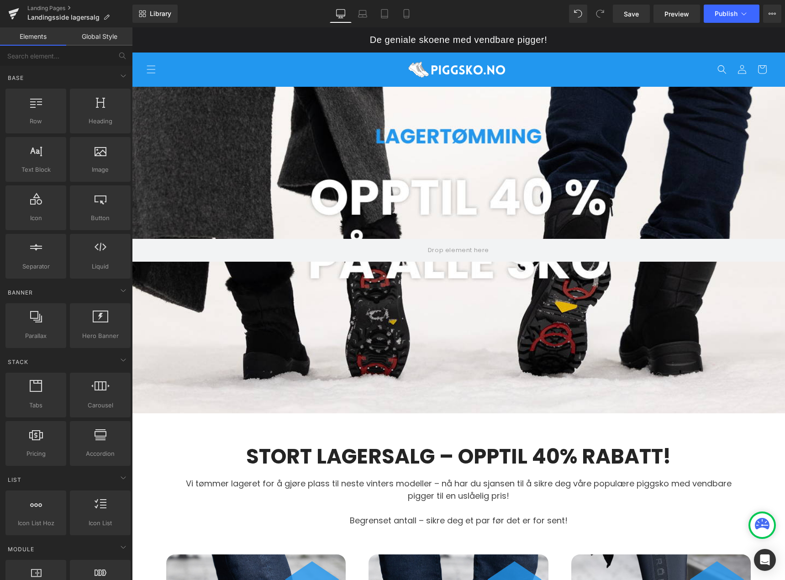
click at [132, 27] on div "56px" at bounding box center [132, 27] width 0 height 0
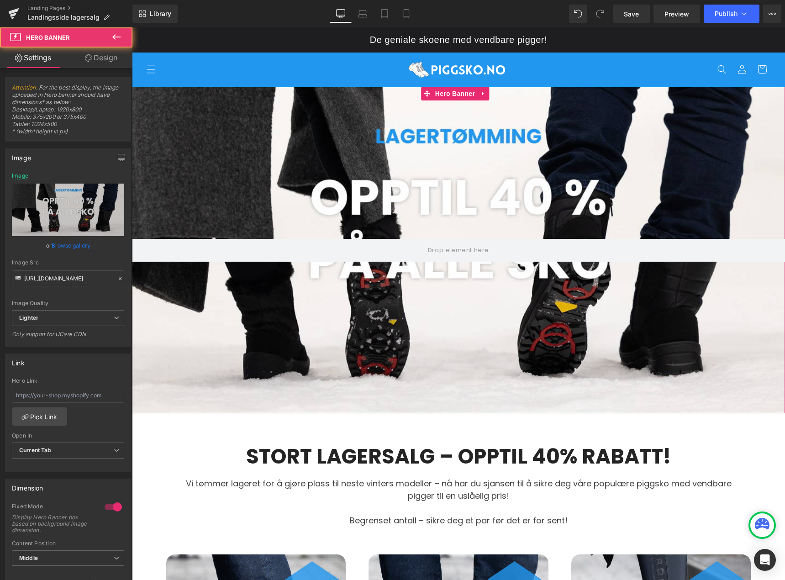
click at [344, 381] on div at bounding box center [458, 250] width 653 height 326
click at [344, 404] on div at bounding box center [458, 250] width 653 height 326
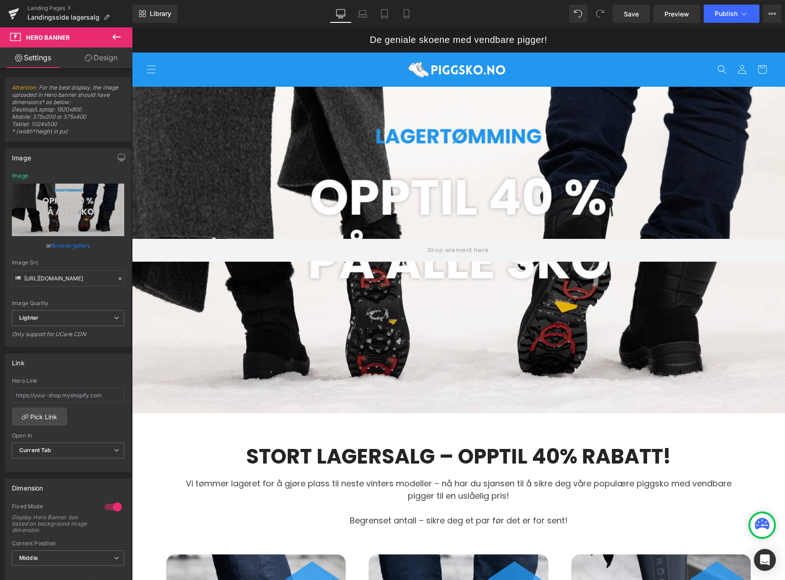
click at [118, 37] on icon at bounding box center [116, 36] width 8 height 5
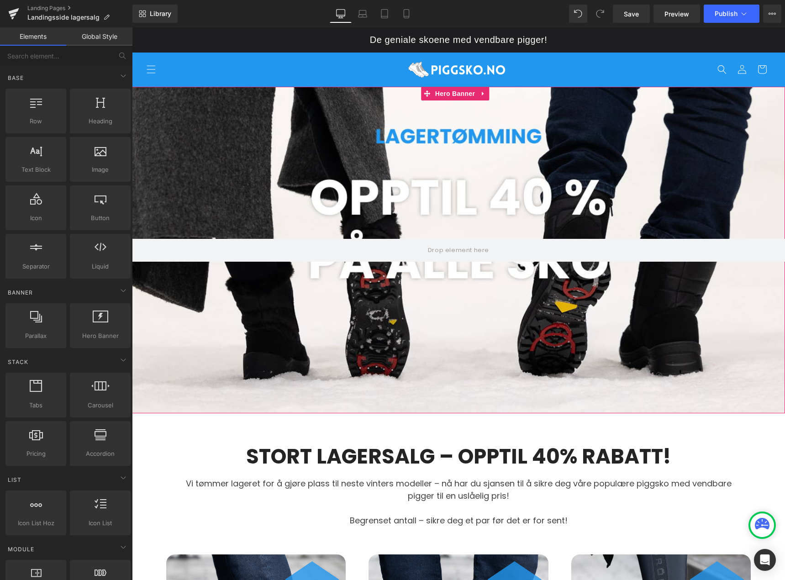
click at [280, 311] on div at bounding box center [458, 250] width 653 height 326
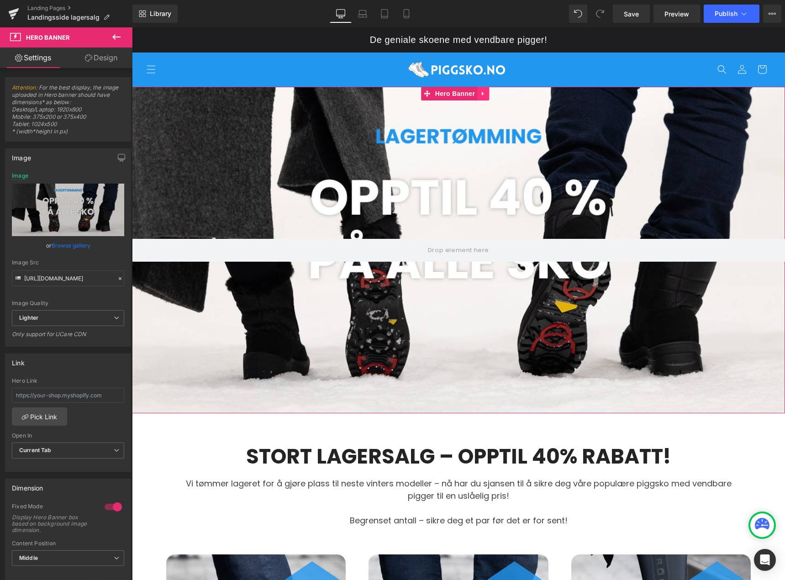
click at [480, 94] on icon at bounding box center [483, 93] width 6 height 7
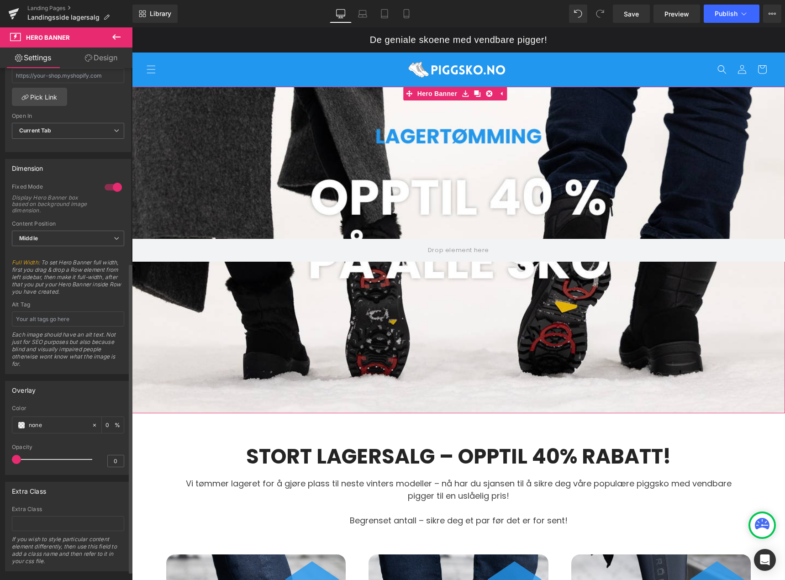
scroll to position [337, 0]
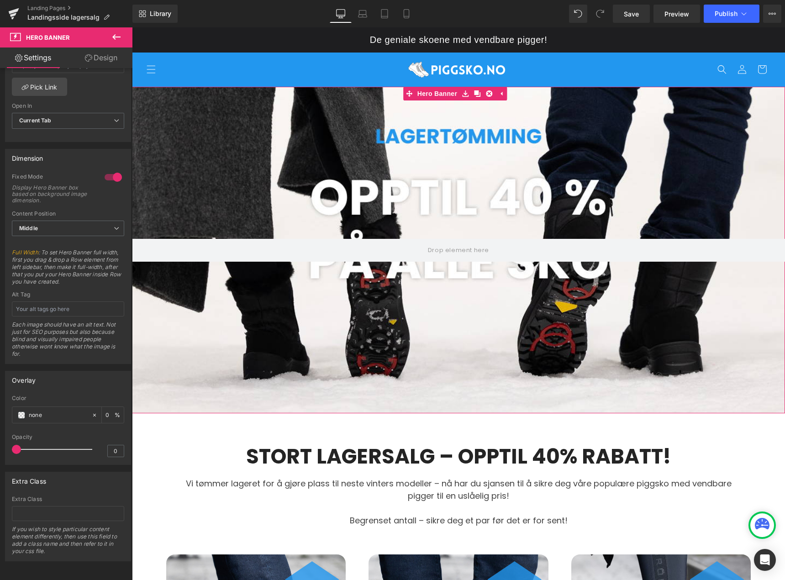
click at [106, 61] on link "Design" at bounding box center [101, 57] width 66 height 21
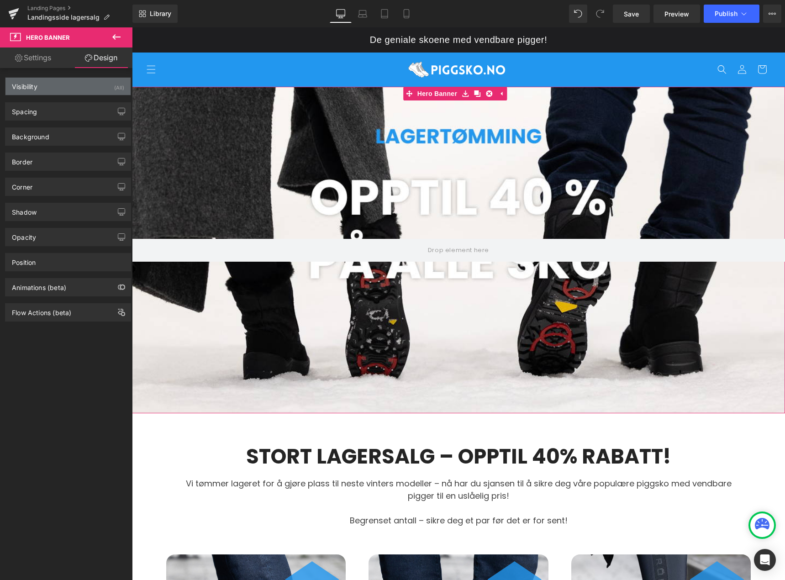
click at [68, 92] on div "Visibility (All)" at bounding box center [67, 86] width 125 height 17
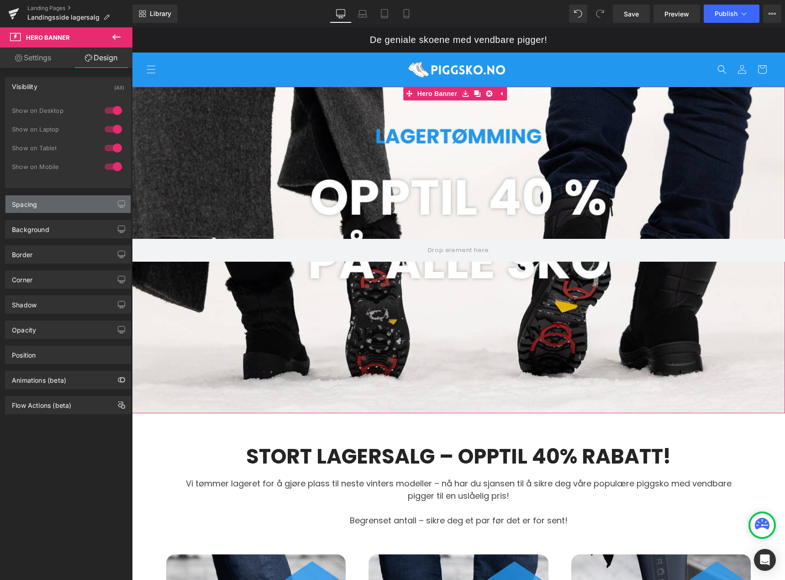
click at [74, 211] on div "Spacing" at bounding box center [67, 203] width 125 height 17
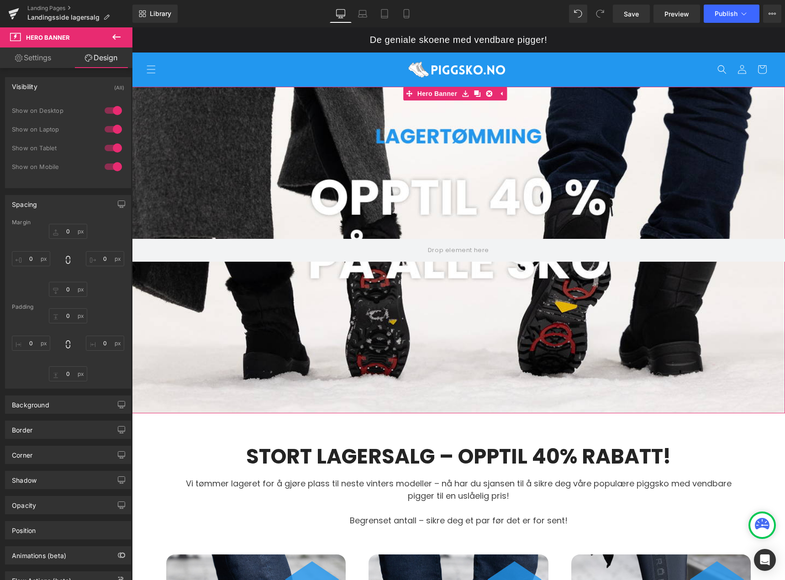
click at [77, 202] on div "Spacing" at bounding box center [67, 203] width 125 height 17
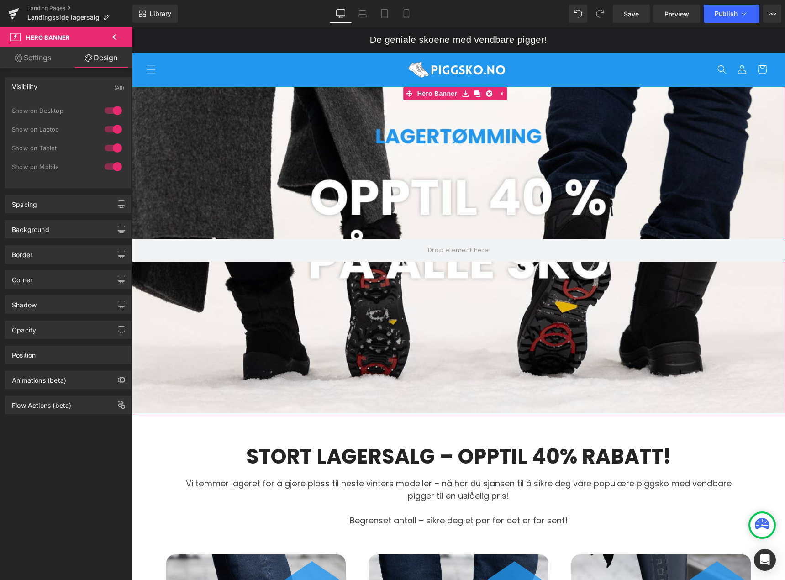
click at [74, 88] on div "Visibility (All)" at bounding box center [67, 86] width 125 height 17
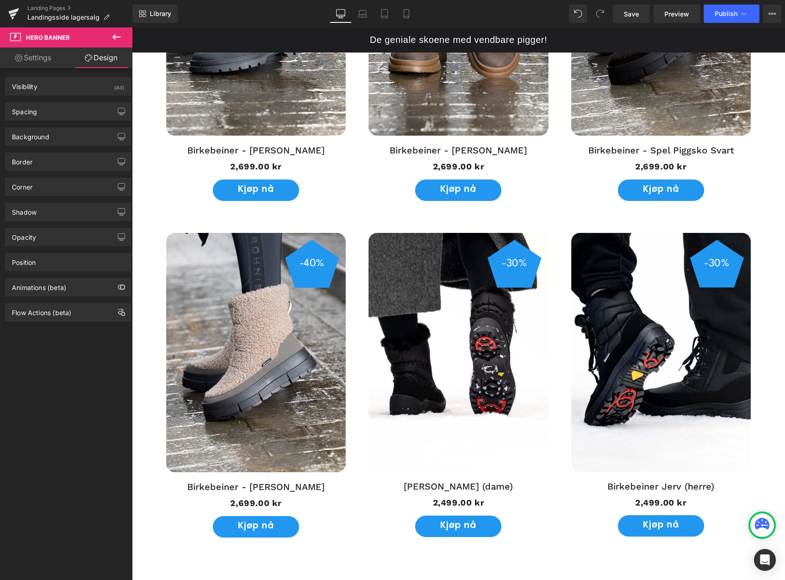
scroll to position [731, 0]
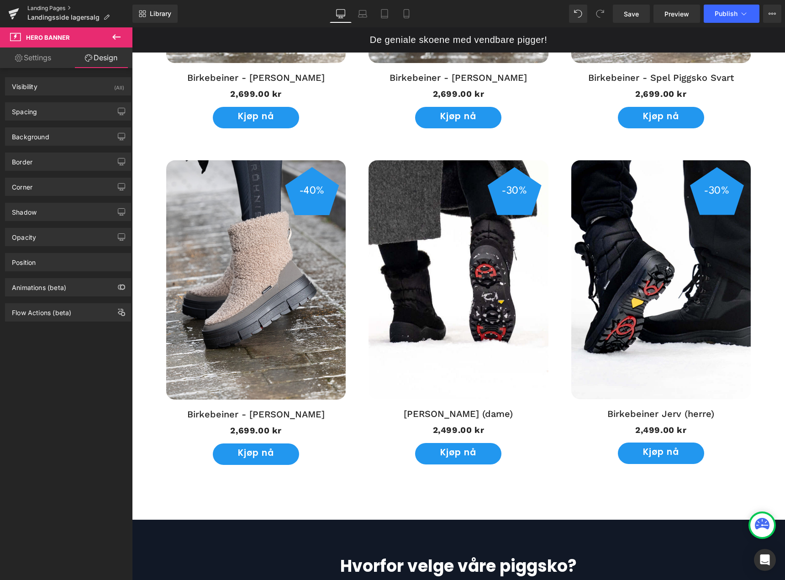
click at [59, 10] on link "Landing Pages" at bounding box center [79, 8] width 105 height 7
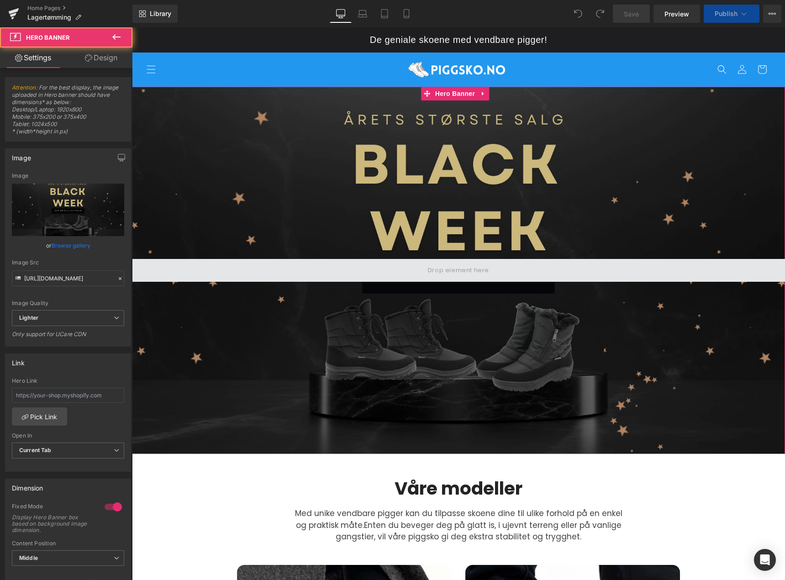
click at [490, 266] on span at bounding box center [458, 270] width 653 height 23
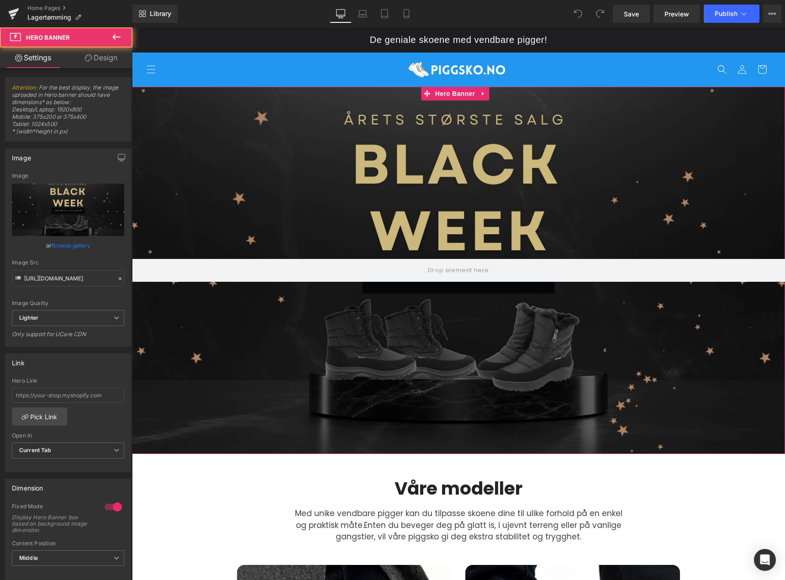
click at [502, 226] on div at bounding box center [458, 270] width 653 height 367
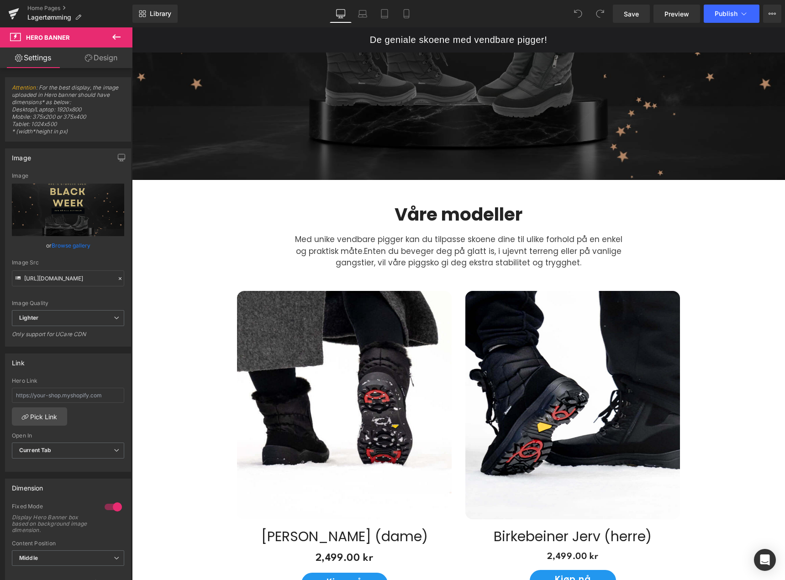
scroll to position [46, 0]
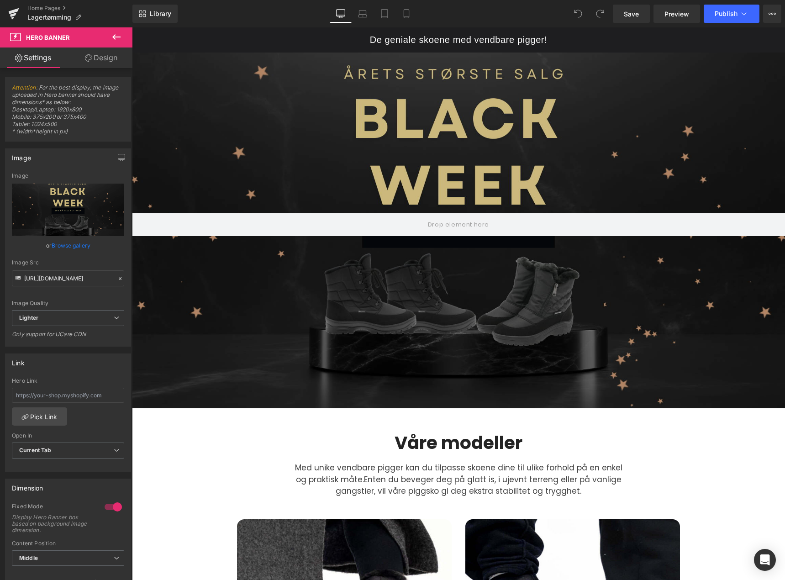
click at [113, 35] on icon at bounding box center [116, 37] width 11 height 11
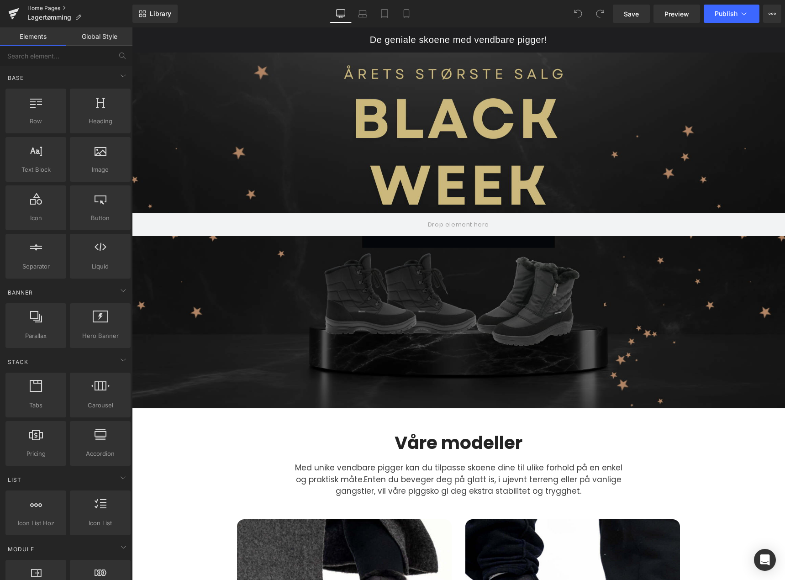
click at [56, 8] on link "Home Pages" at bounding box center [79, 8] width 105 height 7
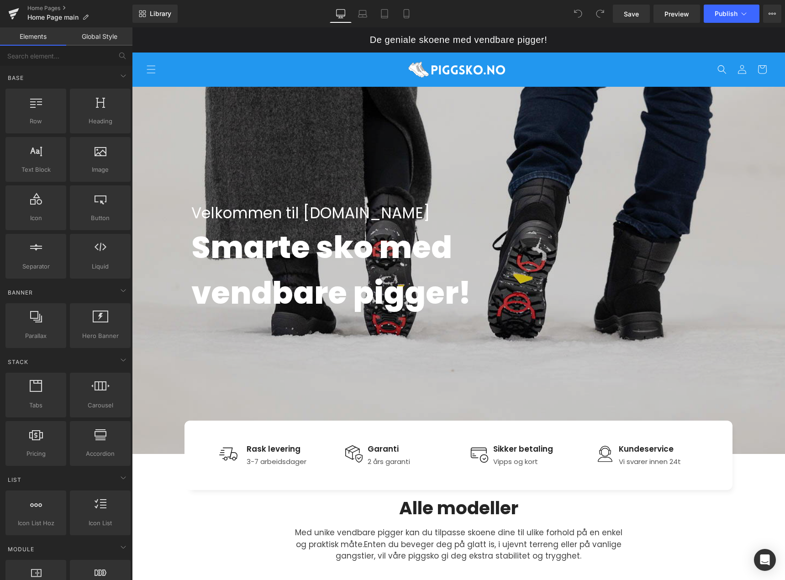
click at [457, 75] on img at bounding box center [458, 70] width 114 height 28
click at [398, 113] on div at bounding box center [458, 270] width 653 height 367
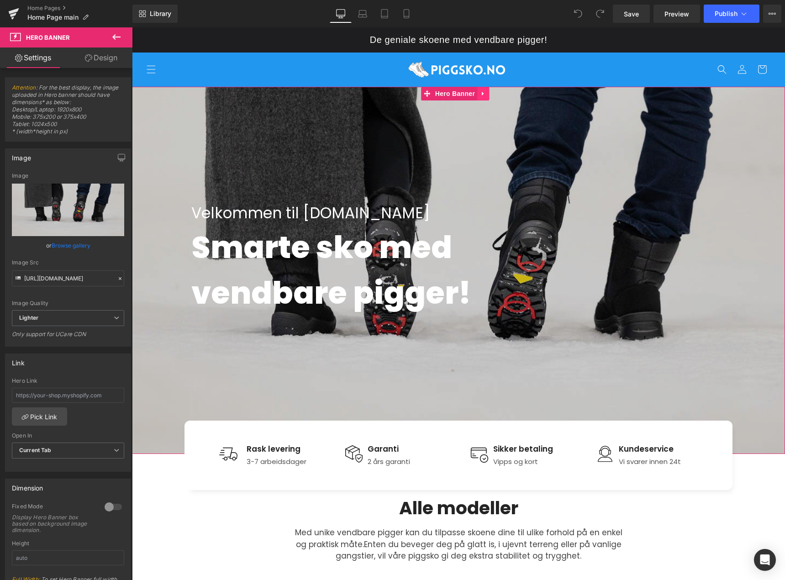
click at [480, 94] on icon at bounding box center [483, 93] width 6 height 7
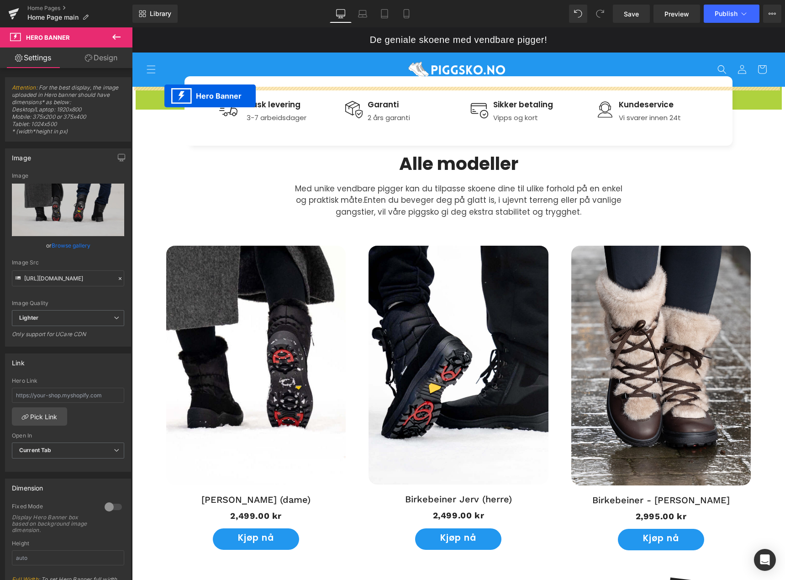
drag, startPoint x: 410, startPoint y: 94, endPoint x: 164, endPoint y: 96, distance: 245.7
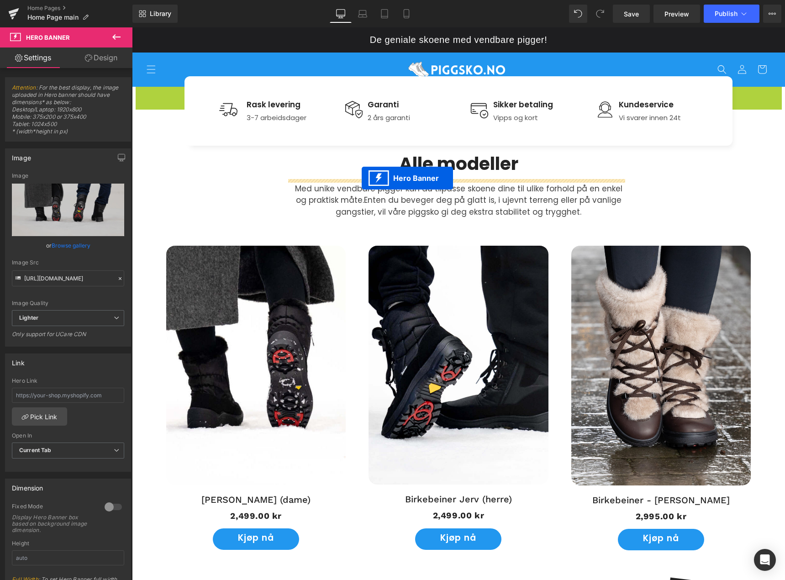
drag, startPoint x: 427, startPoint y: 92, endPoint x: 362, endPoint y: 178, distance: 108.2
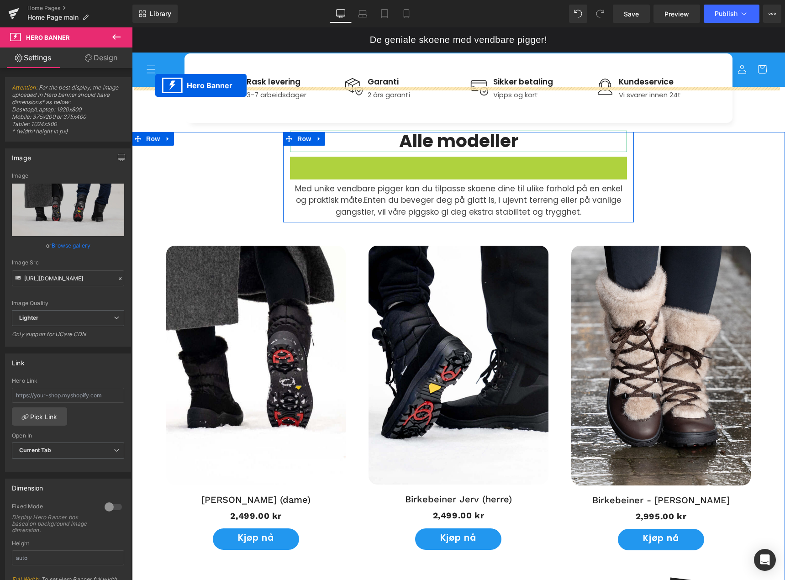
drag, startPoint x: 425, startPoint y: 164, endPoint x: 155, endPoint y: 85, distance: 280.8
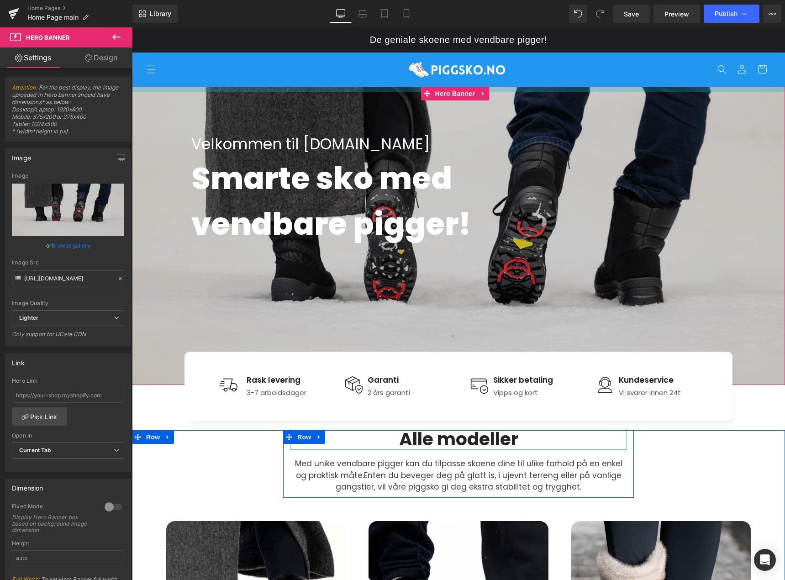
drag, startPoint x: 516, startPoint y: 96, endPoint x: 631, endPoint y: 46, distance: 125.7
click at [499, 27] on html "De geniale skoene med vendbare pigger! Gå videre til innholdet Hjem Kontakt oss…" at bounding box center [458, 303] width 653 height 553
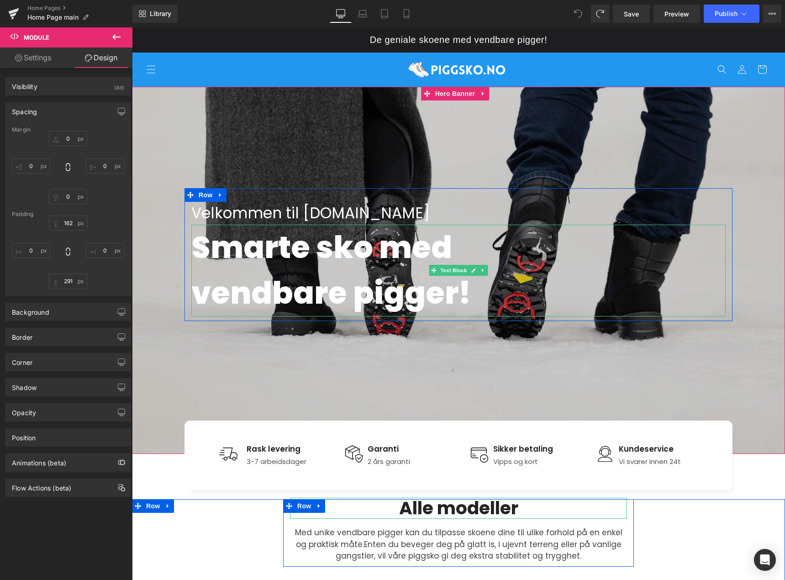
click at [557, 238] on p "Smarte sko med vendbare pigger!" at bounding box center [458, 271] width 534 height 92
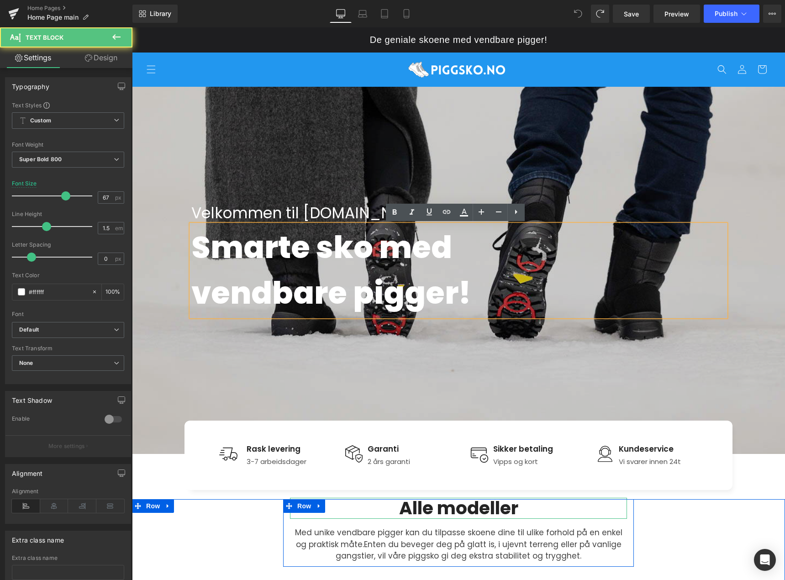
click at [553, 153] on div at bounding box center [458, 270] width 653 height 367
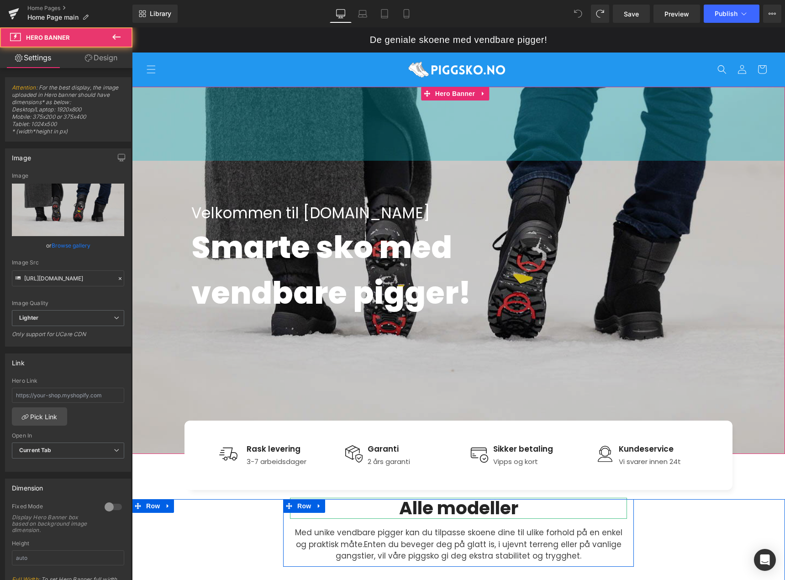
click at [597, 143] on div "Velkommen til [DOMAIN_NAME] Text Block Smarte sko med vendbare pigger! Text Blo…" at bounding box center [458, 270] width 653 height 367
click at [527, 125] on div "162px" at bounding box center [458, 124] width 653 height 74
click at [476, 128] on div "162px" at bounding box center [458, 124] width 653 height 74
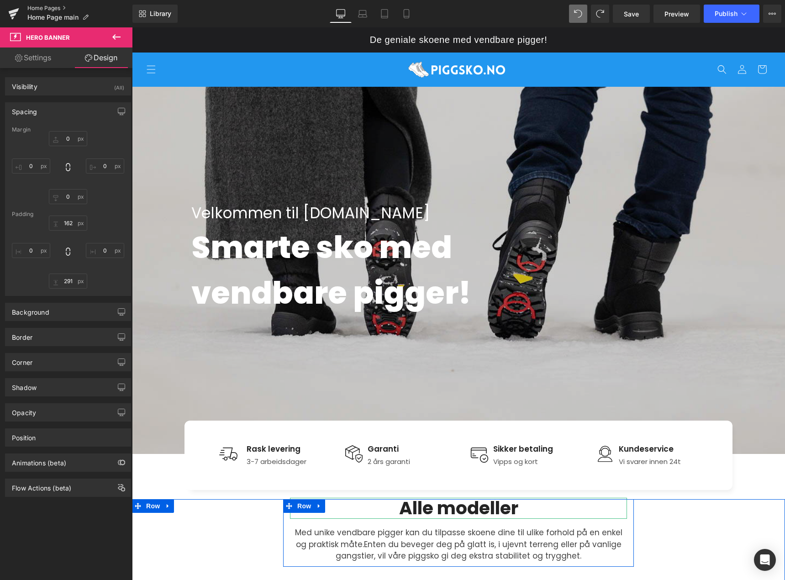
click at [57, 8] on link "Home Pages" at bounding box center [79, 8] width 105 height 7
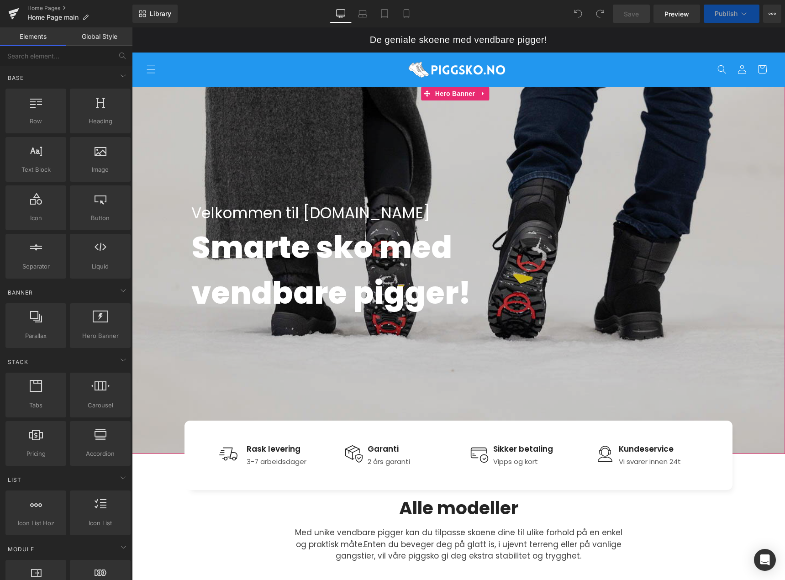
click at [469, 145] on div at bounding box center [458, 270] width 653 height 367
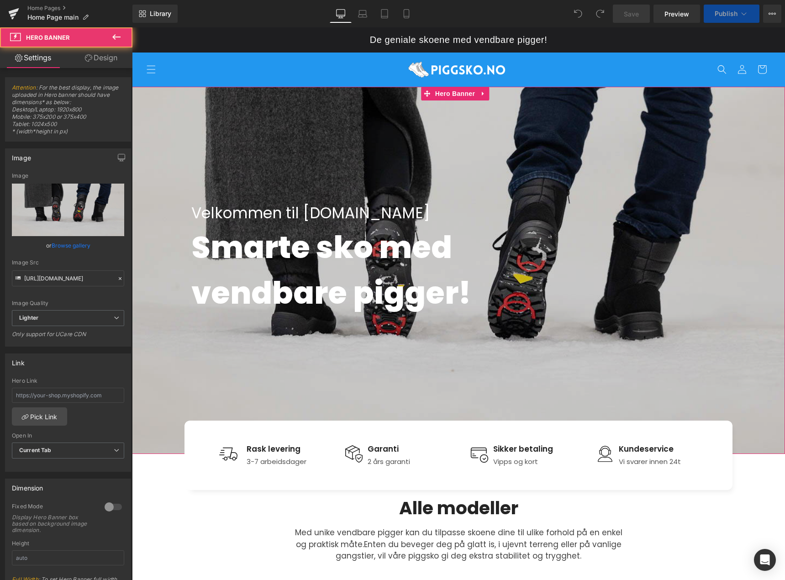
click at [112, 60] on link "Design" at bounding box center [101, 57] width 66 height 21
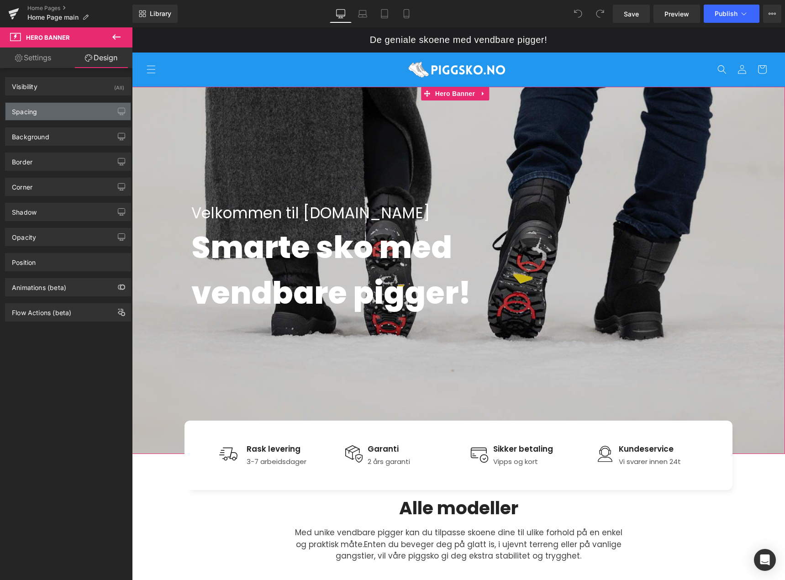
click at [58, 117] on div "Spacing" at bounding box center [67, 111] width 125 height 17
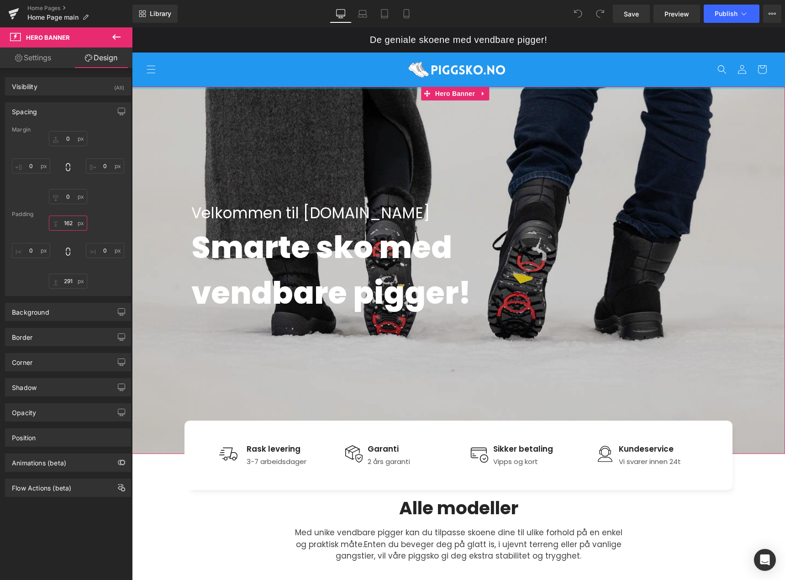
click at [63, 225] on input "162" at bounding box center [68, 223] width 38 height 15
click at [98, 264] on div "162 XS S M L XL Edit Value 0 291 0" at bounding box center [68, 252] width 112 height 73
click at [409, 15] on icon at bounding box center [406, 14] width 5 height 9
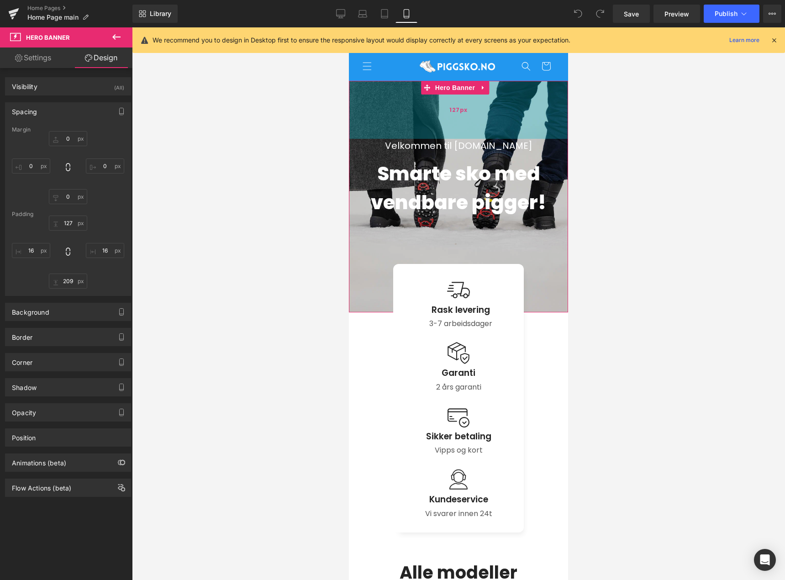
click at [513, 113] on div "127px" at bounding box center [458, 110] width 219 height 58
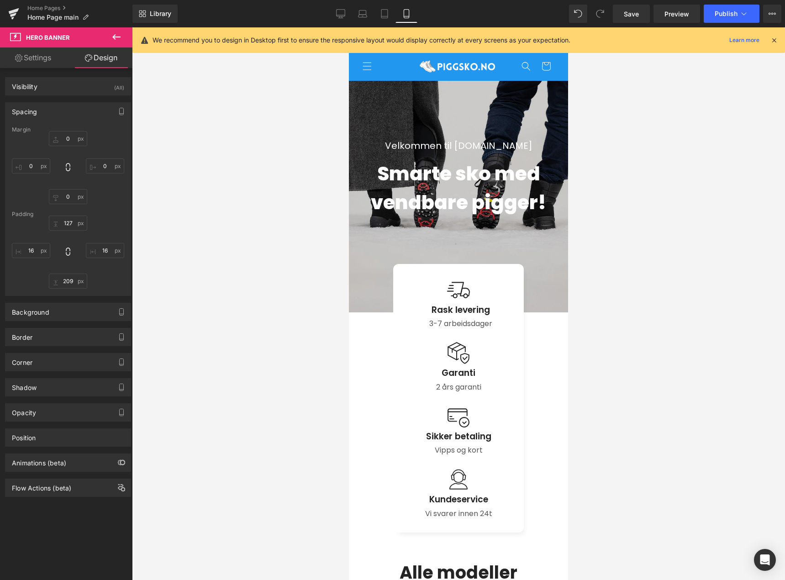
click at [654, 232] on div at bounding box center [458, 303] width 653 height 553
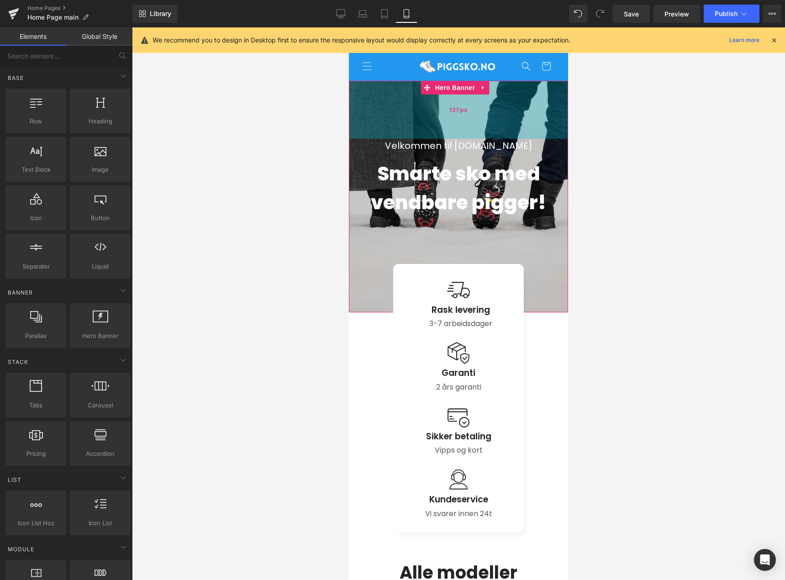
click at [514, 116] on div "127px" at bounding box center [458, 110] width 219 height 58
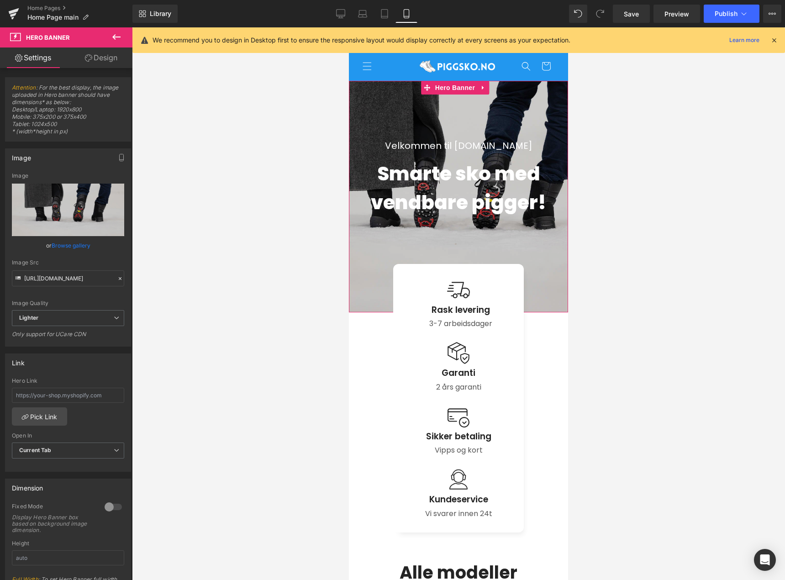
click at [112, 57] on link "Design" at bounding box center [101, 57] width 66 height 21
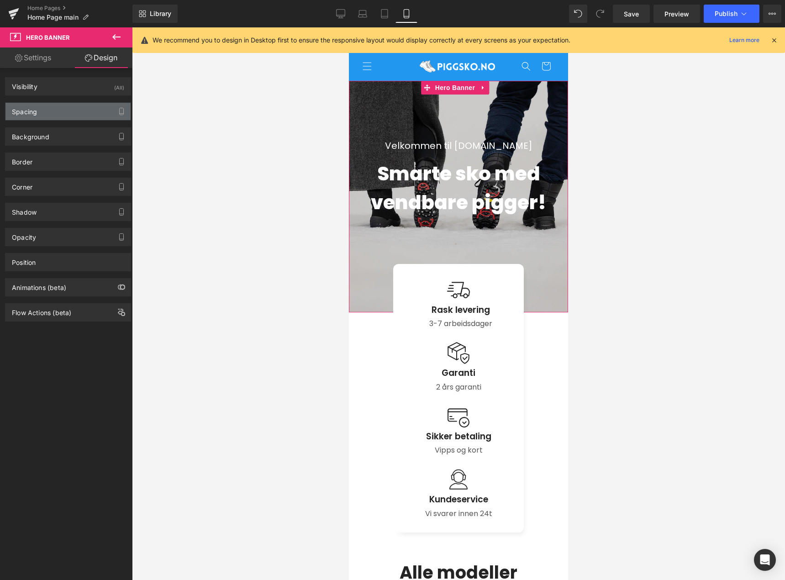
click at [68, 111] on div "Spacing" at bounding box center [67, 111] width 125 height 17
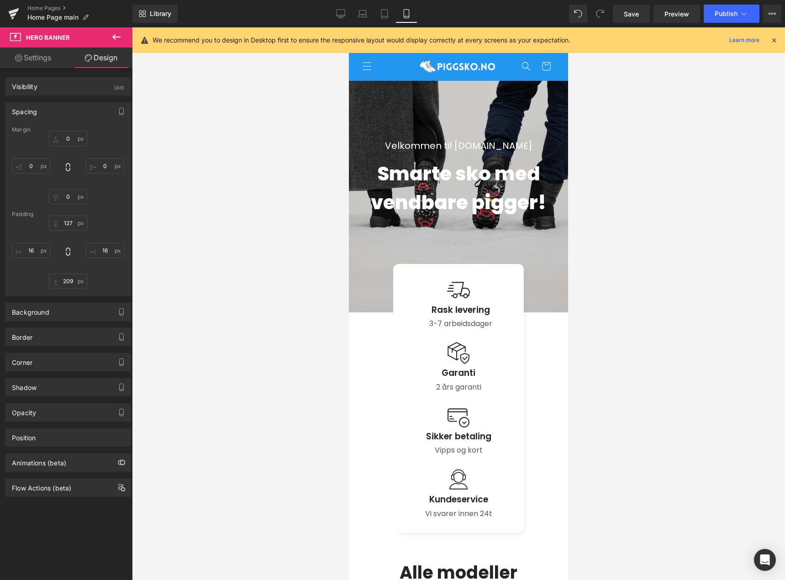
click at [198, 229] on div at bounding box center [458, 303] width 653 height 553
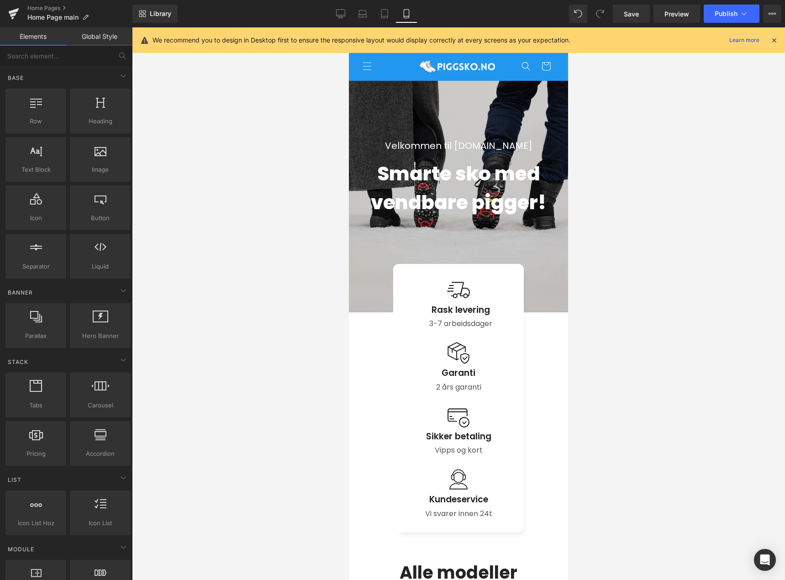
click at [681, 341] on div at bounding box center [458, 303] width 653 height 553
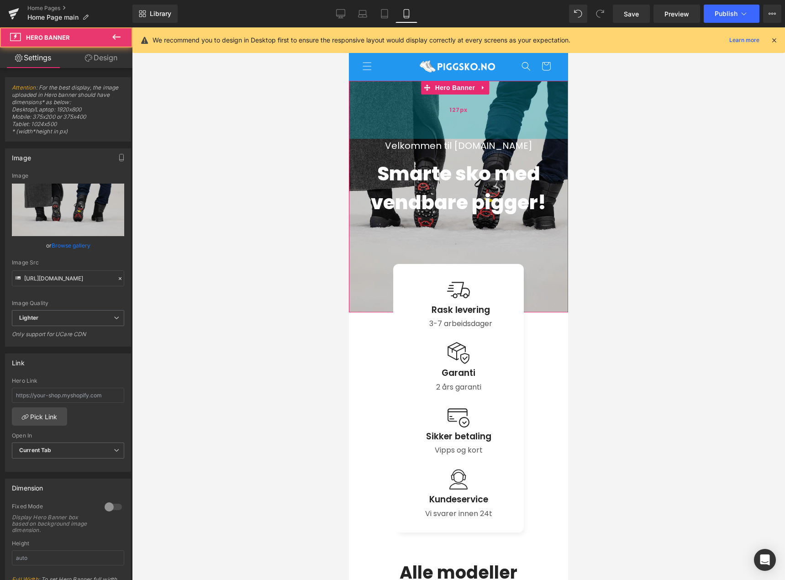
click at [526, 101] on div "127px" at bounding box center [458, 110] width 219 height 58
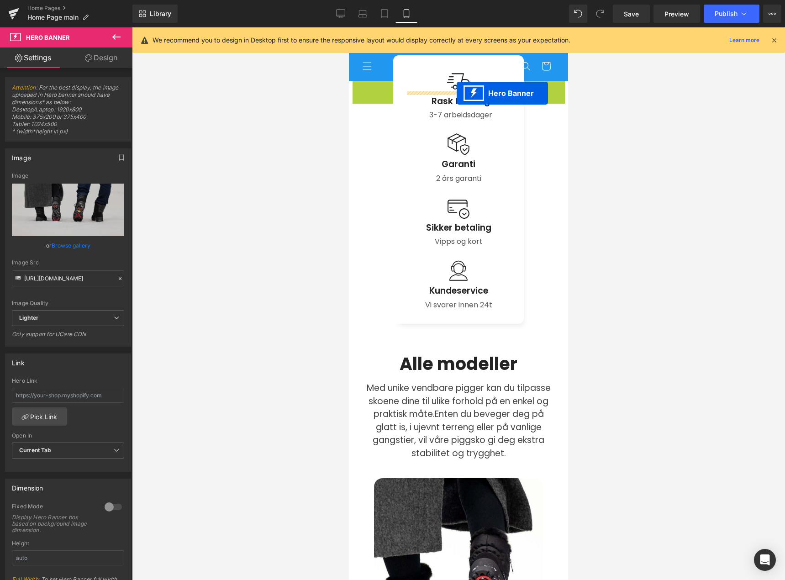
drag, startPoint x: 428, startPoint y: 86, endPoint x: 457, endPoint y: 93, distance: 29.1
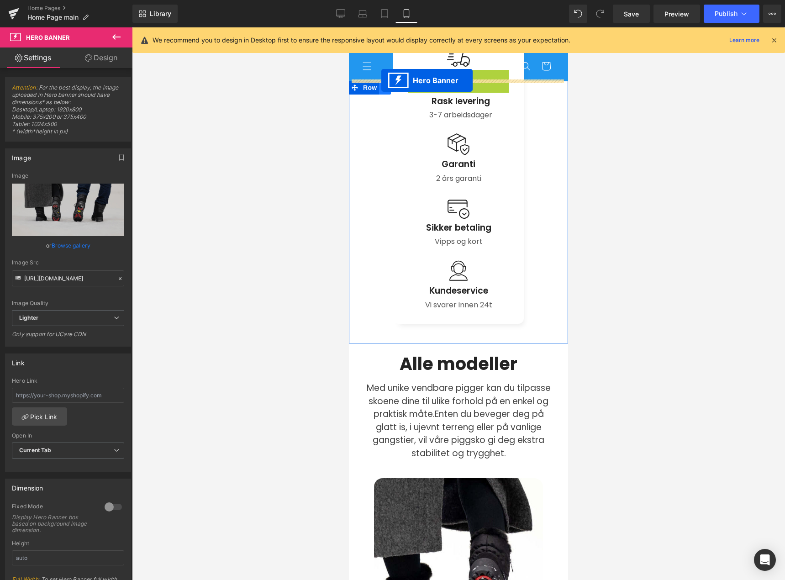
drag, startPoint x: 426, startPoint y: 75, endPoint x: 381, endPoint y: 80, distance: 44.6
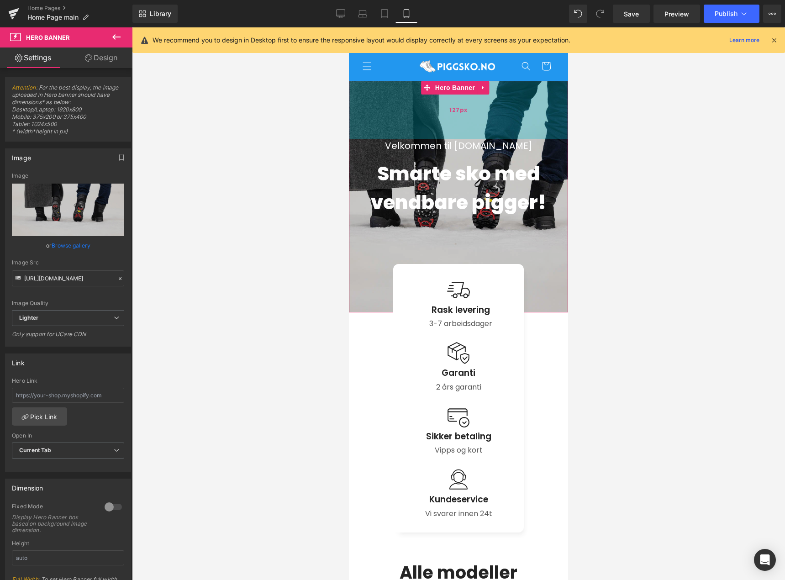
click at [542, 121] on div "127px" at bounding box center [458, 110] width 219 height 58
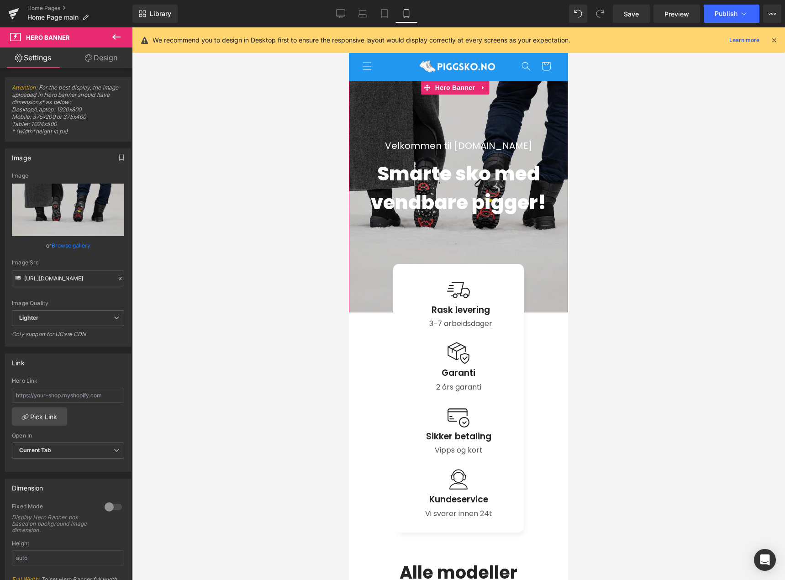
click at [114, 58] on link "Design" at bounding box center [101, 57] width 66 height 21
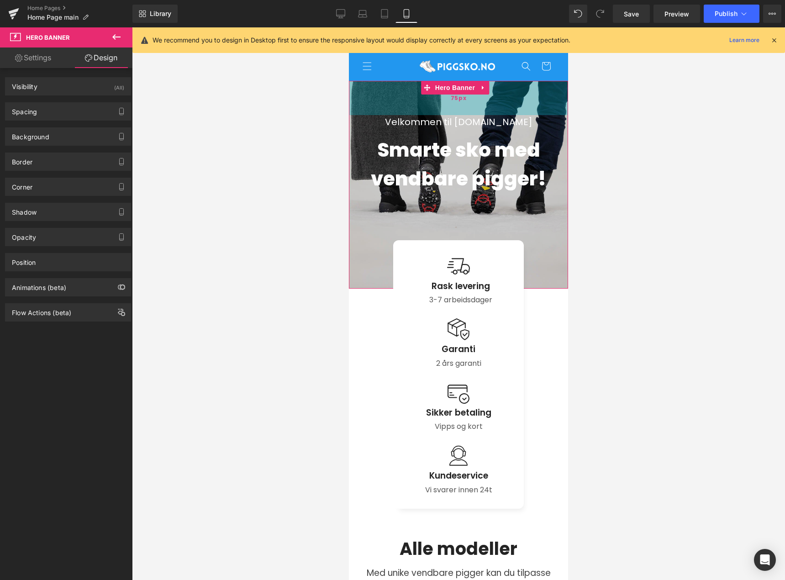
drag, startPoint x: 524, startPoint y: 109, endPoint x: 529, endPoint y: 85, distance: 24.4
click at [529, 85] on div "75px" at bounding box center [458, 98] width 219 height 34
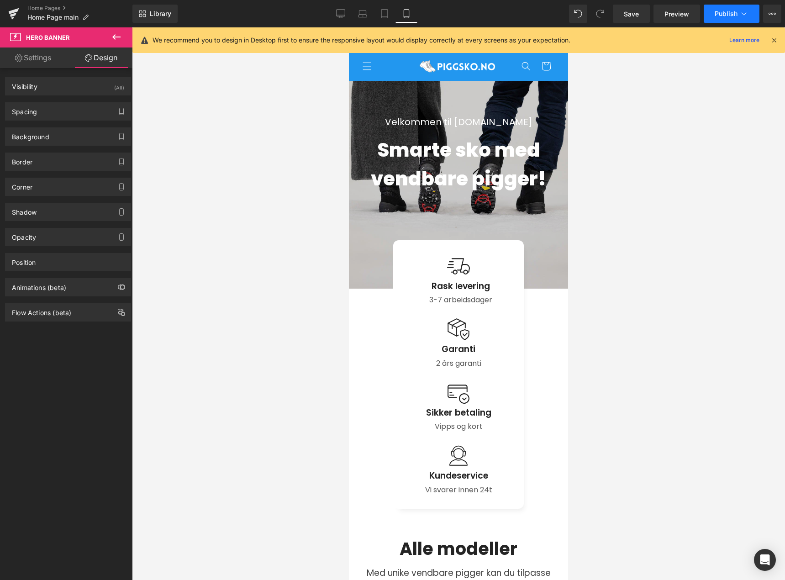
click at [721, 16] on span "Publish" at bounding box center [726, 13] width 23 height 7
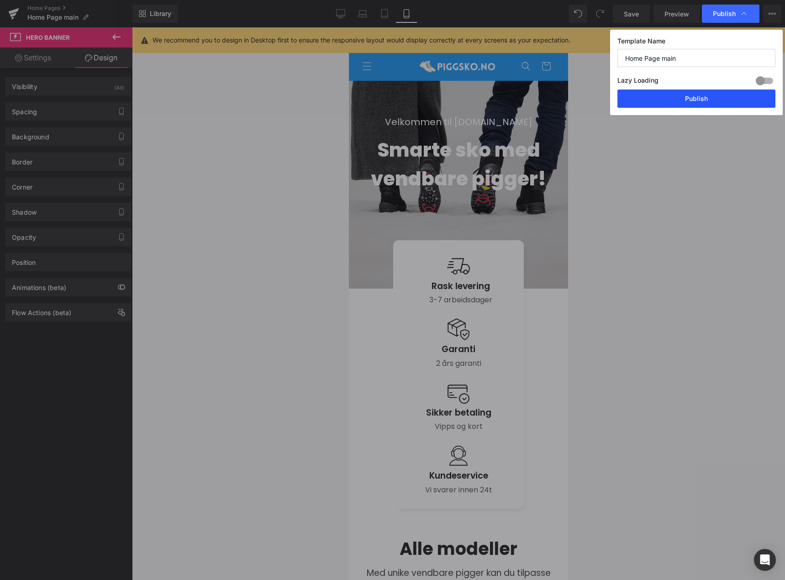
click at [718, 94] on button "Publish" at bounding box center [696, 98] width 158 height 18
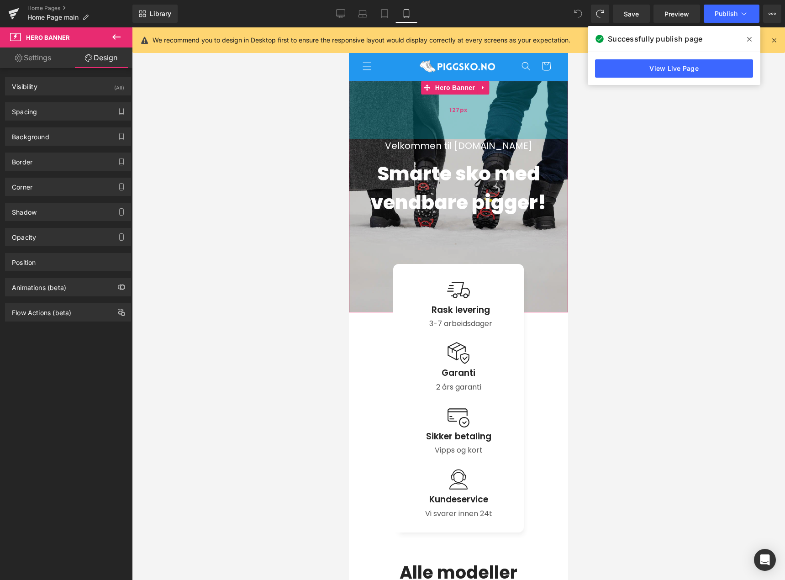
click at [513, 100] on div "127px" at bounding box center [458, 110] width 219 height 58
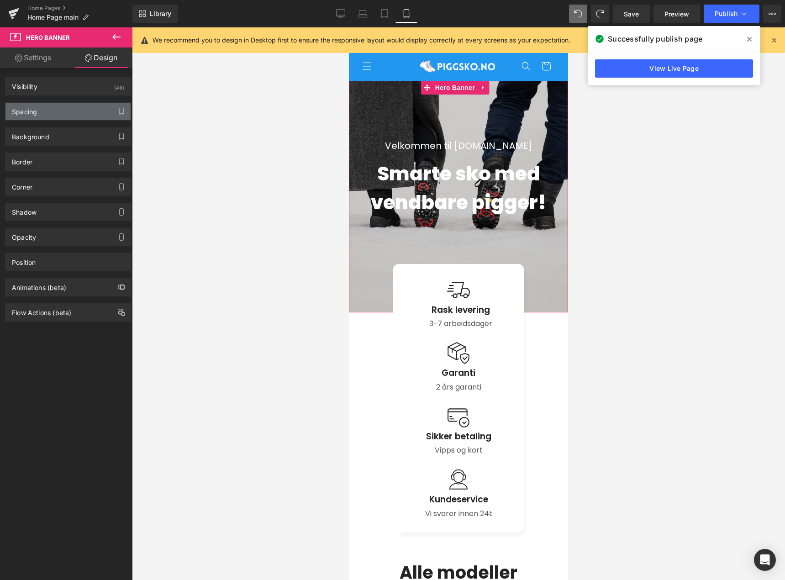
click at [71, 112] on div "Spacing" at bounding box center [67, 111] width 125 height 17
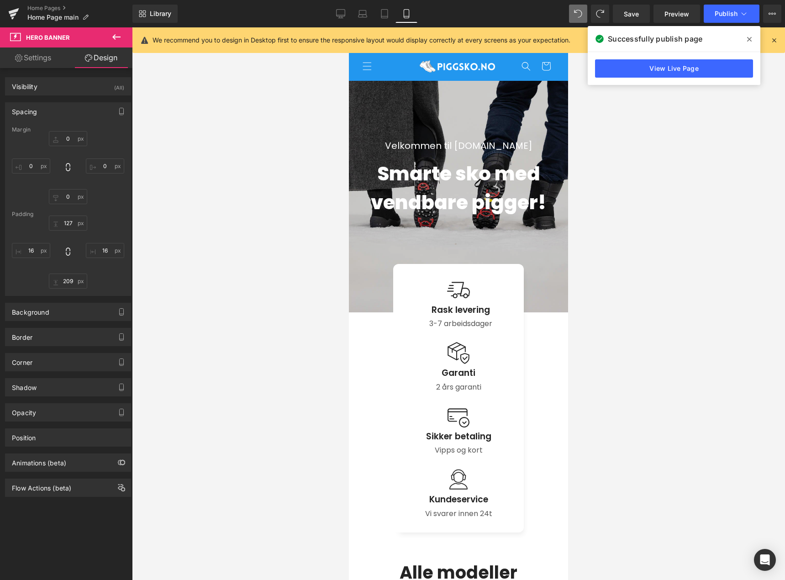
click at [632, 287] on div at bounding box center [458, 303] width 653 height 553
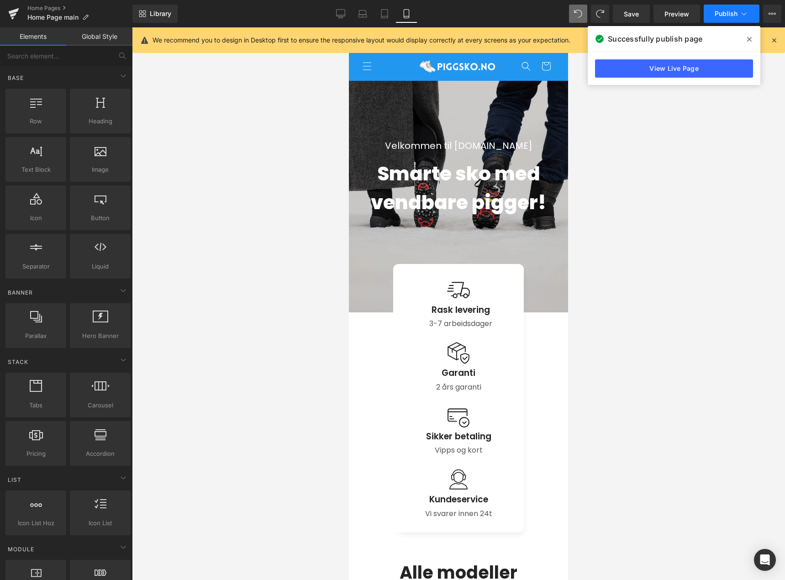
click at [735, 11] on span "Publish" at bounding box center [726, 13] width 23 height 7
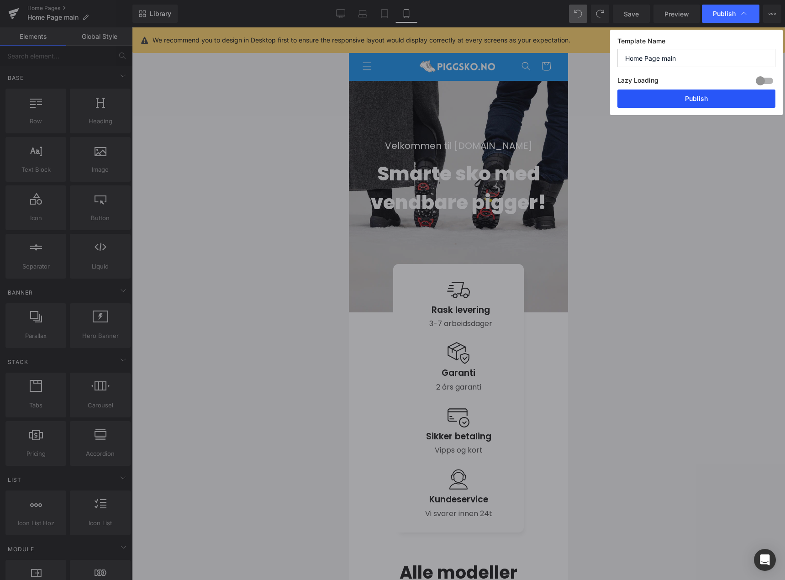
click at [719, 93] on button "Publish" at bounding box center [696, 98] width 158 height 18
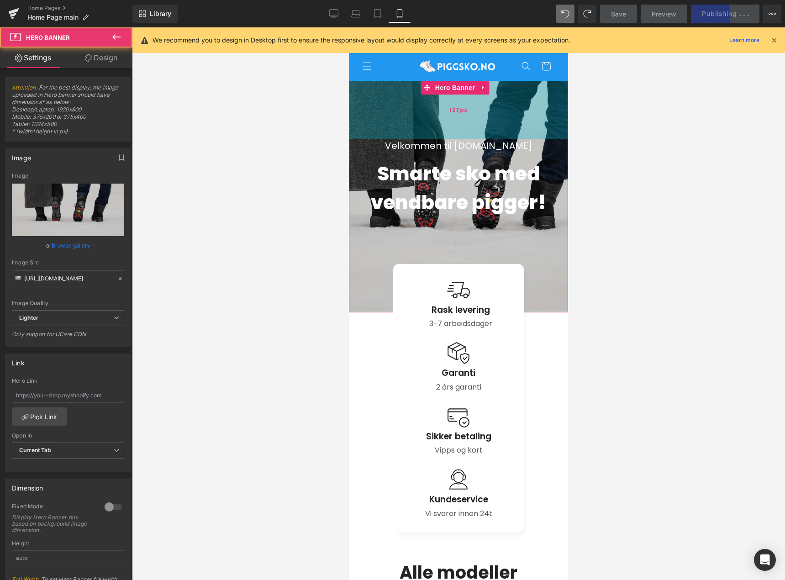
click at [524, 114] on div "127px" at bounding box center [458, 110] width 219 height 58
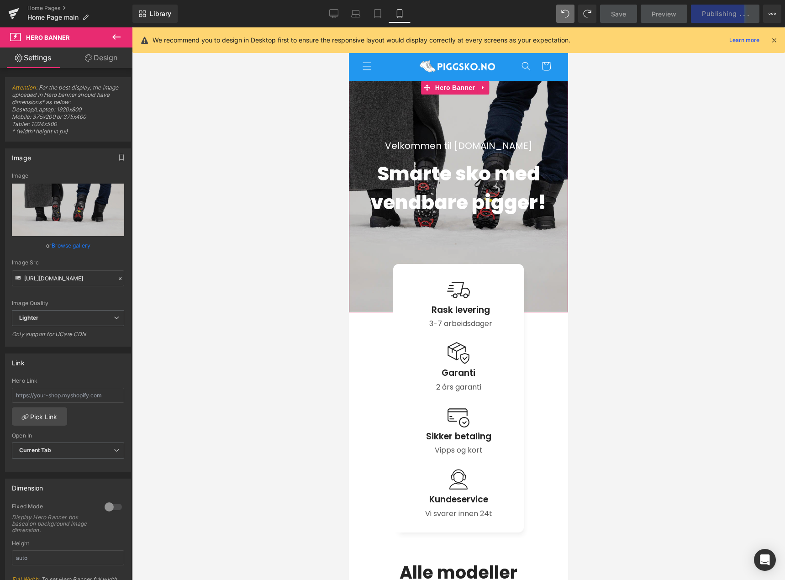
click at [95, 68] on link "Design" at bounding box center [101, 57] width 66 height 21
click at [100, 63] on link "Design" at bounding box center [101, 57] width 66 height 21
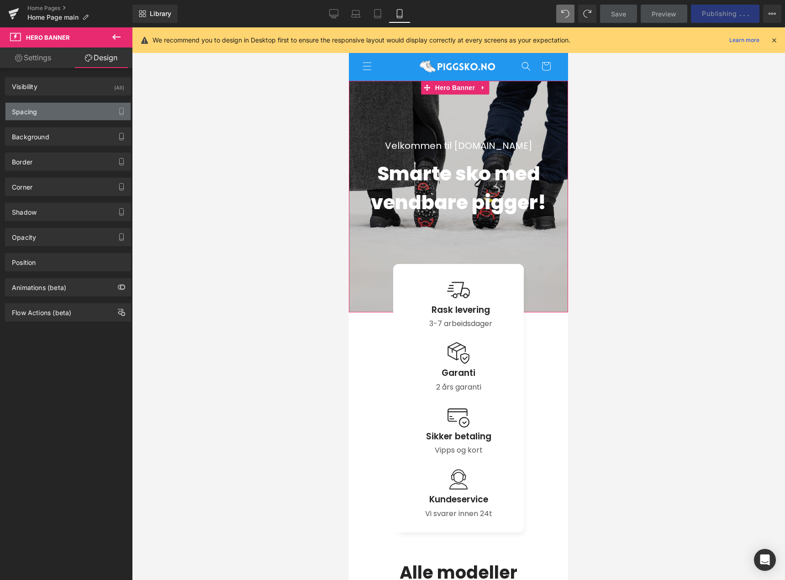
click at [57, 111] on div "Spacing" at bounding box center [67, 111] width 125 height 17
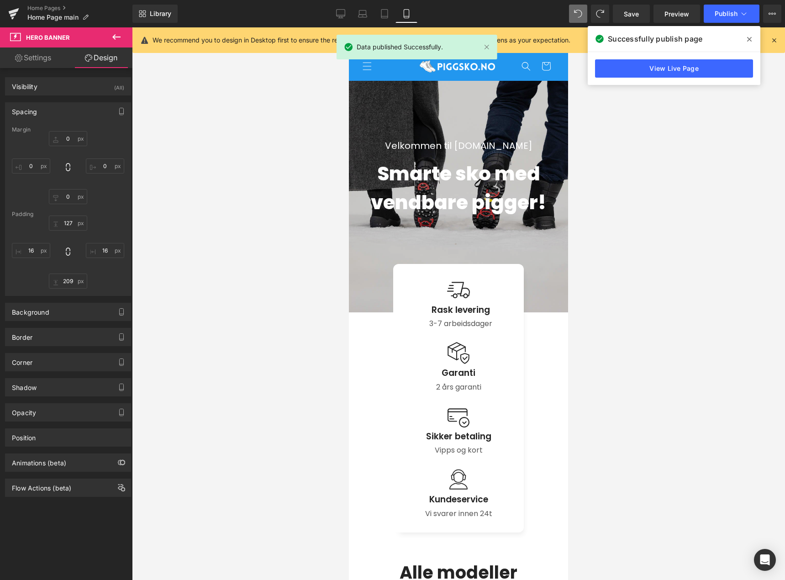
click at [247, 257] on div at bounding box center [458, 303] width 653 height 553
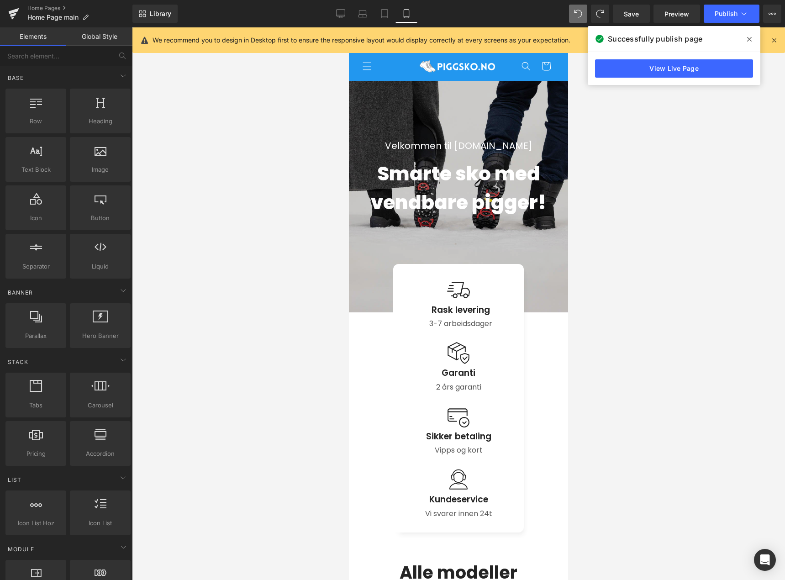
click at [718, 211] on div at bounding box center [458, 303] width 653 height 553
click at [745, 39] on span at bounding box center [749, 39] width 15 height 15
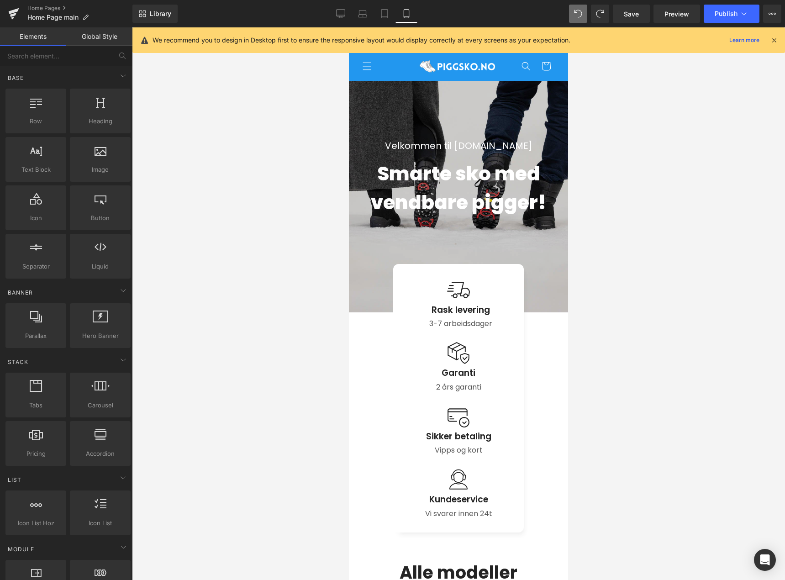
click at [305, 103] on div at bounding box center [458, 303] width 653 height 553
click at [335, 21] on link "Desktop" at bounding box center [341, 14] width 22 height 18
click at [336, 19] on link "Desktop" at bounding box center [341, 14] width 22 height 18
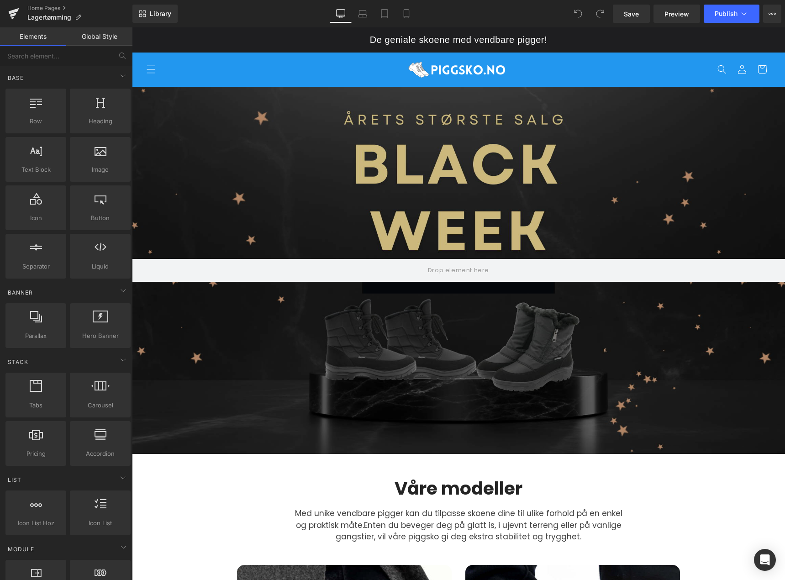
click at [437, 188] on div at bounding box center [458, 270] width 653 height 367
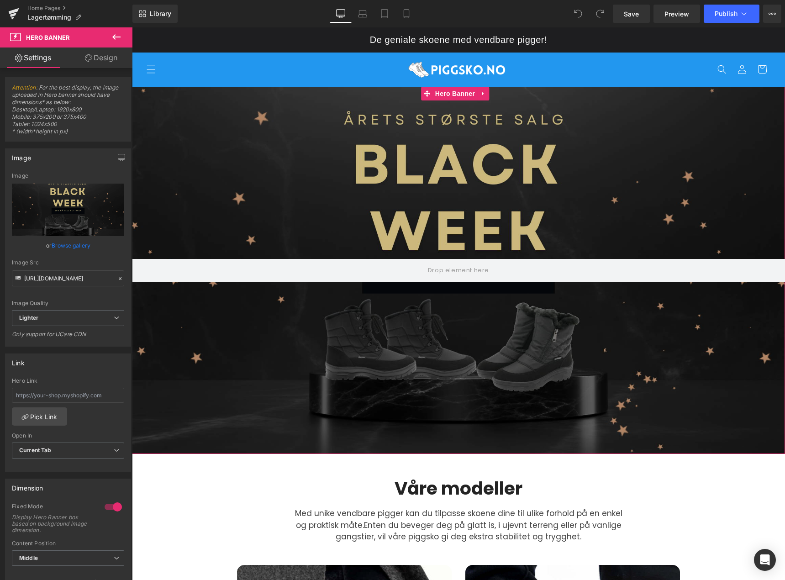
click at [464, 290] on div at bounding box center [458, 270] width 653 height 367
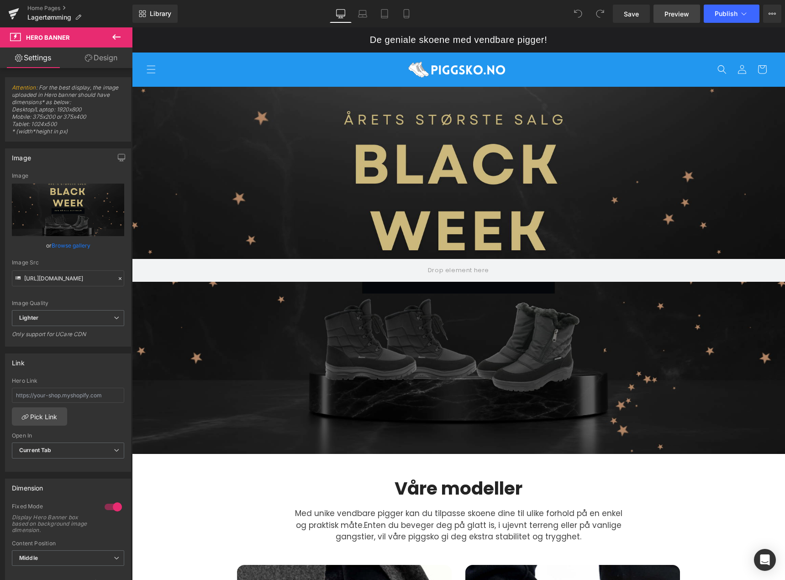
click at [683, 15] on span "Preview" at bounding box center [676, 14] width 25 height 10
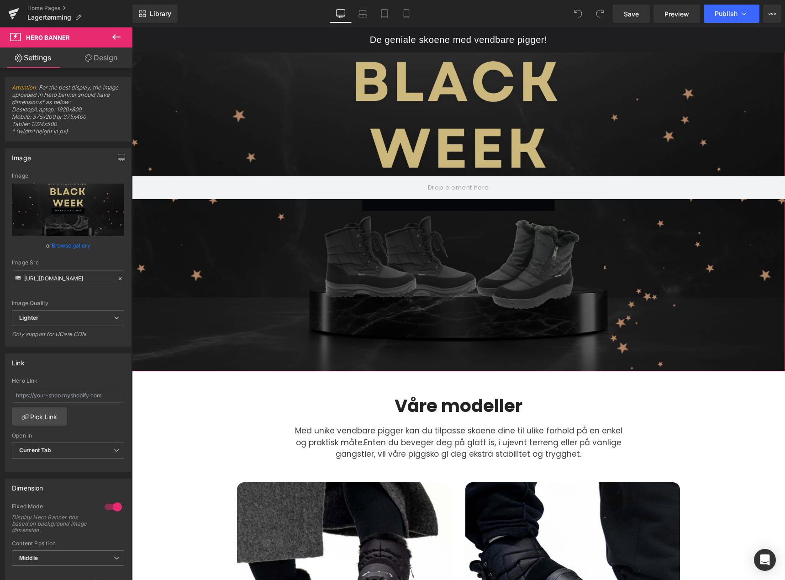
scroll to position [91, 0]
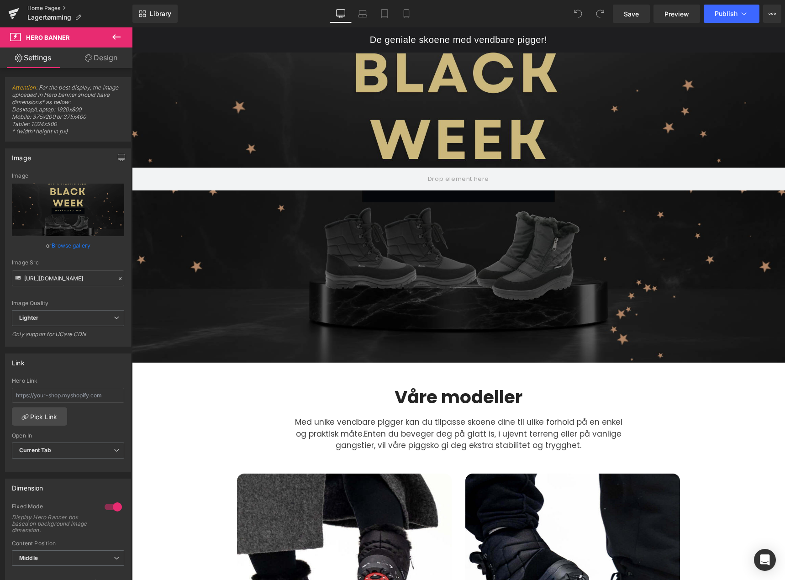
click at [56, 6] on link "Home Pages" at bounding box center [79, 8] width 105 height 7
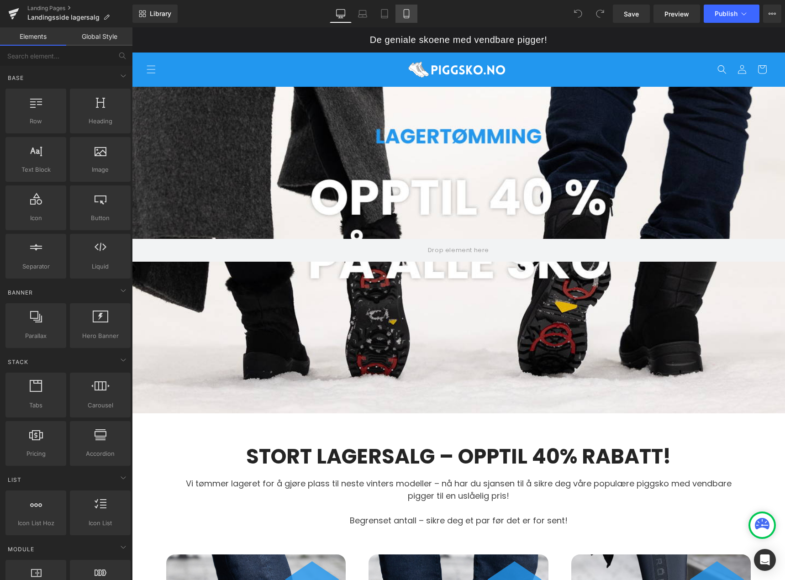
click at [411, 15] on icon at bounding box center [406, 13] width 9 height 9
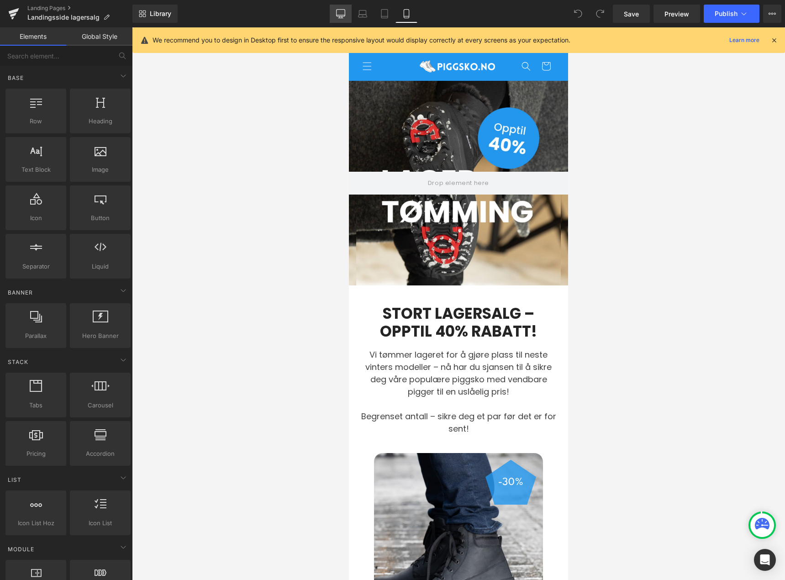
click at [348, 11] on link "Desktop" at bounding box center [341, 14] width 22 height 18
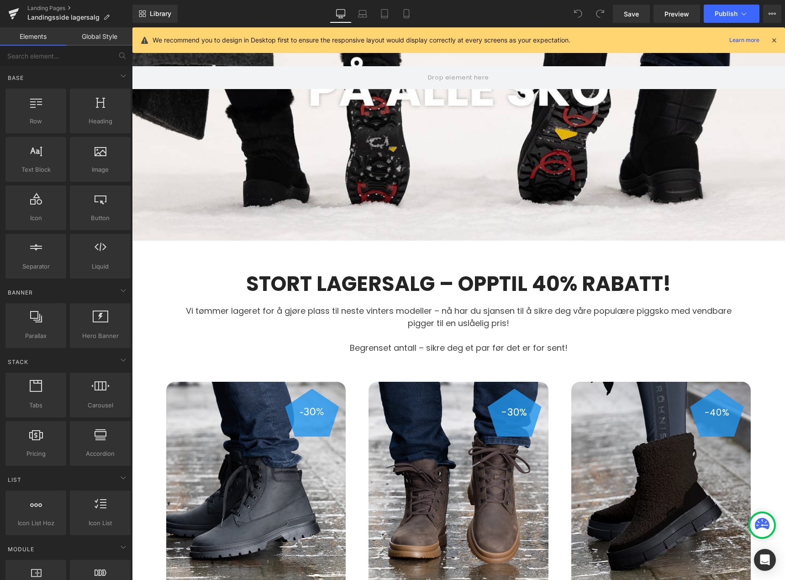
scroll to position [320, 0]
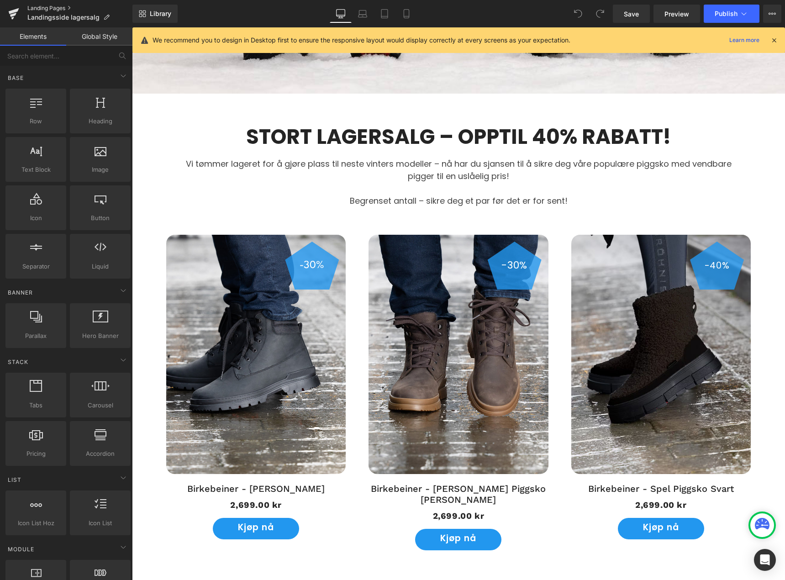
click at [54, 9] on link "Landing Pages" at bounding box center [79, 8] width 105 height 7
